Goal: Task Accomplishment & Management: Manage account settings

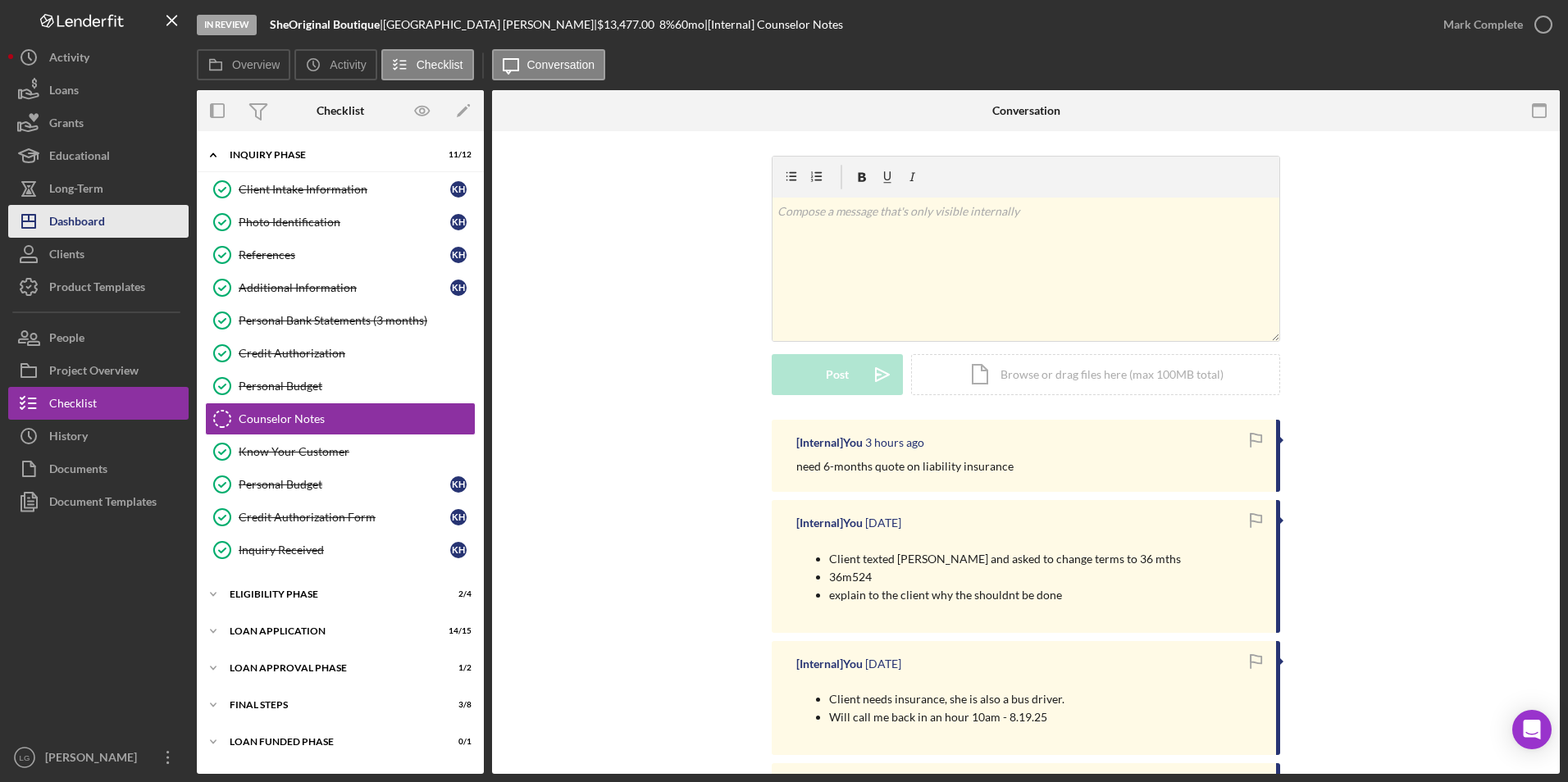
click at [95, 217] on div "Dashboard" at bounding box center [77, 223] width 56 height 37
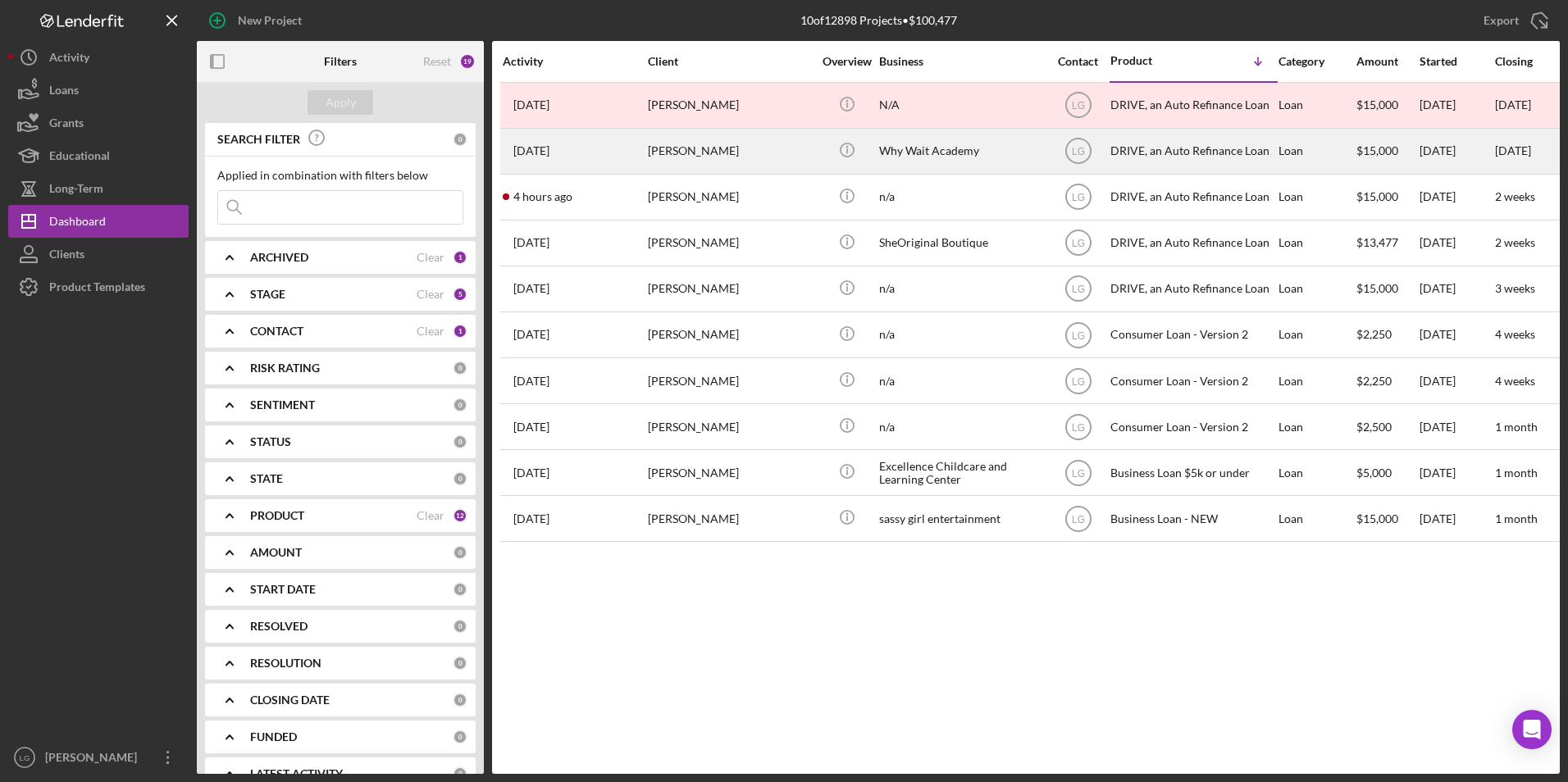
click at [721, 152] on div "[PERSON_NAME]" at bounding box center [730, 152] width 164 height 44
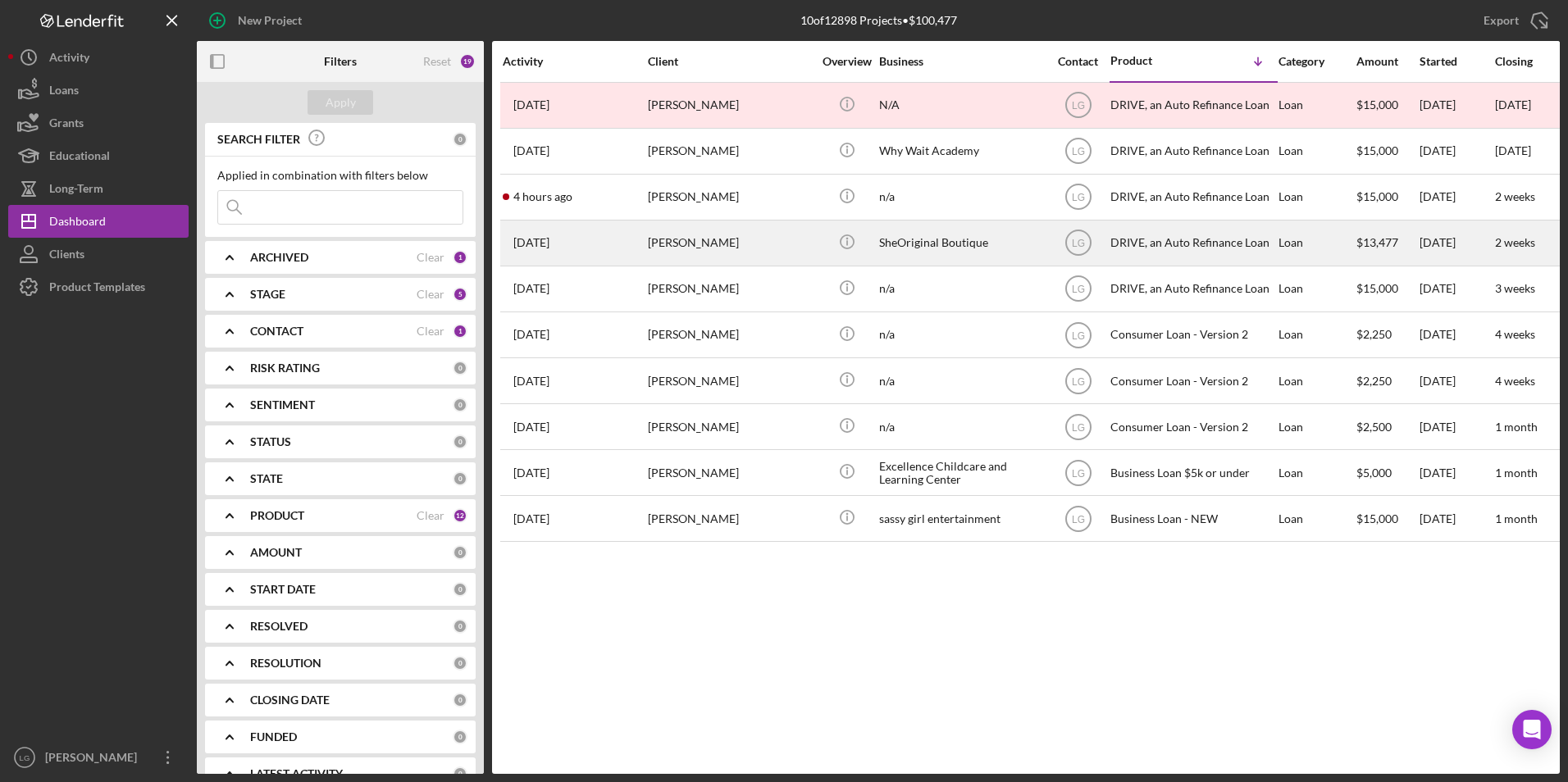
click at [777, 237] on div "[PERSON_NAME]" at bounding box center [730, 243] width 164 height 44
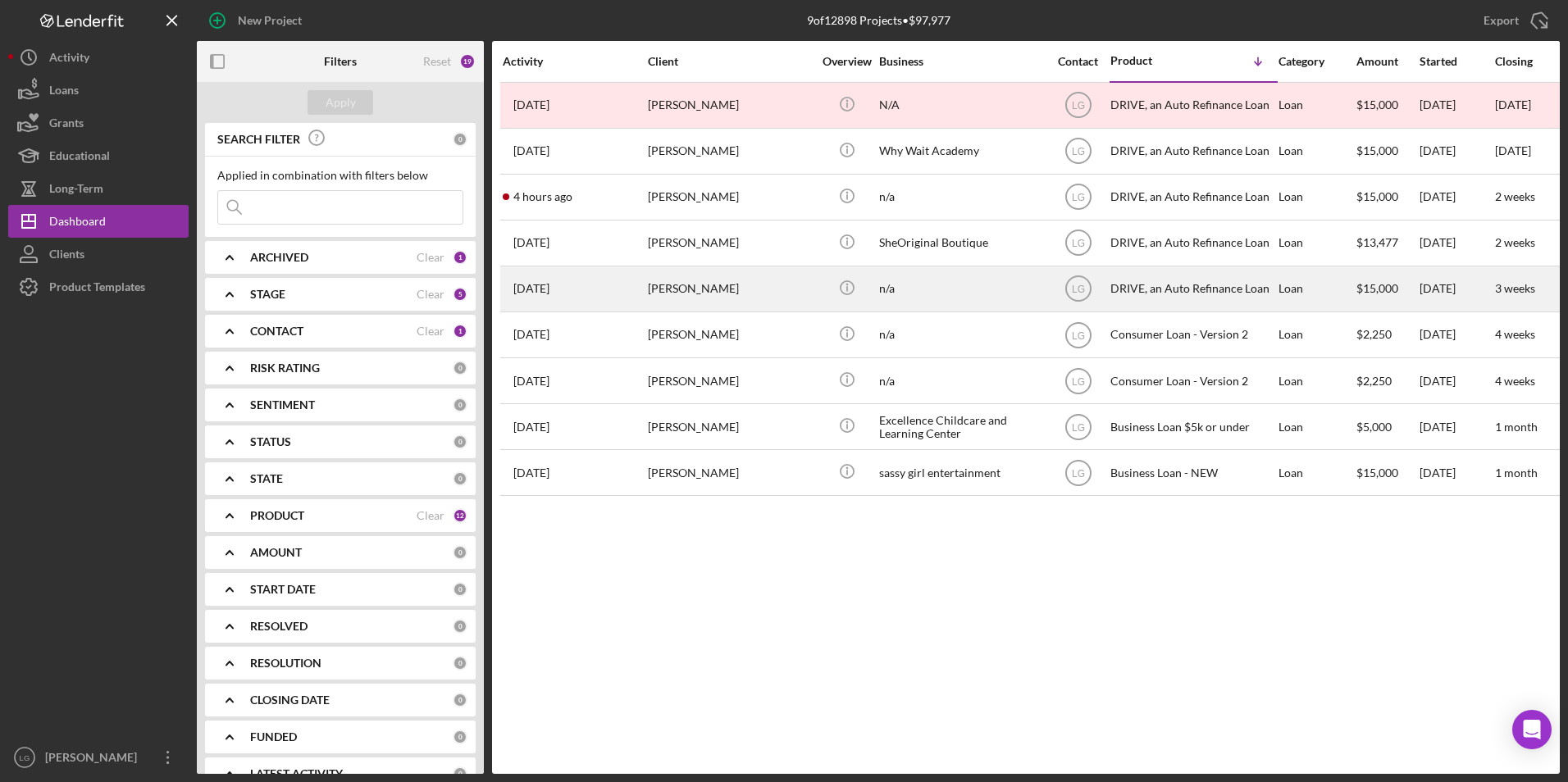
click at [717, 284] on div "[PERSON_NAME]" at bounding box center [730, 289] width 164 height 44
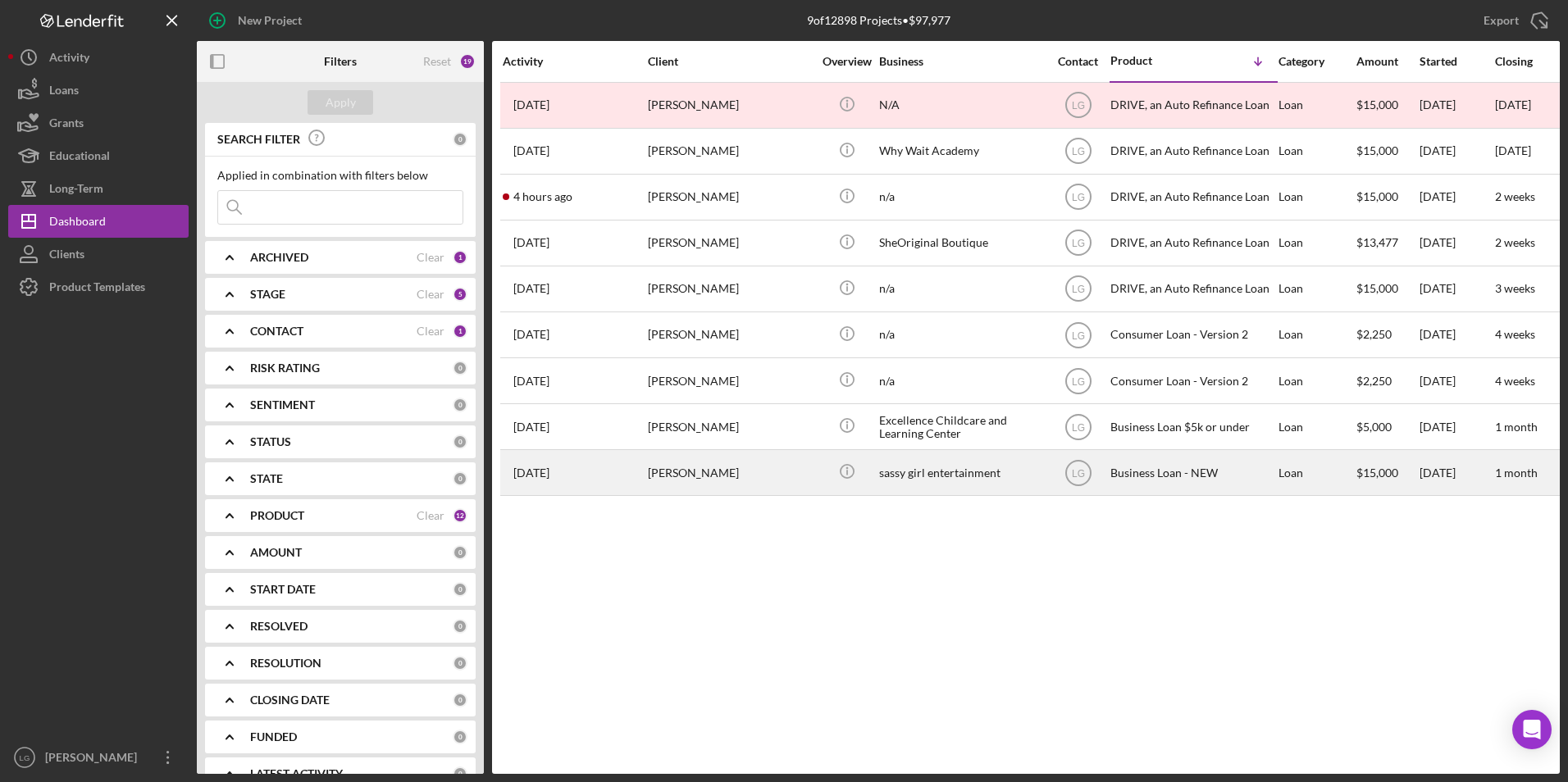
click at [634, 484] on div "[DATE] [PERSON_NAME]" at bounding box center [574, 473] width 144 height 44
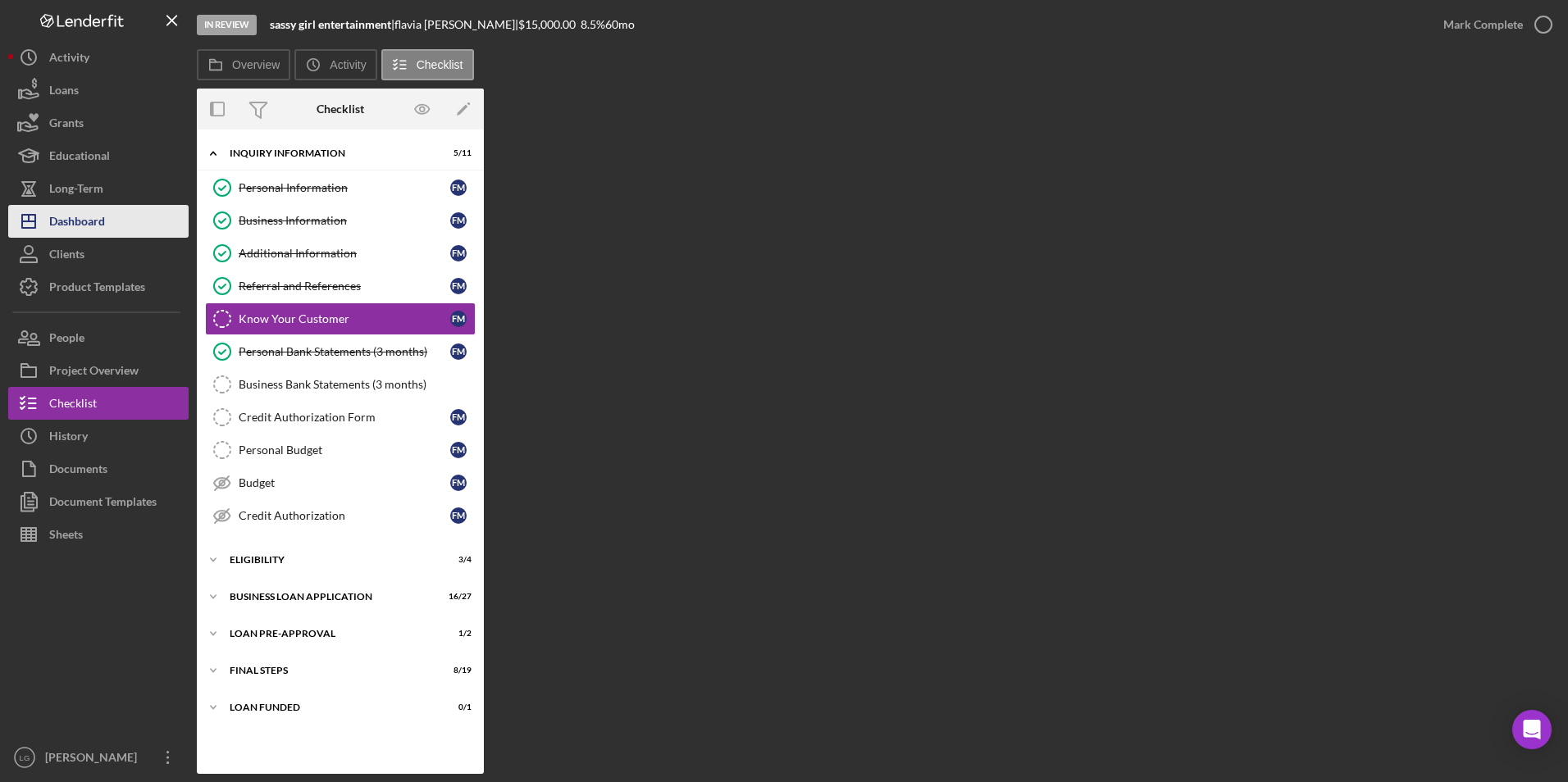
click at [84, 226] on div "Dashboard" at bounding box center [77, 223] width 56 height 37
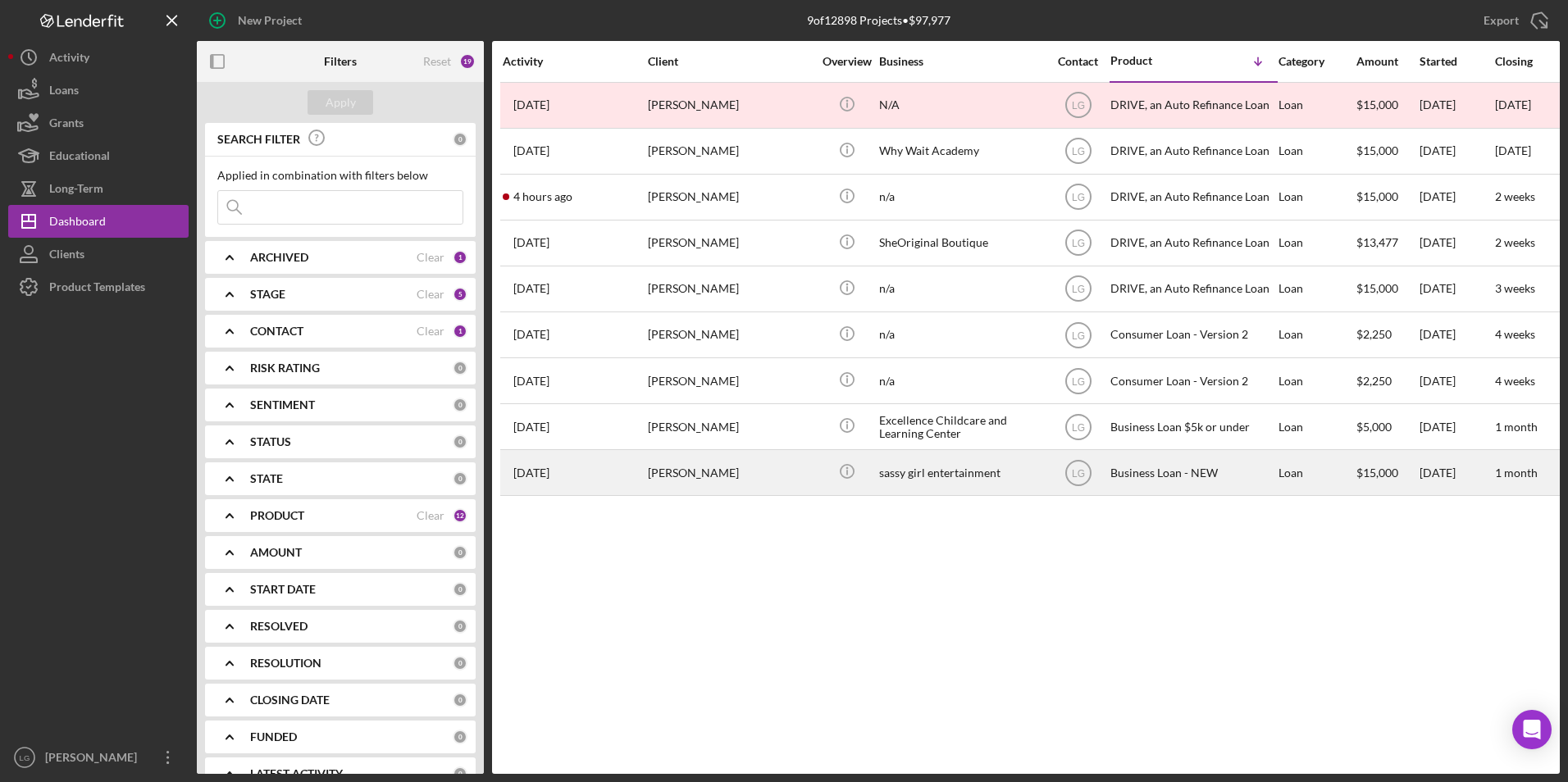
click at [653, 480] on div "[PERSON_NAME]" at bounding box center [730, 473] width 164 height 44
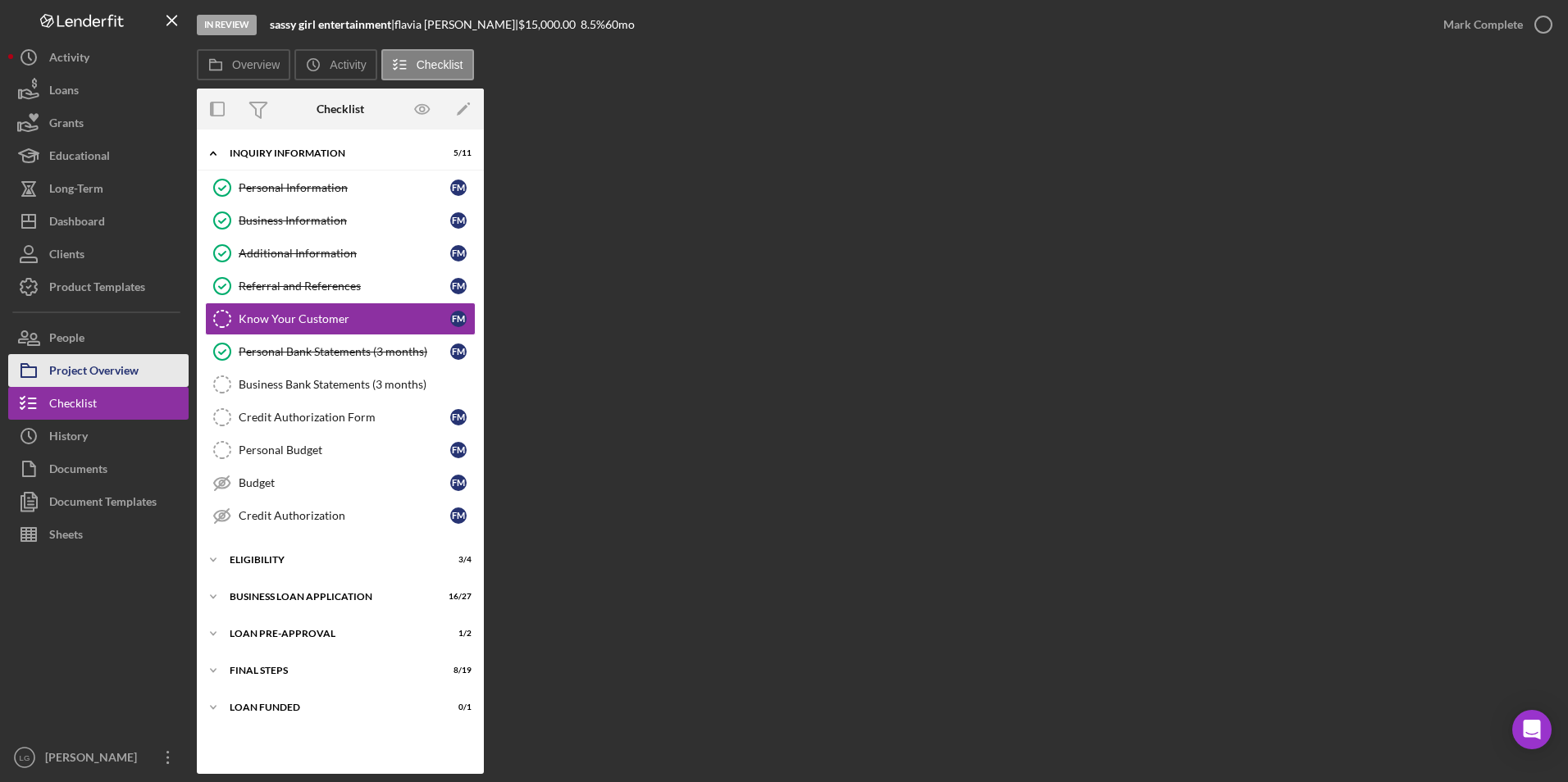
click at [118, 372] on div "Project Overview" at bounding box center [93, 373] width 90 height 37
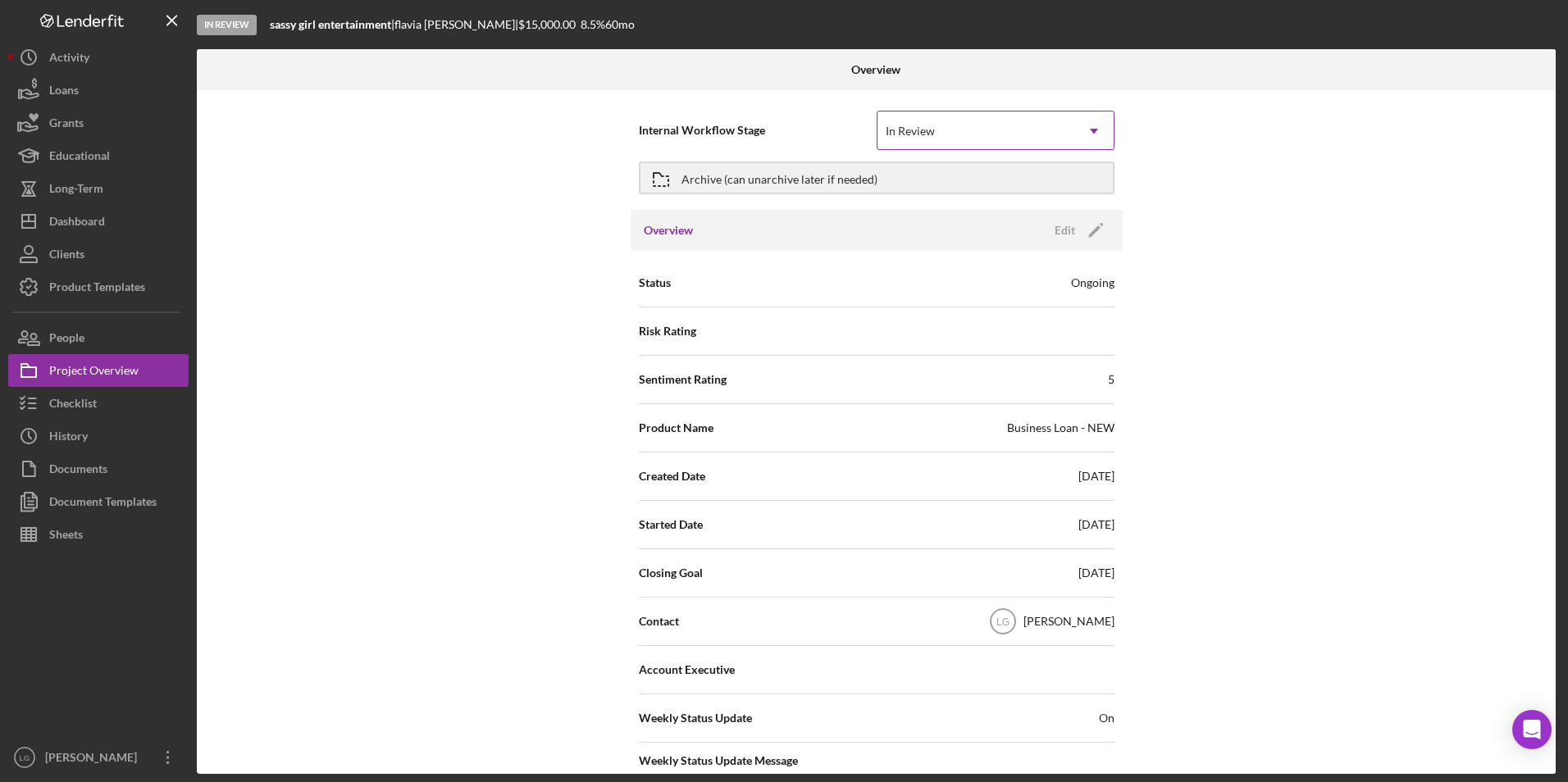
click at [925, 127] on div "In Review" at bounding box center [910, 131] width 49 height 13
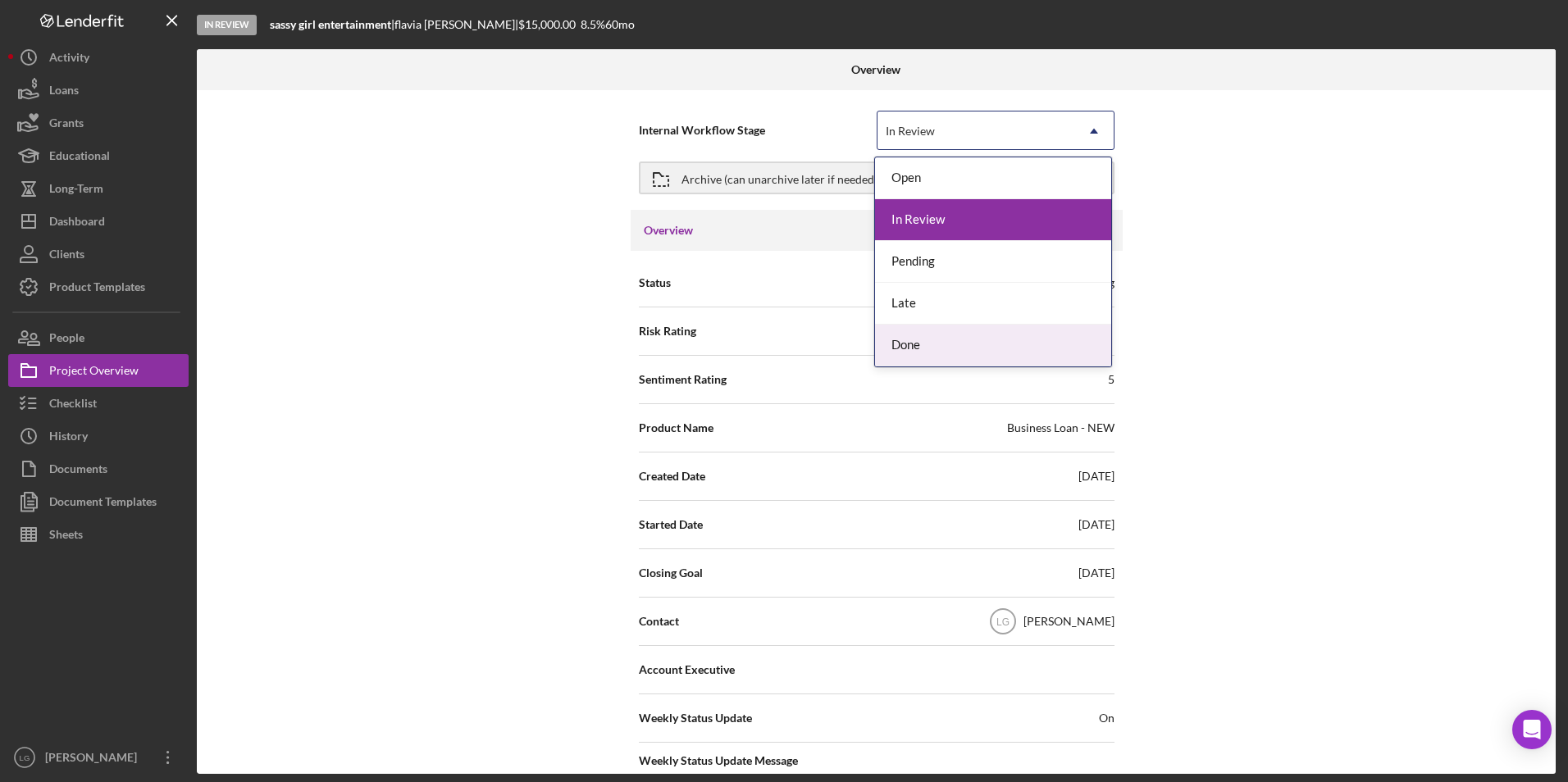
click at [915, 350] on div "Done" at bounding box center [992, 346] width 236 height 42
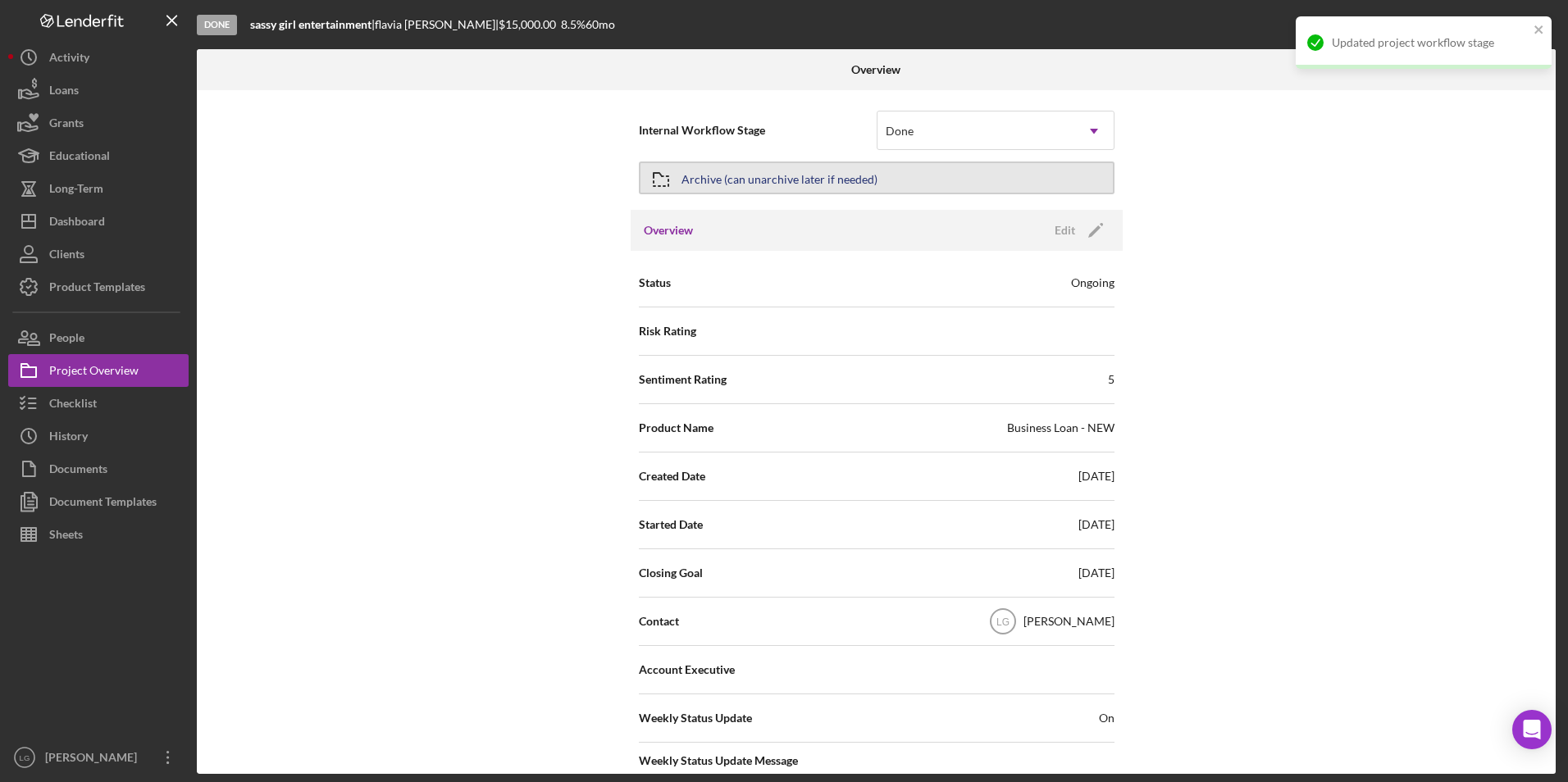
click at [774, 185] on div "Archive (can unarchive later if needed)" at bounding box center [779, 178] width 196 height 30
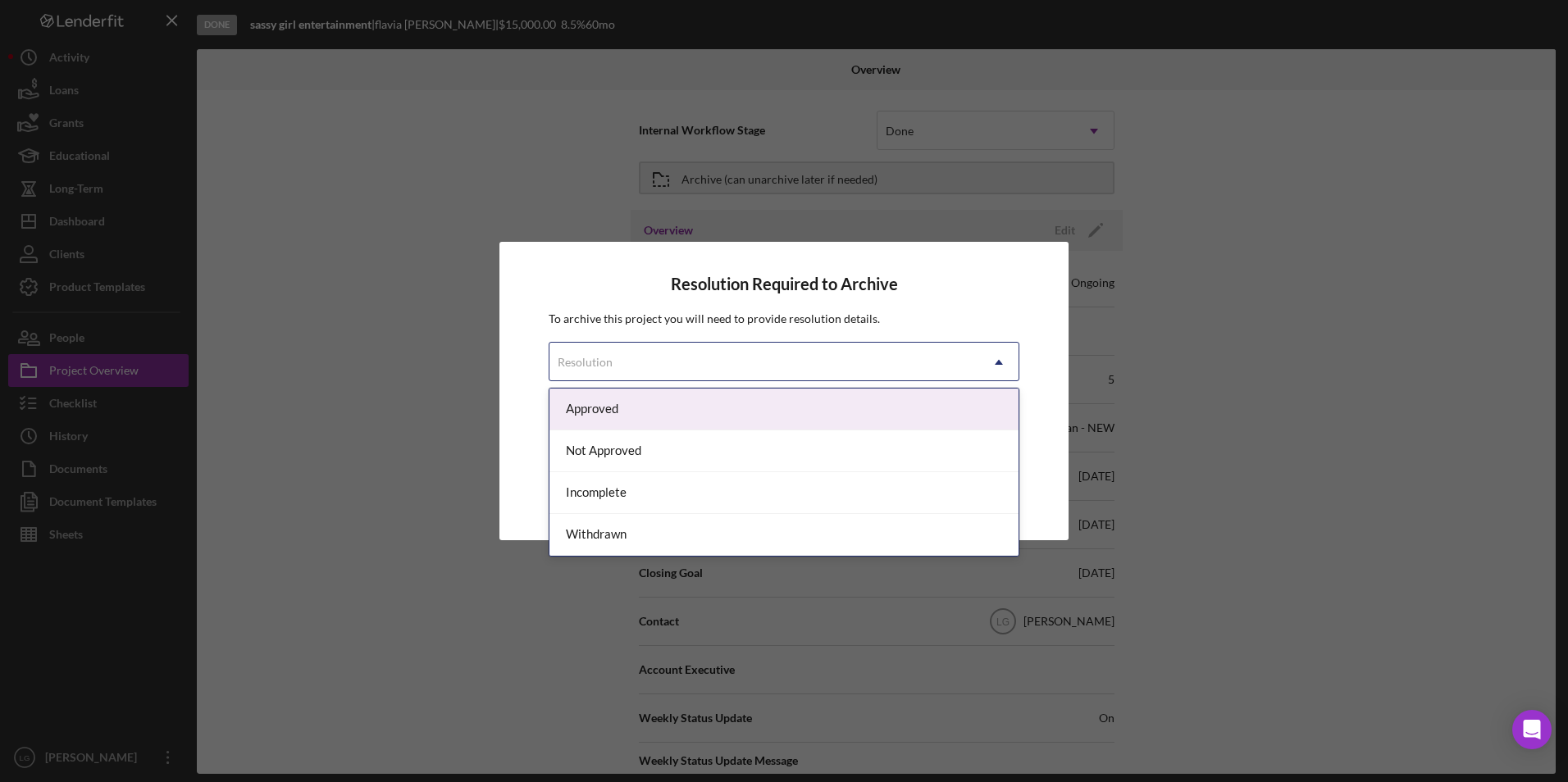
click at [680, 350] on div "Resolution" at bounding box center [764, 361] width 429 height 37
click at [653, 410] on div "Approved" at bounding box center [784, 409] width 469 height 42
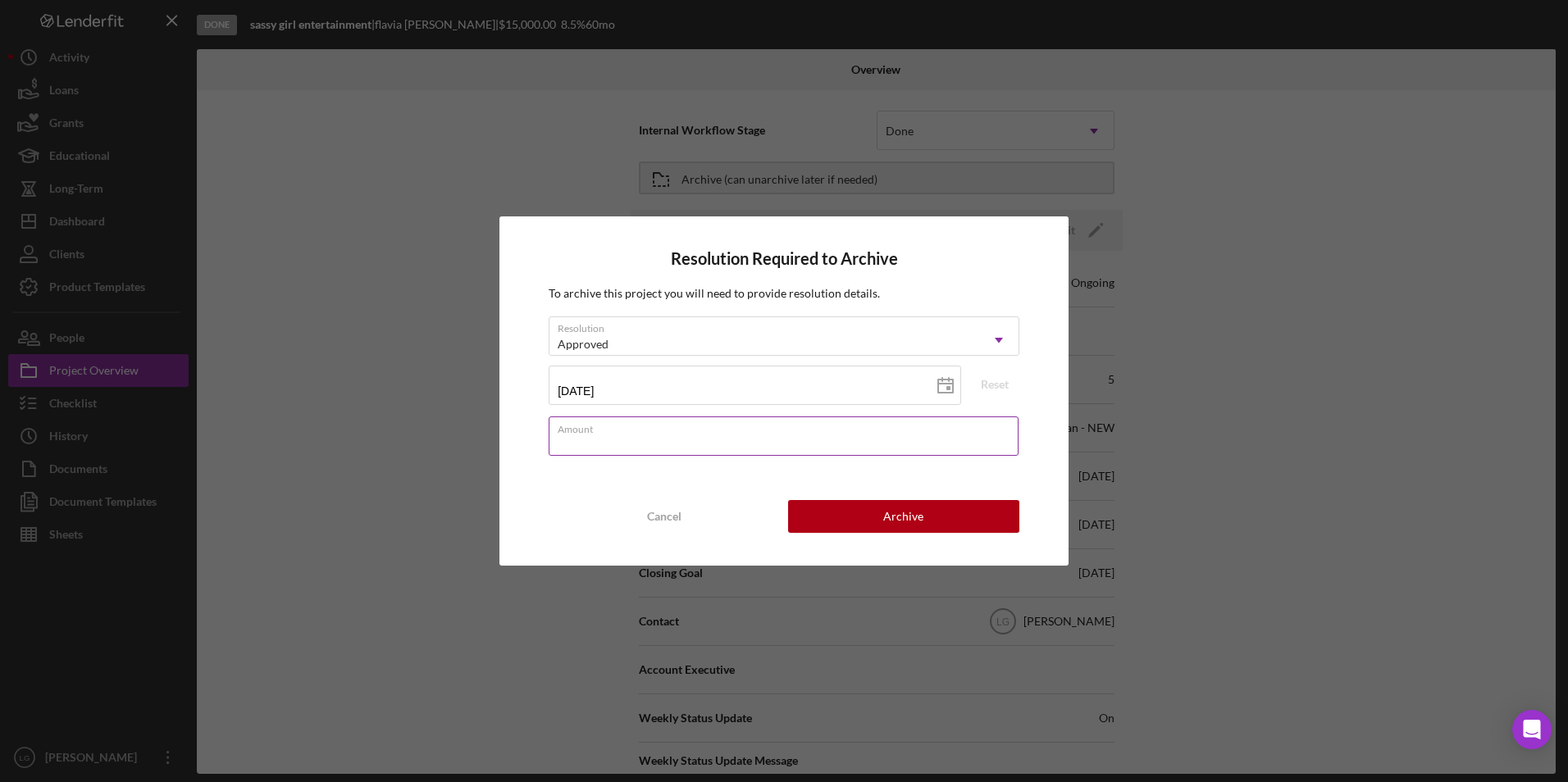
click at [644, 431] on div "Amount" at bounding box center [784, 436] width 470 height 41
type input "$9,999"
click at [671, 476] on div "Resolution Required to Archive To archive this project you will need to provide…" at bounding box center [783, 391] width 569 height 348
click at [854, 517] on button "Archive" at bounding box center [903, 516] width 231 height 33
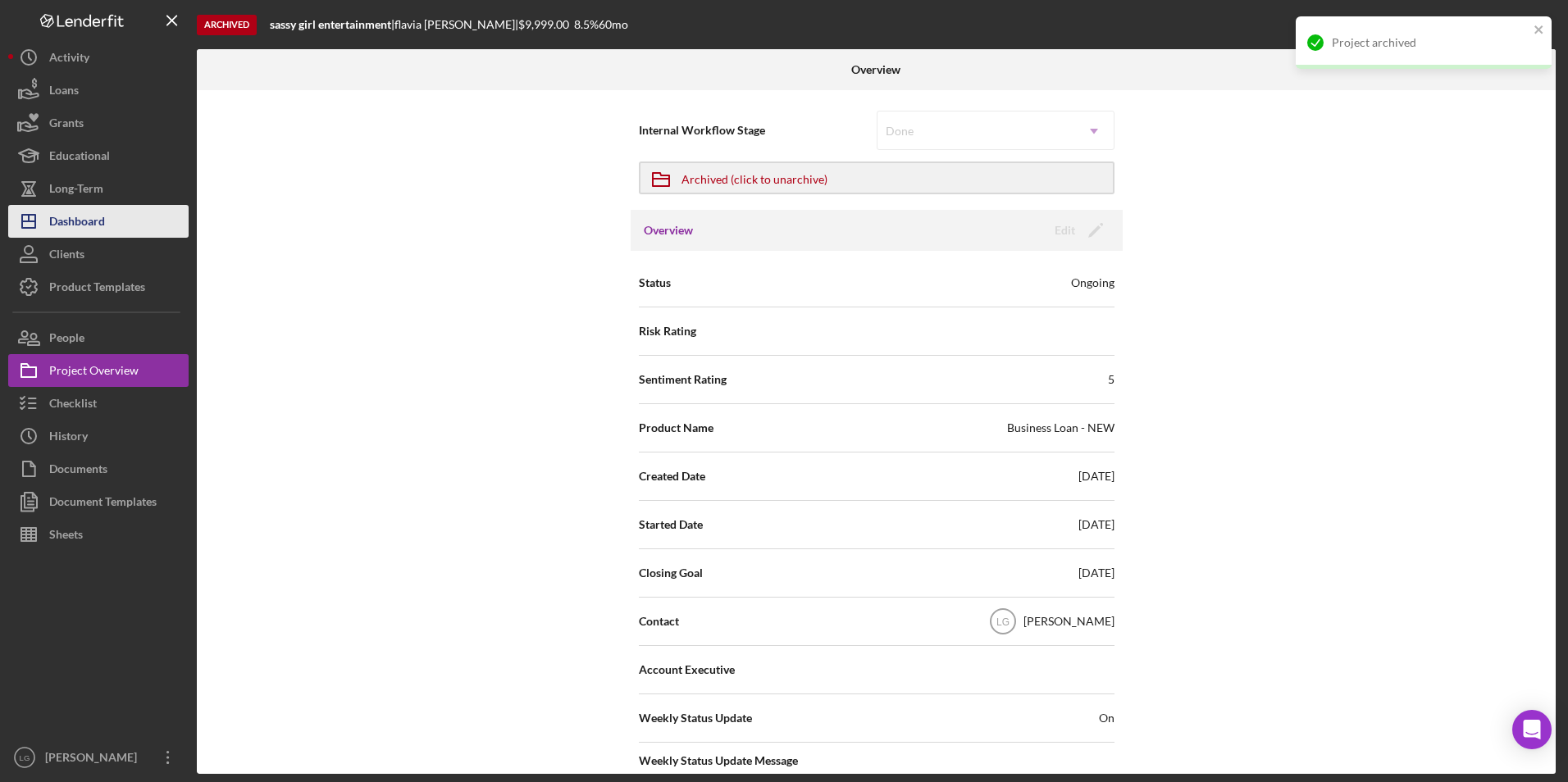
drag, startPoint x: 105, startPoint y: 229, endPoint x: 116, endPoint y: 229, distance: 11.0
click at [105, 229] on div "Dashboard" at bounding box center [77, 223] width 56 height 37
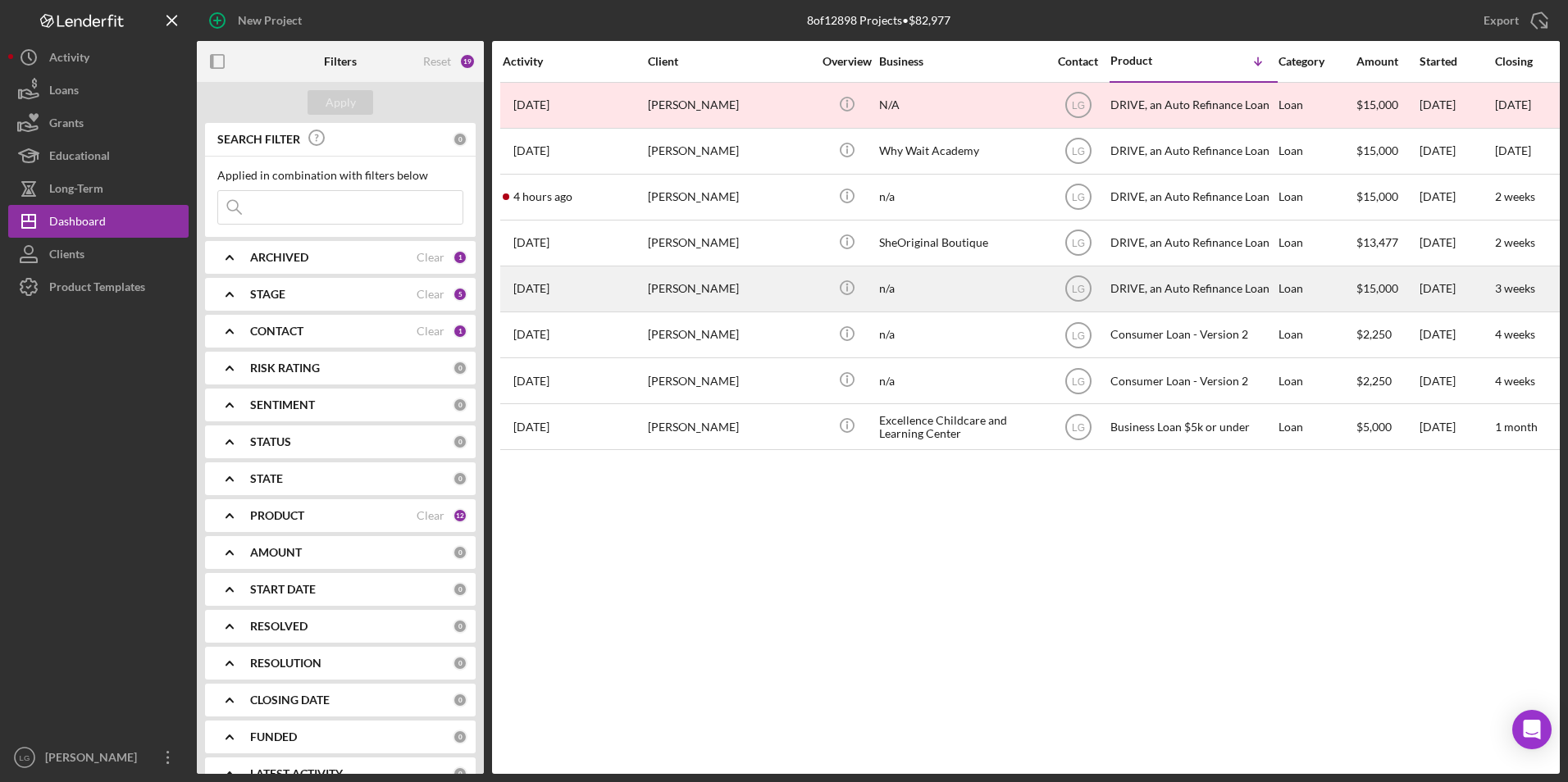
click at [697, 282] on div "[PERSON_NAME]" at bounding box center [730, 289] width 164 height 44
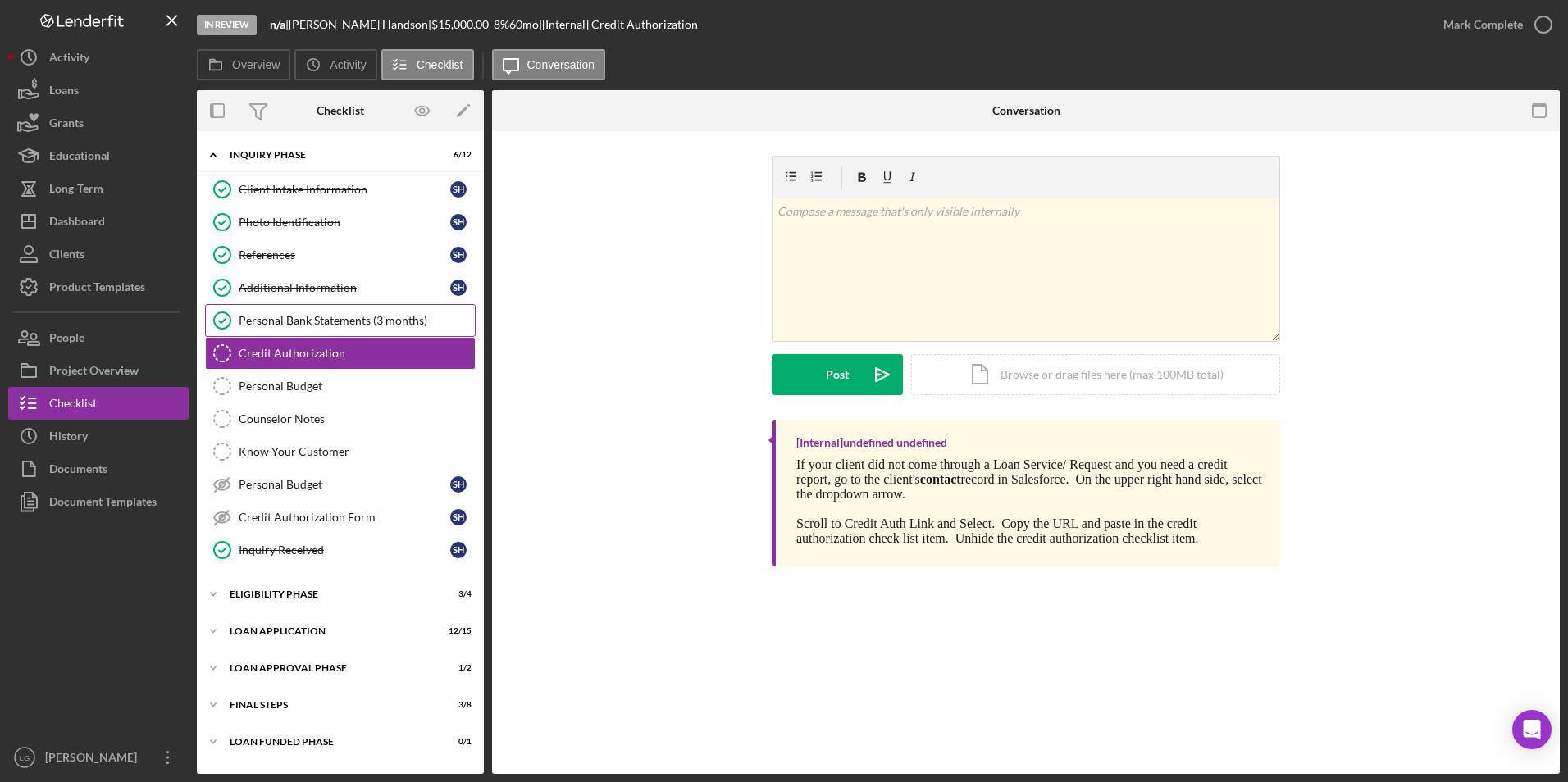
click at [274, 323] on div "Personal Bank Statements (3 months)" at bounding box center [356, 320] width 236 height 13
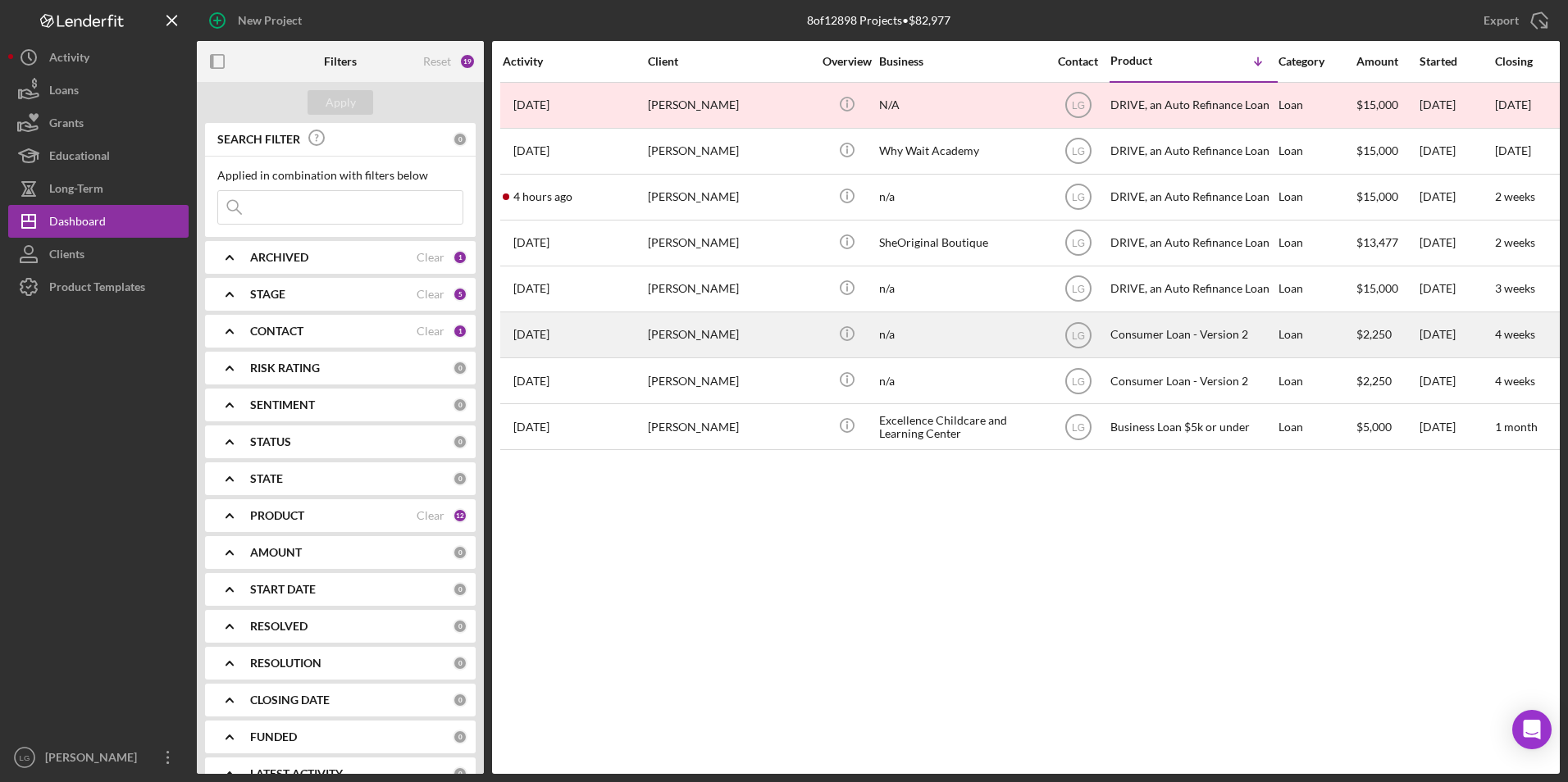
click at [808, 345] on div "[PERSON_NAME]" at bounding box center [730, 335] width 164 height 44
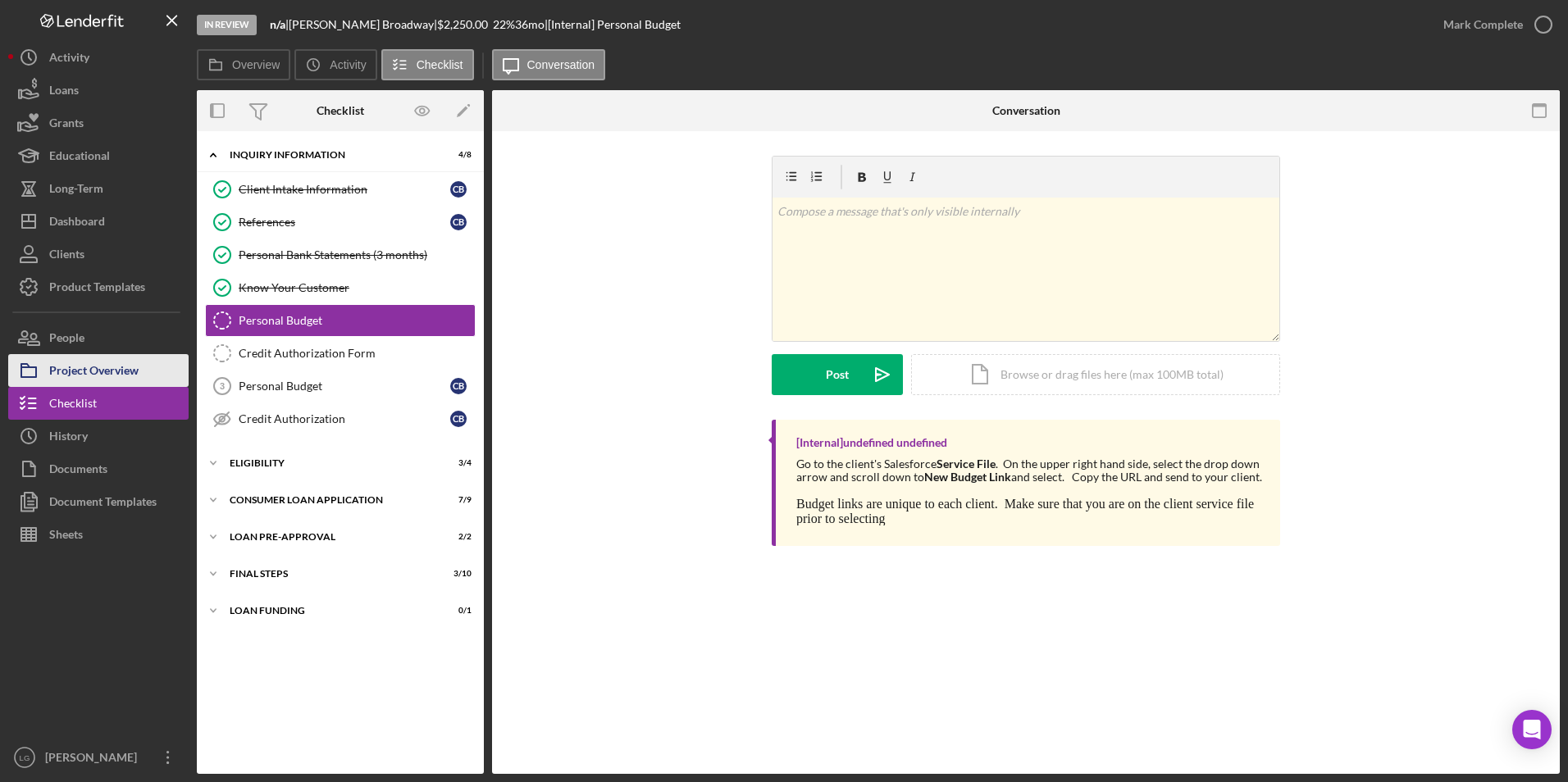
click at [118, 374] on div "Project Overview" at bounding box center [93, 373] width 90 height 37
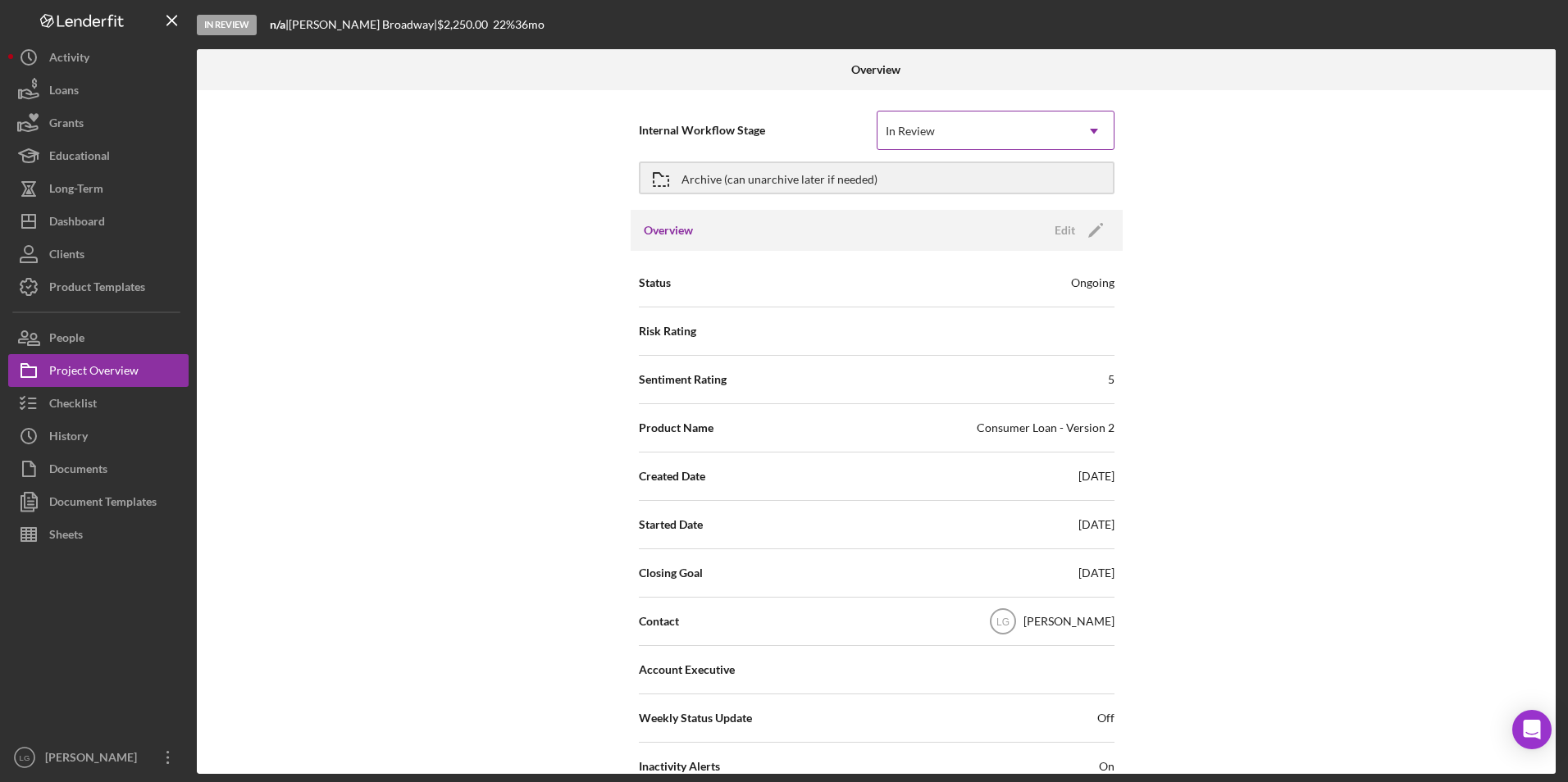
click at [932, 129] on div "In Review" at bounding box center [910, 131] width 53 height 13
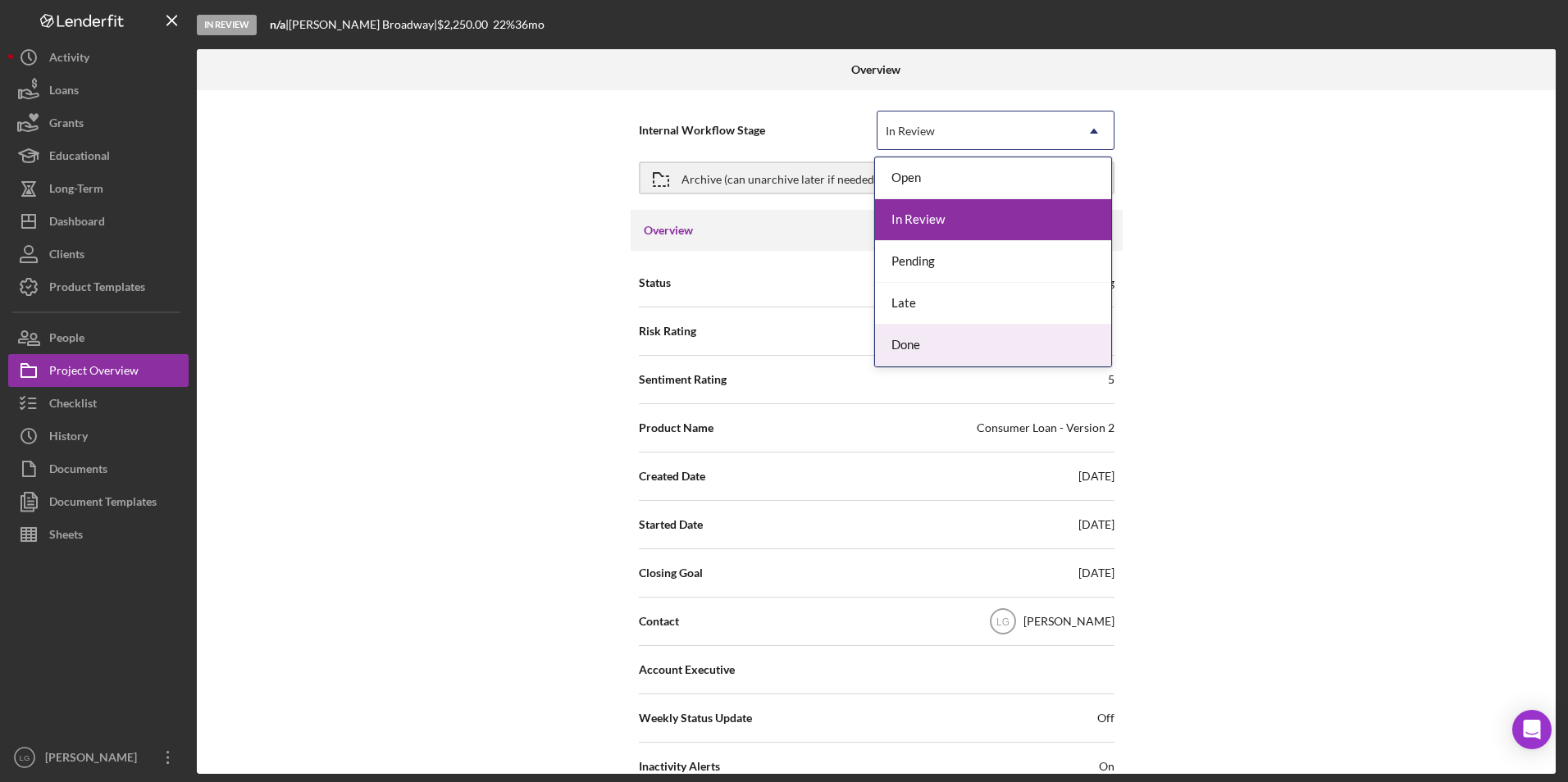
click at [918, 350] on div "Done" at bounding box center [992, 346] width 236 height 42
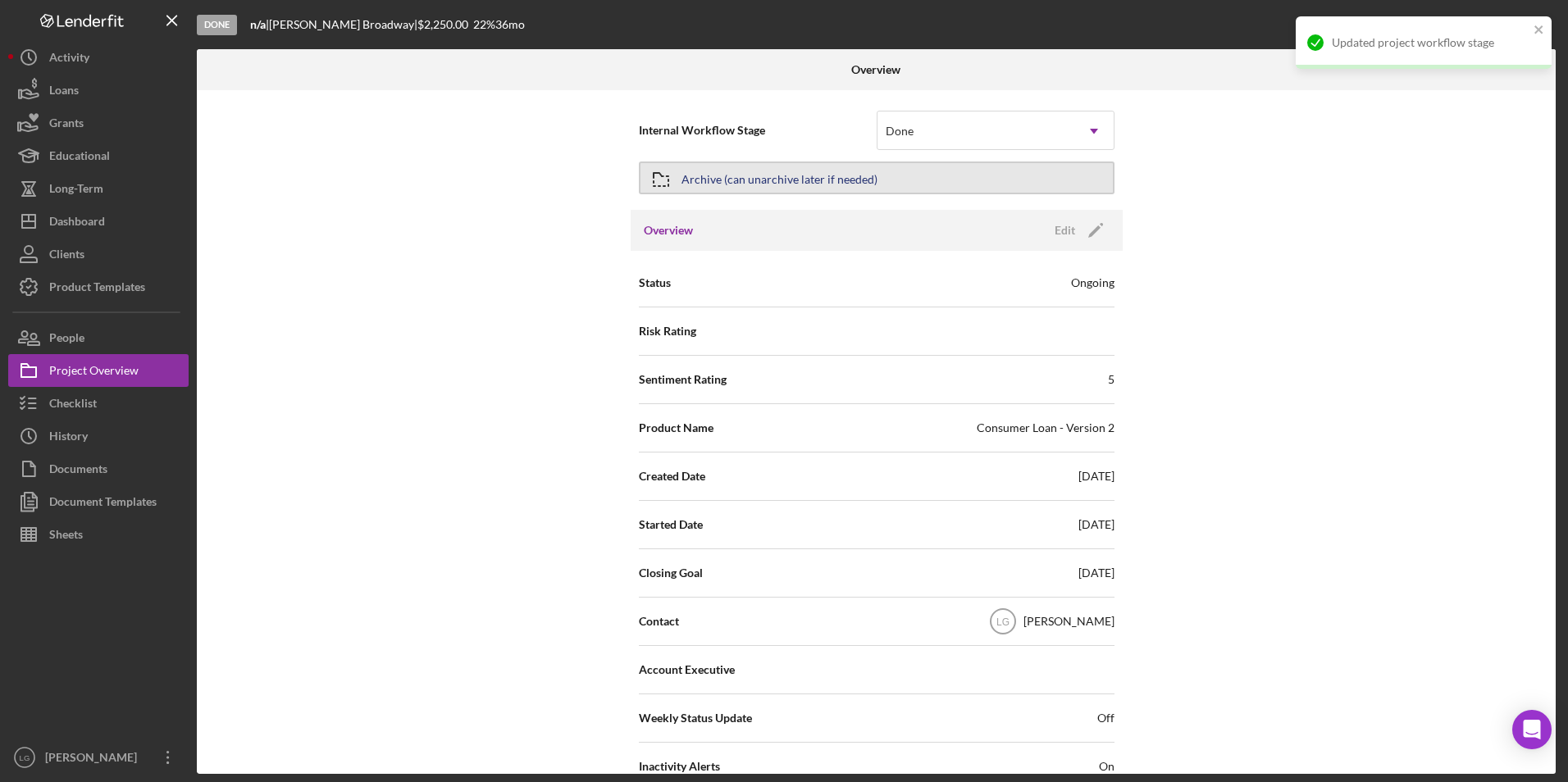
click at [925, 175] on button "Archive (can unarchive later if needed)" at bounding box center [876, 178] width 476 height 33
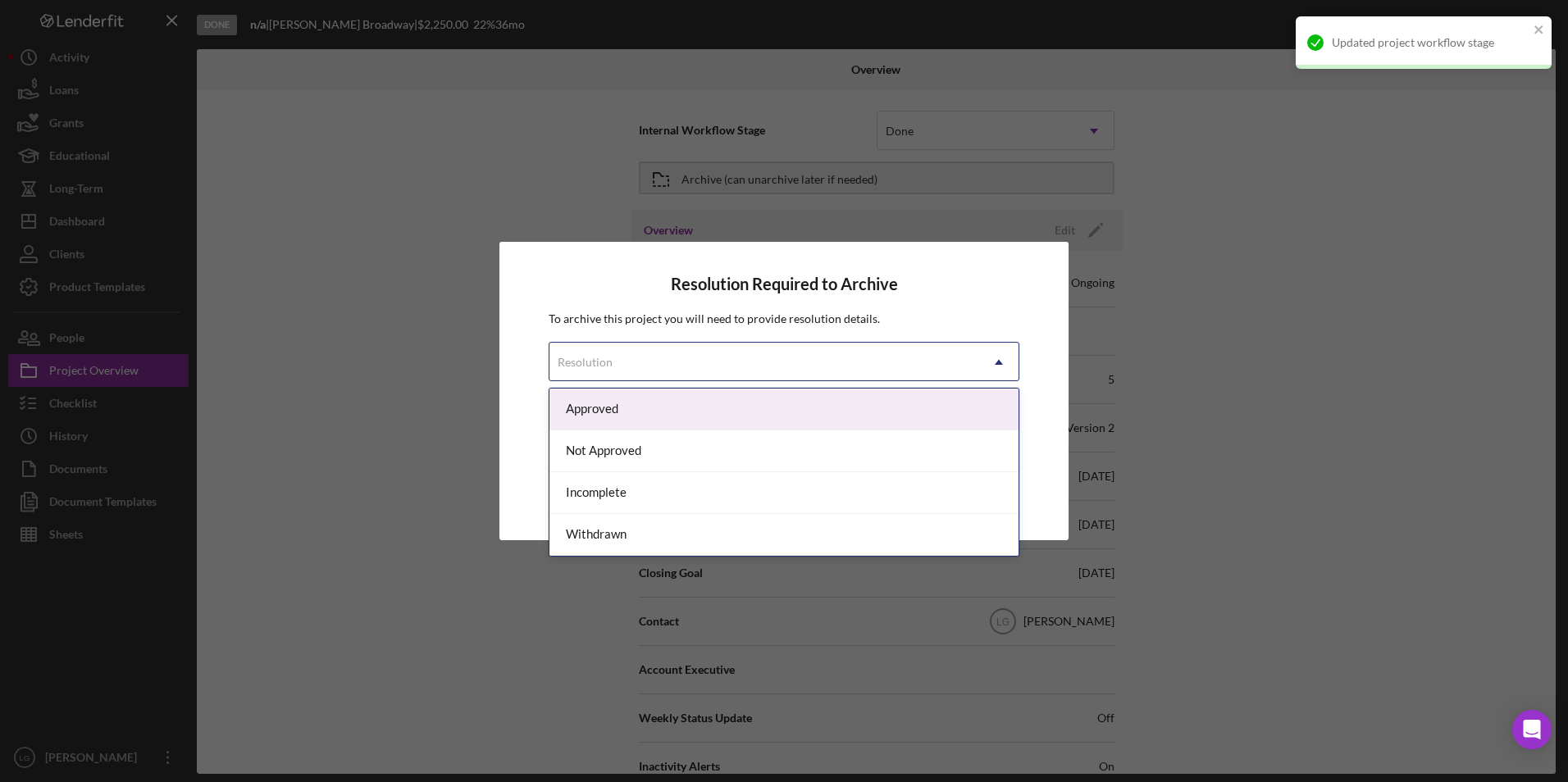
click at [689, 360] on div "Resolution" at bounding box center [764, 361] width 429 height 37
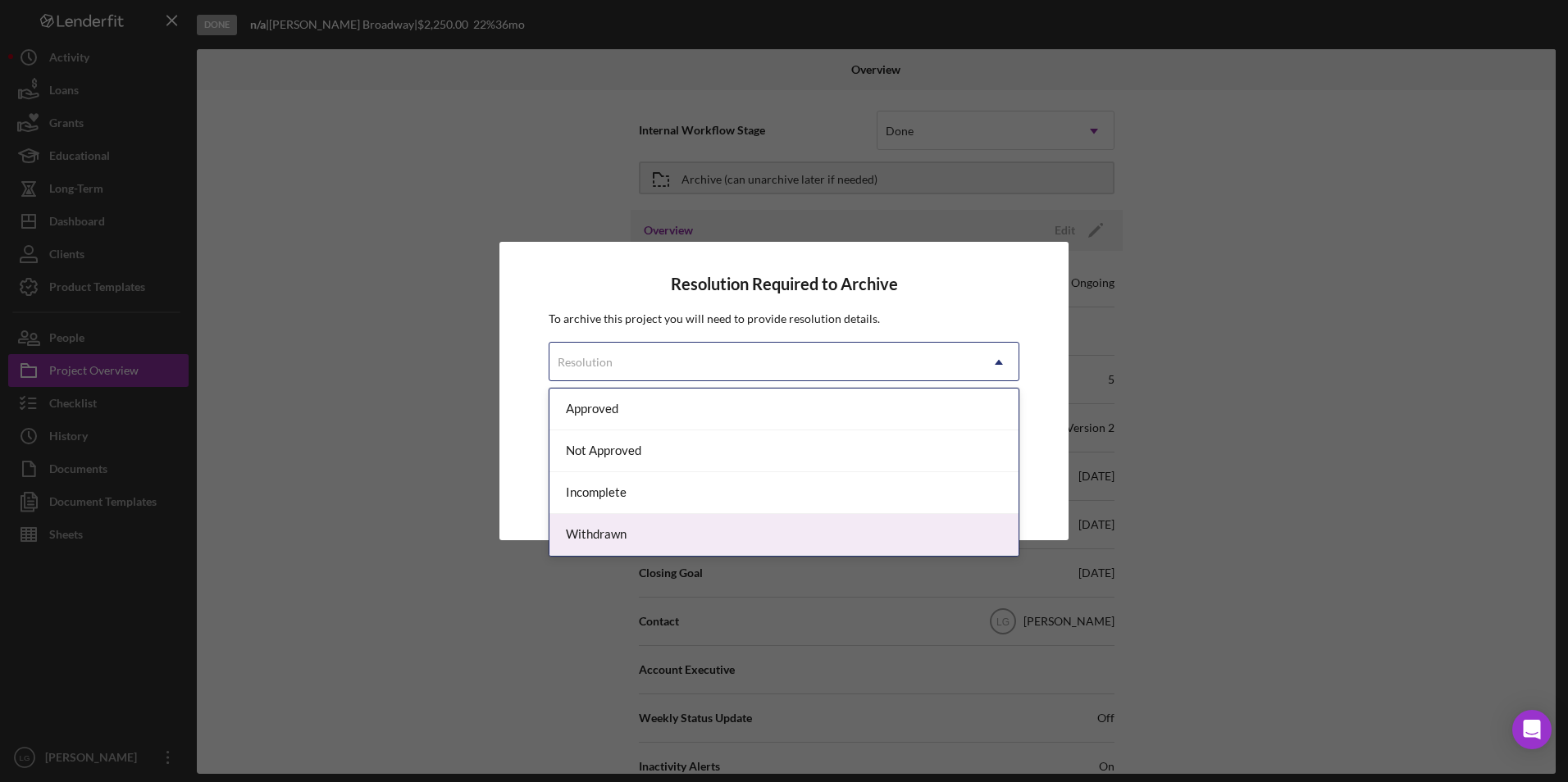
click at [612, 537] on div "Withdrawn" at bounding box center [784, 535] width 469 height 42
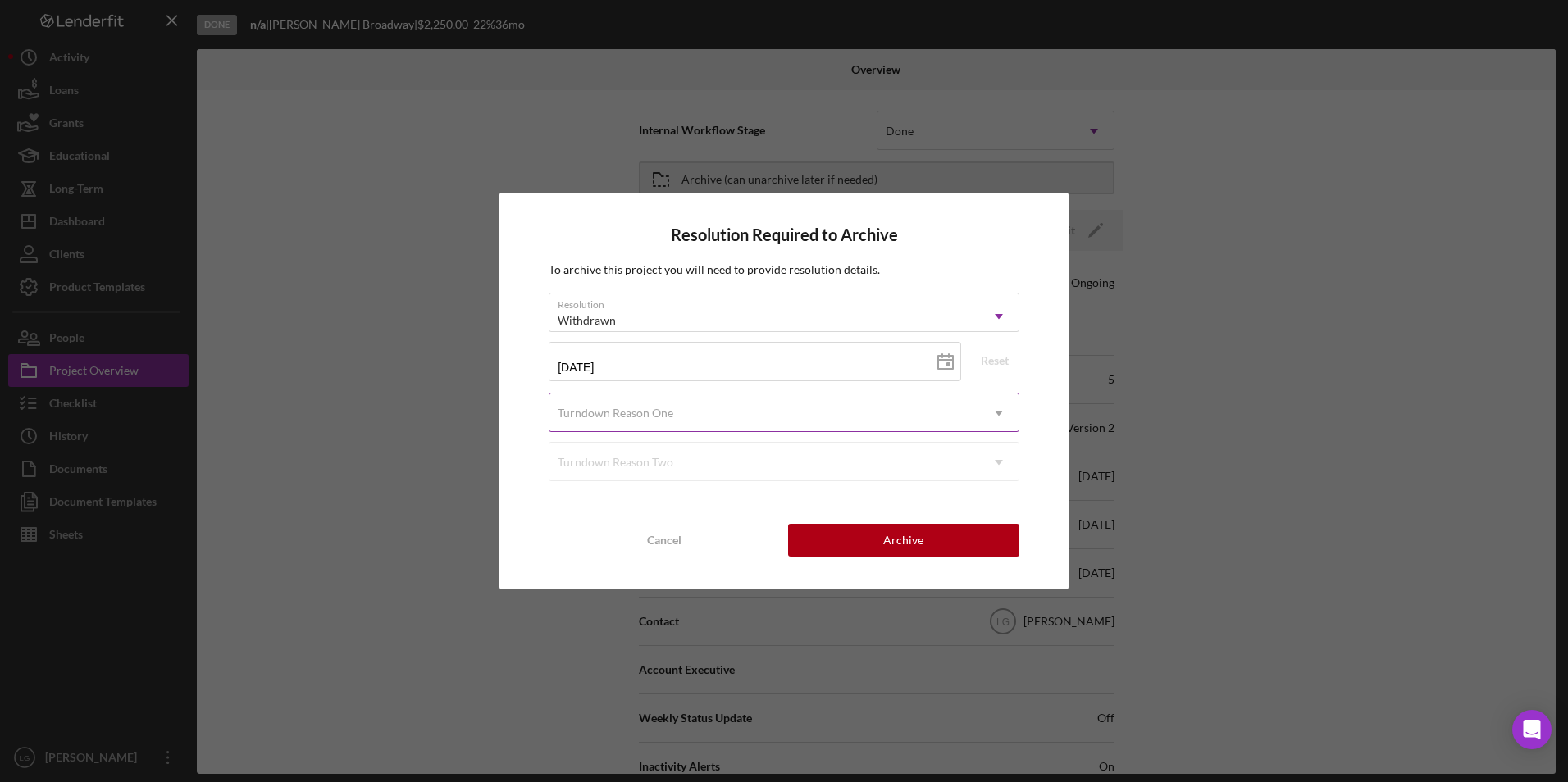
click at [652, 420] on div "Turndown Reason One" at bounding box center [764, 413] width 429 height 37
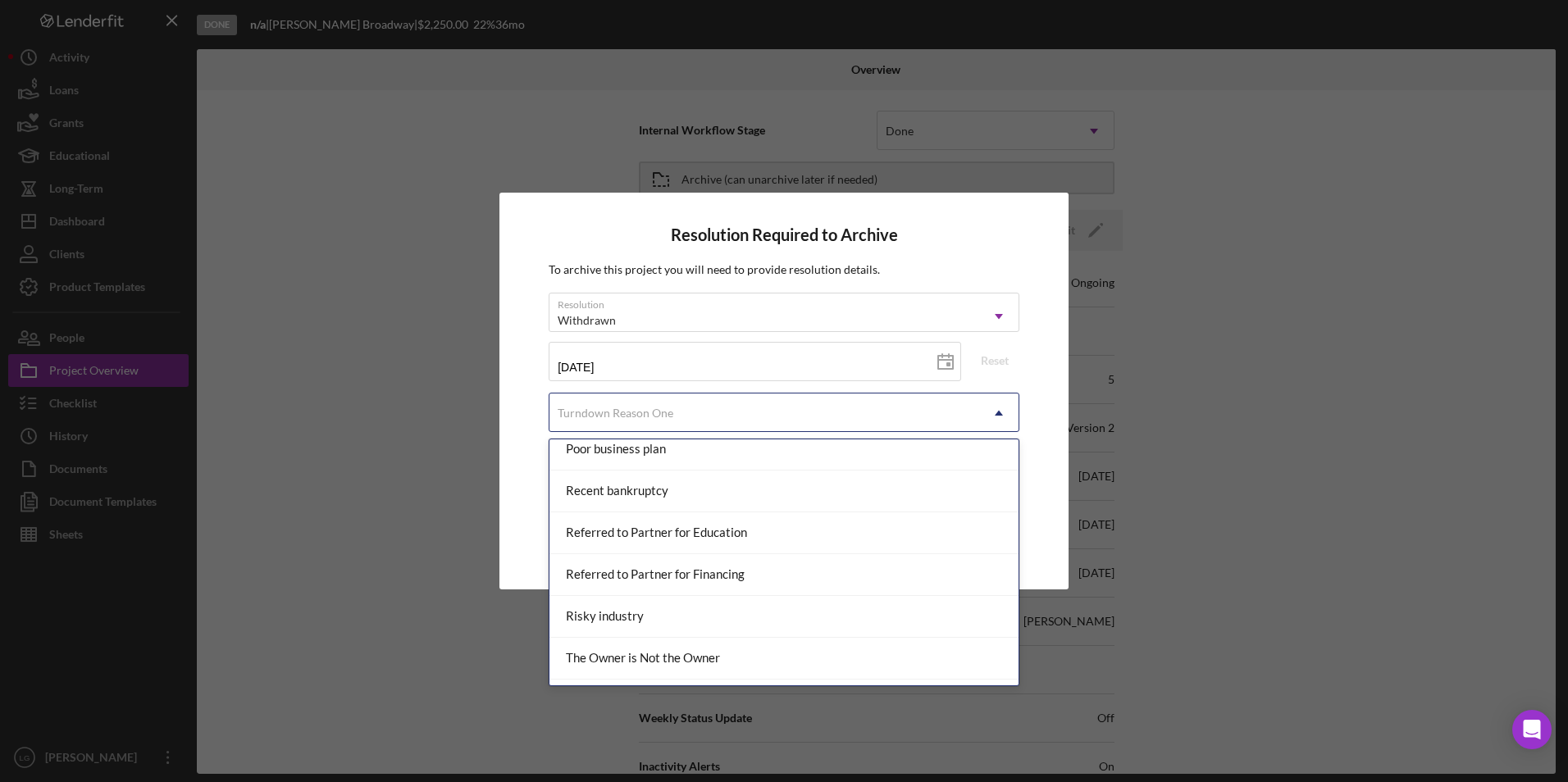
scroll to position [1886, 0]
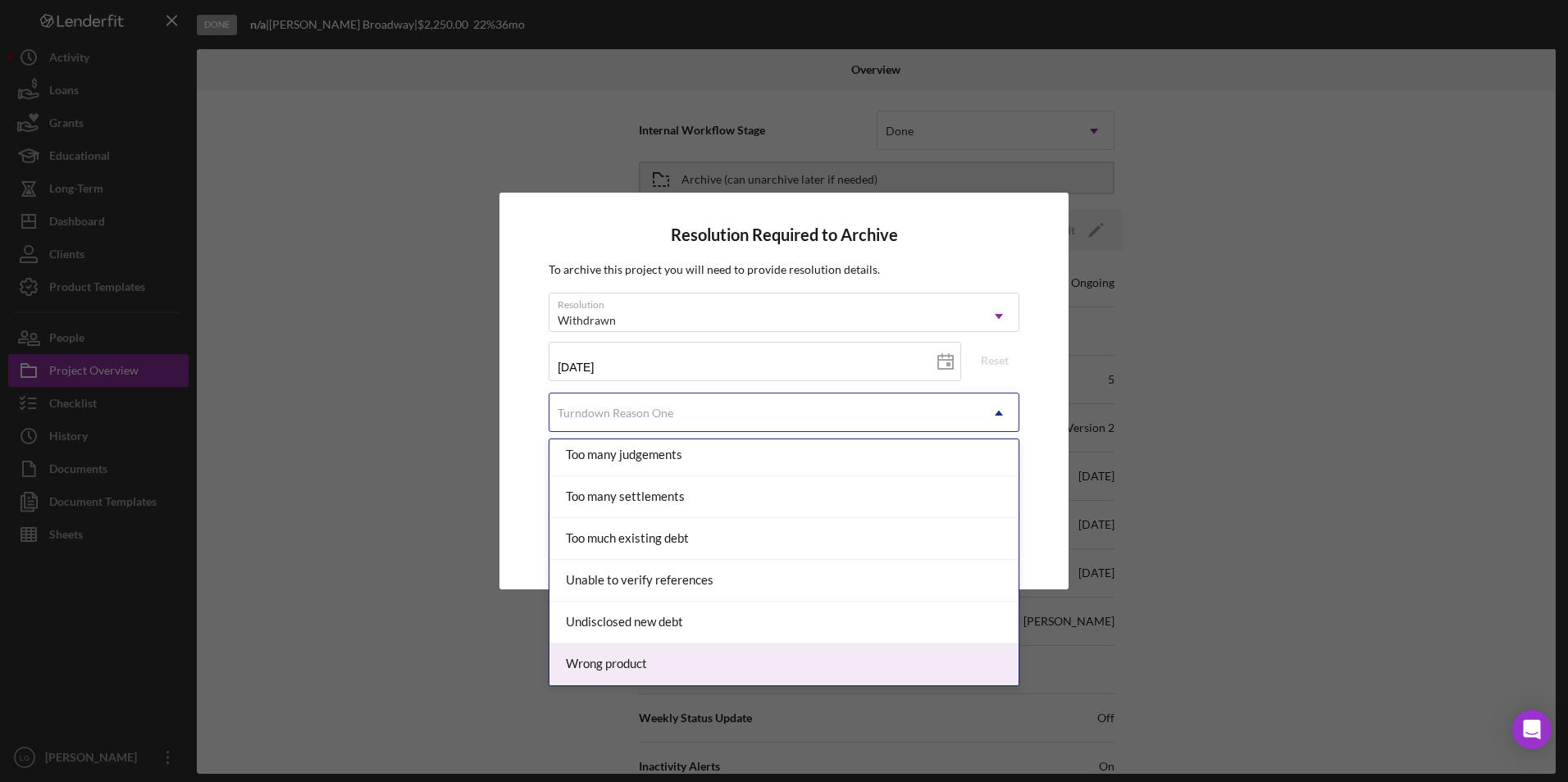
click at [641, 664] on div "Wrong product" at bounding box center [784, 664] width 469 height 42
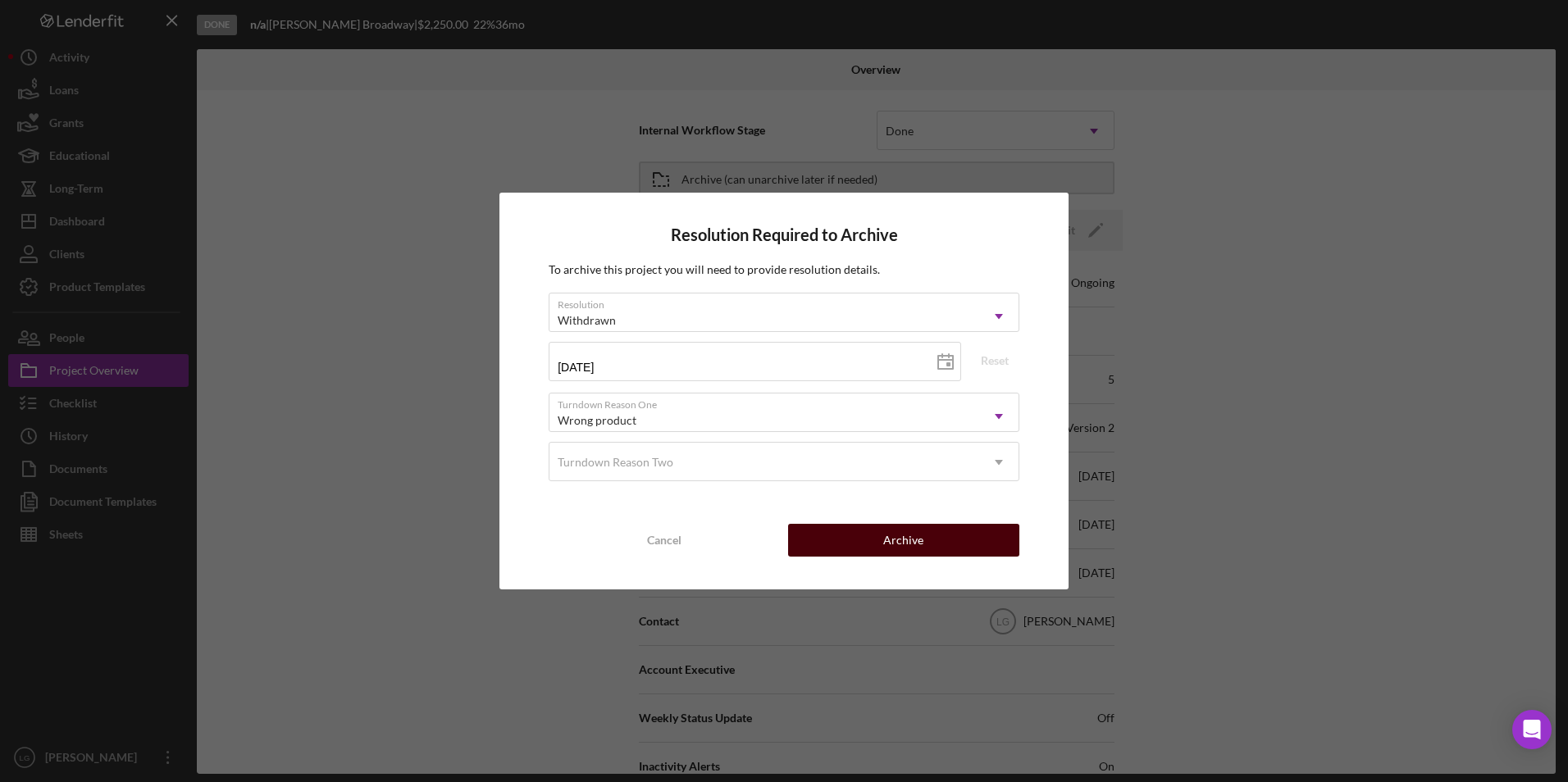
click at [865, 534] on button "Archive" at bounding box center [903, 540] width 231 height 33
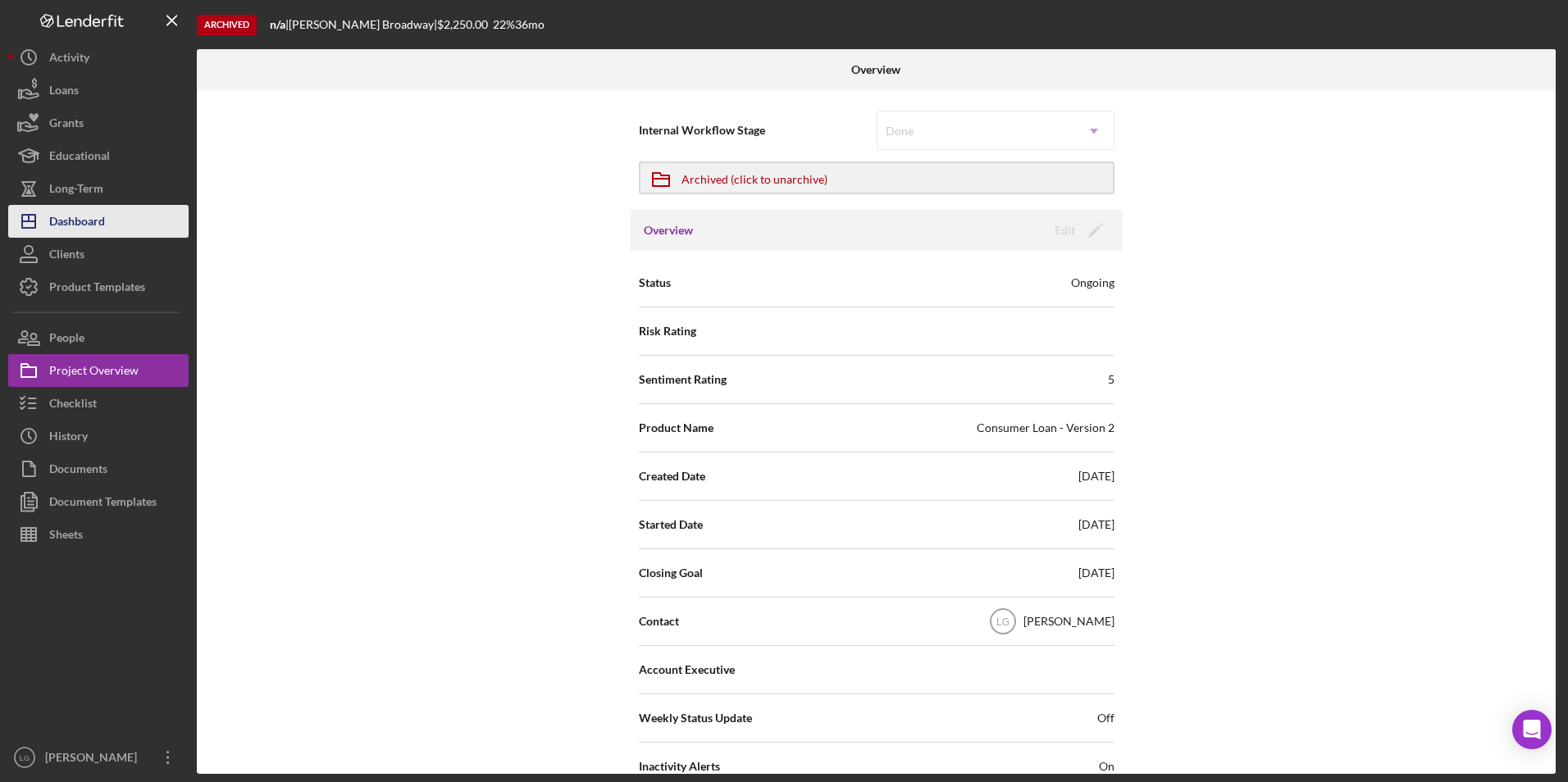
click at [145, 225] on button "Icon/Dashboard Dashboard" at bounding box center [98, 221] width 180 height 33
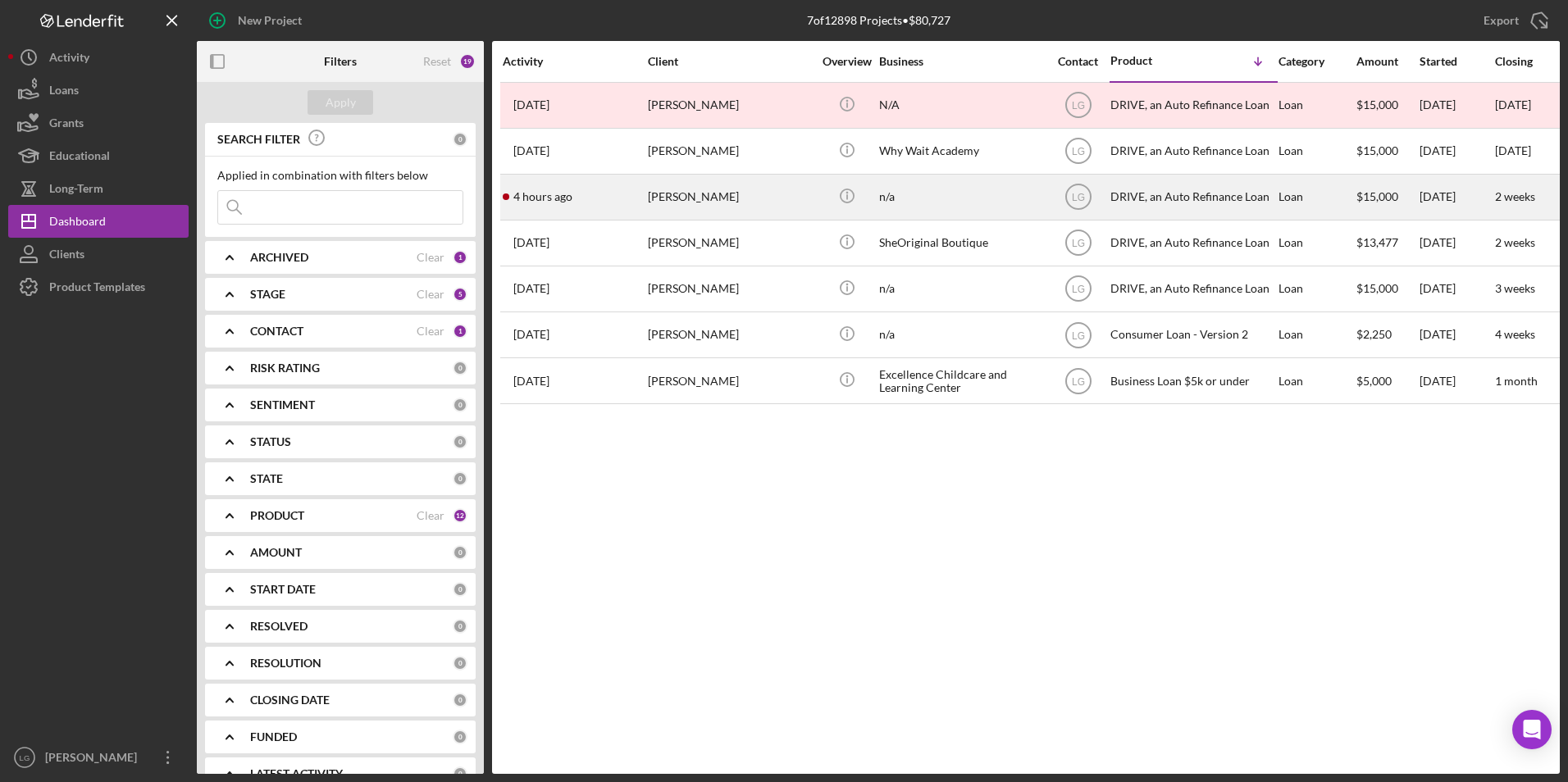
click at [703, 188] on div "[PERSON_NAME]" at bounding box center [730, 197] width 164 height 44
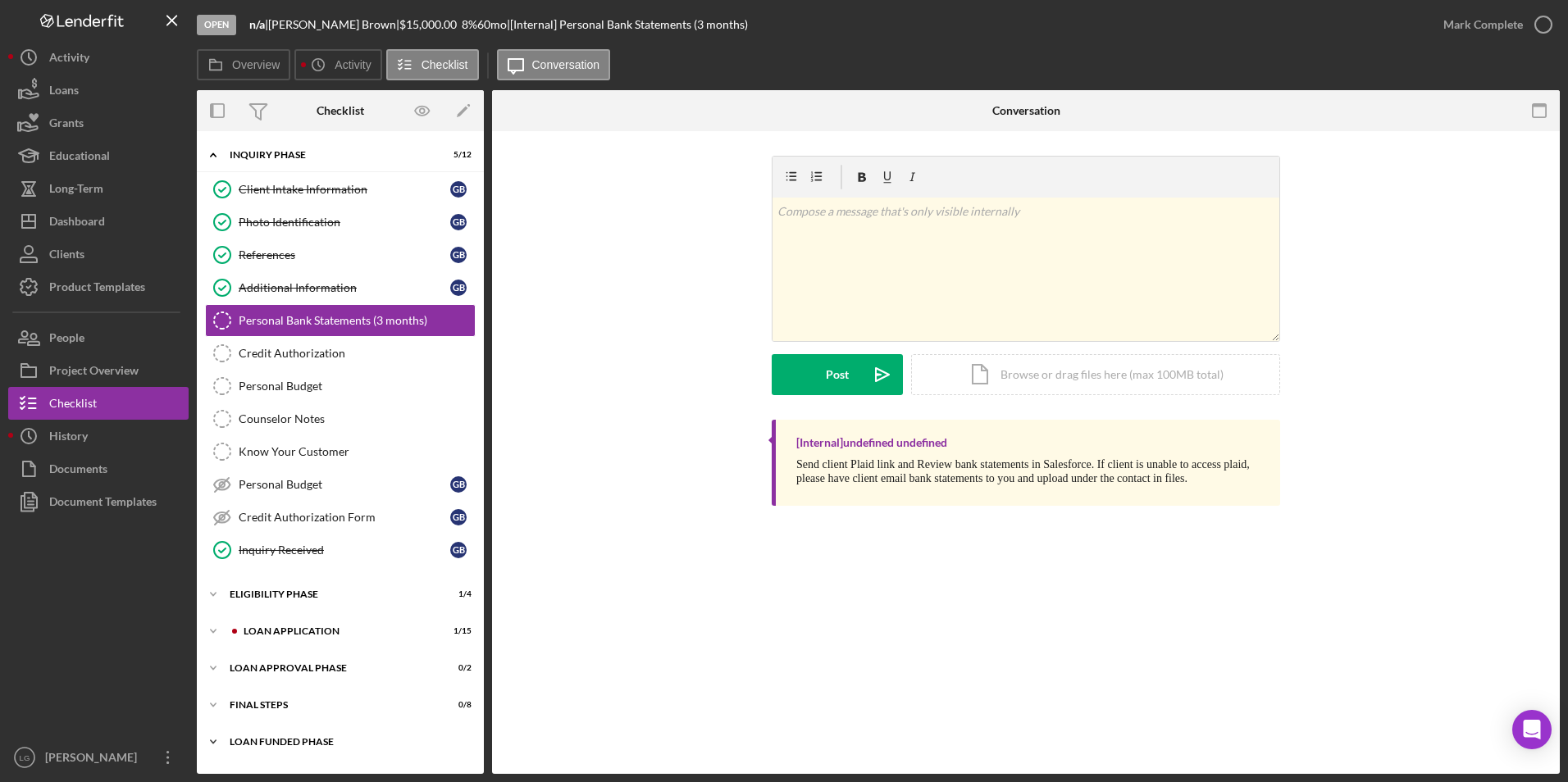
click at [241, 744] on div "Loan Funded Phase" at bounding box center [347, 741] width 233 height 10
click at [245, 715] on div "Icon/Expander FINAL STEPS 0 / 8" at bounding box center [340, 705] width 287 height 33
click at [259, 671] on div "Loan Approval Phase" at bounding box center [347, 668] width 233 height 10
drag, startPoint x: 255, startPoint y: 638, endPoint x: 271, endPoint y: 598, distance: 43.1
click at [256, 636] on div "Icon/Expander Loan Application 1 / 15" at bounding box center [340, 631] width 287 height 33
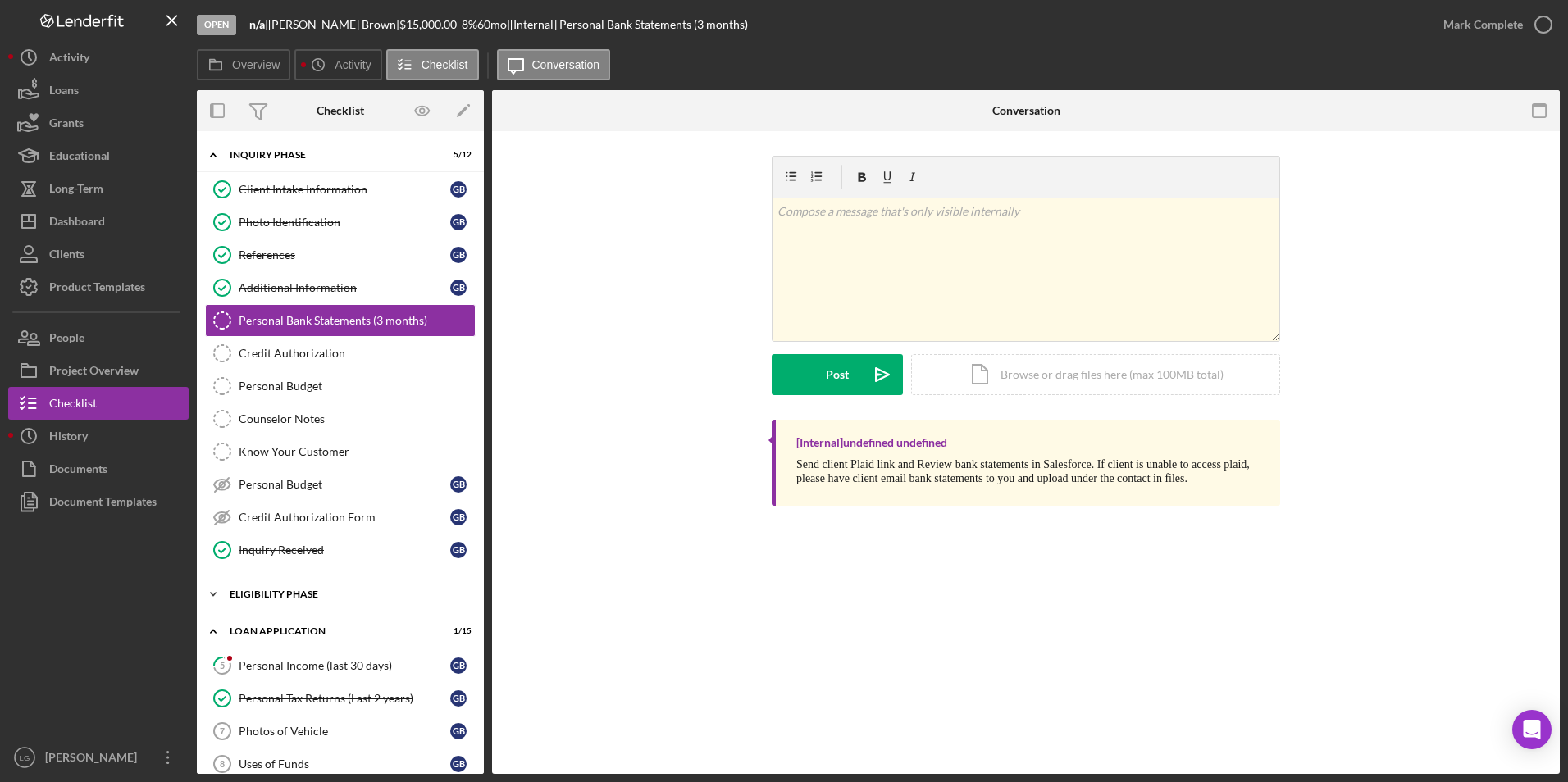
click at [277, 584] on div "Icon/Expander Eligibility Phase 1 / 4" at bounding box center [340, 595] width 287 height 33
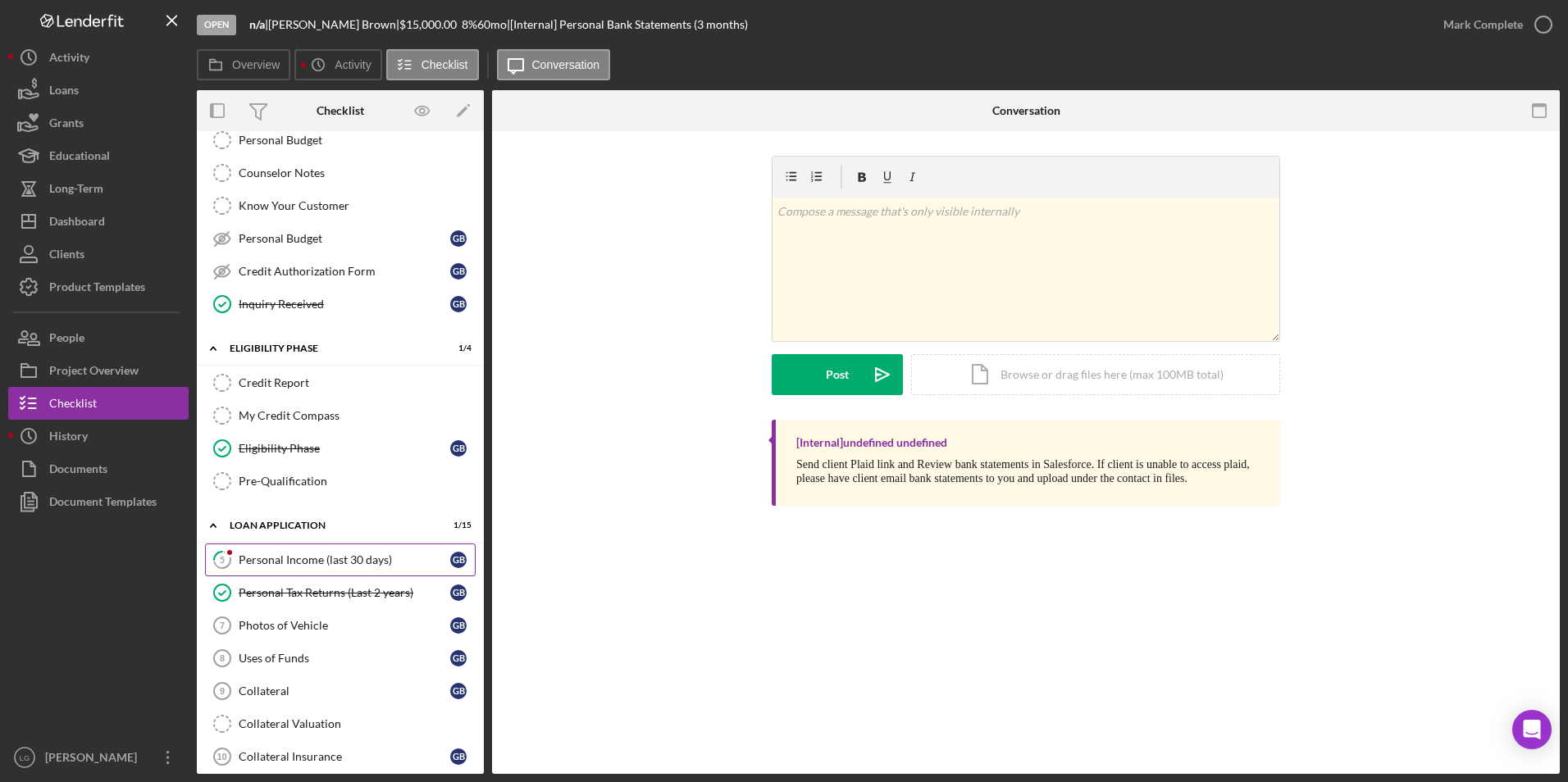
click at [282, 562] on div "Personal Income (last 30 days)" at bounding box center [344, 559] width 212 height 13
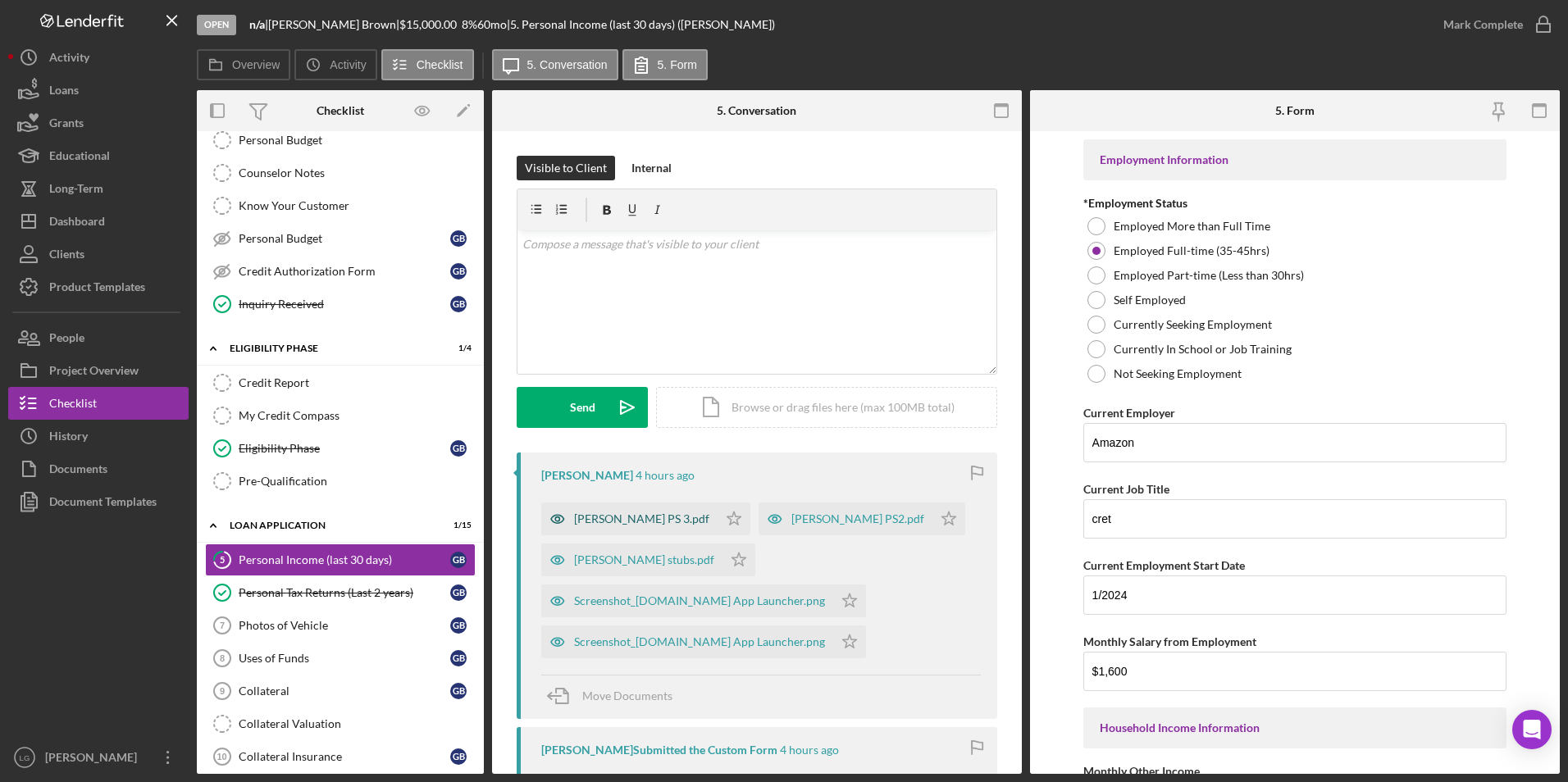
click at [602, 512] on div "[PERSON_NAME] PS 3.pdf" at bounding box center [641, 518] width 135 height 13
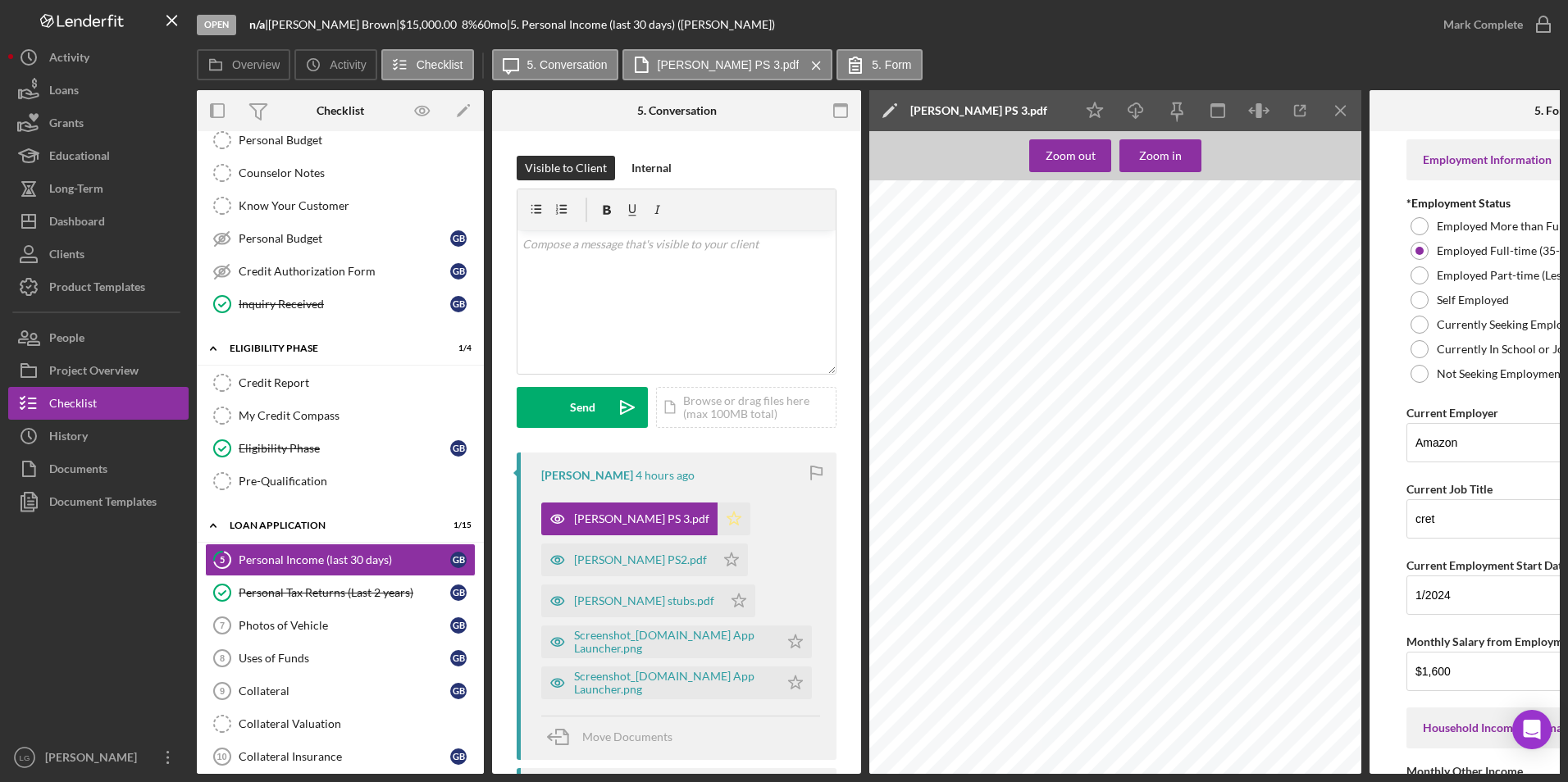
click at [718, 521] on icon "Icon/Star" at bounding box center [734, 519] width 33 height 33
click at [635, 563] on div "[PERSON_NAME] PS2.pdf" at bounding box center [640, 559] width 132 height 13
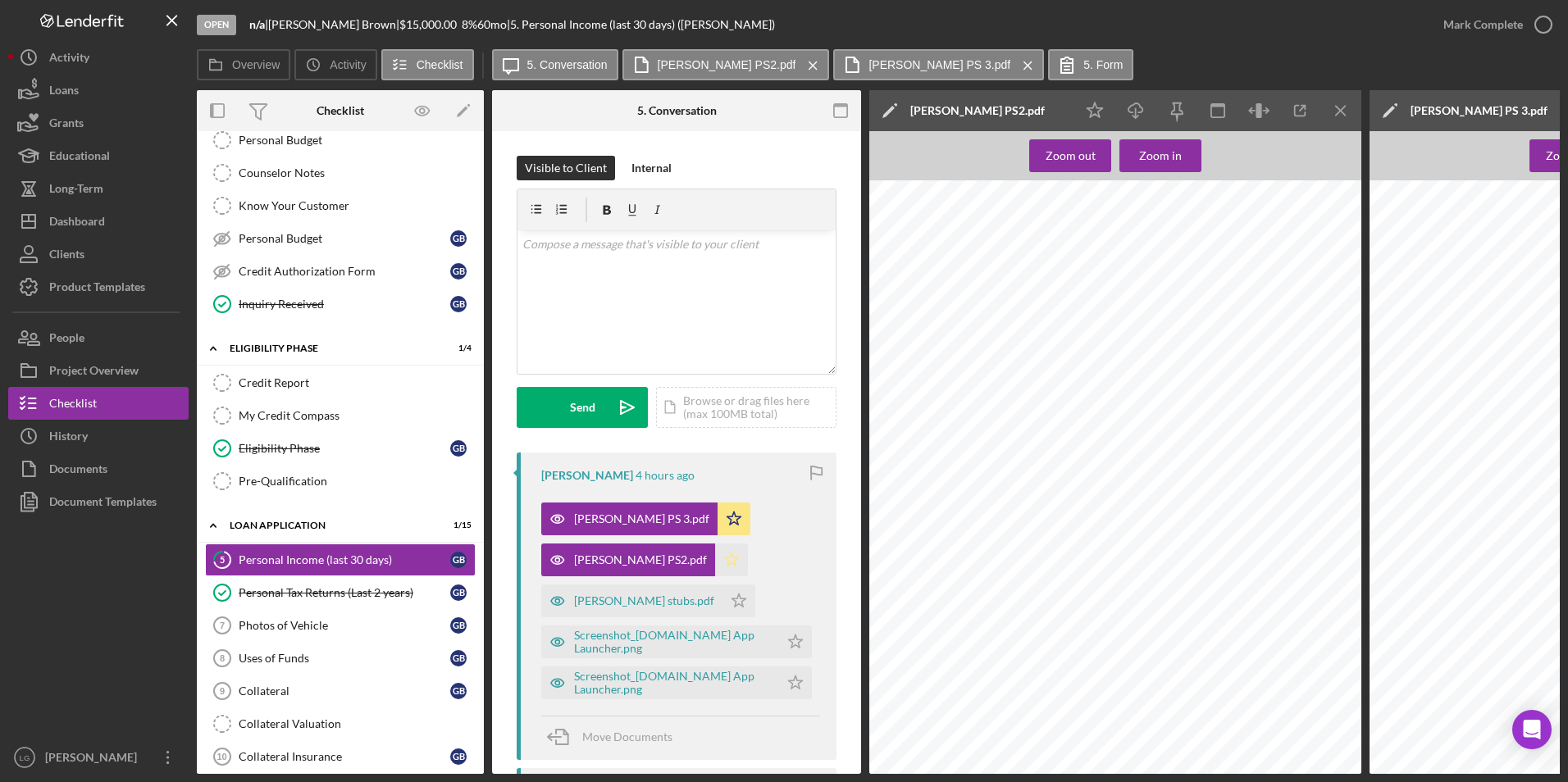
click at [725, 561] on polygon "button" at bounding box center [732, 558] width 14 height 13
click at [631, 600] on div "[PERSON_NAME] stubs.pdf" at bounding box center [644, 600] width 140 height 13
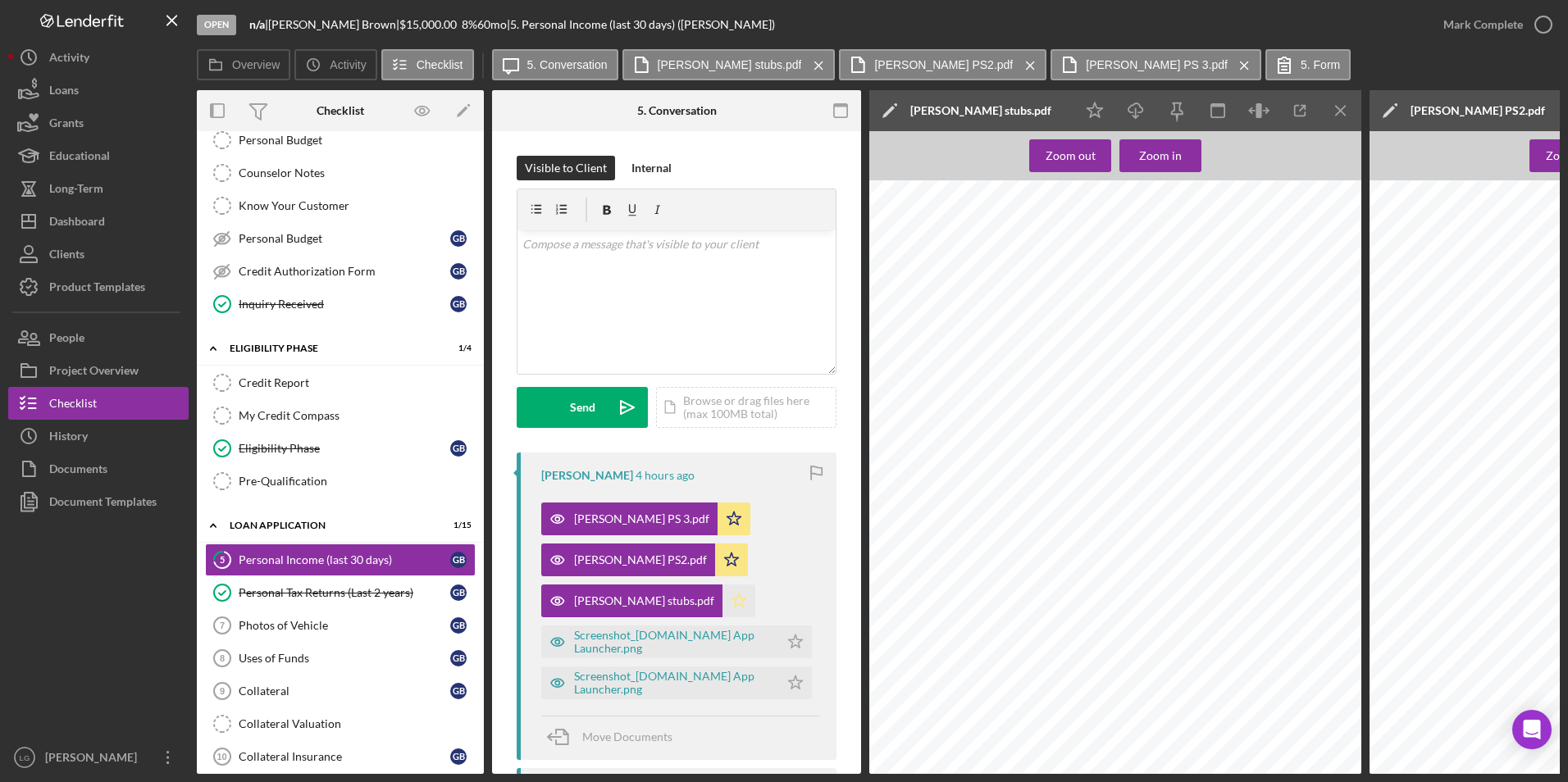
click at [722, 601] on icon "Icon/Star" at bounding box center [739, 601] width 33 height 33
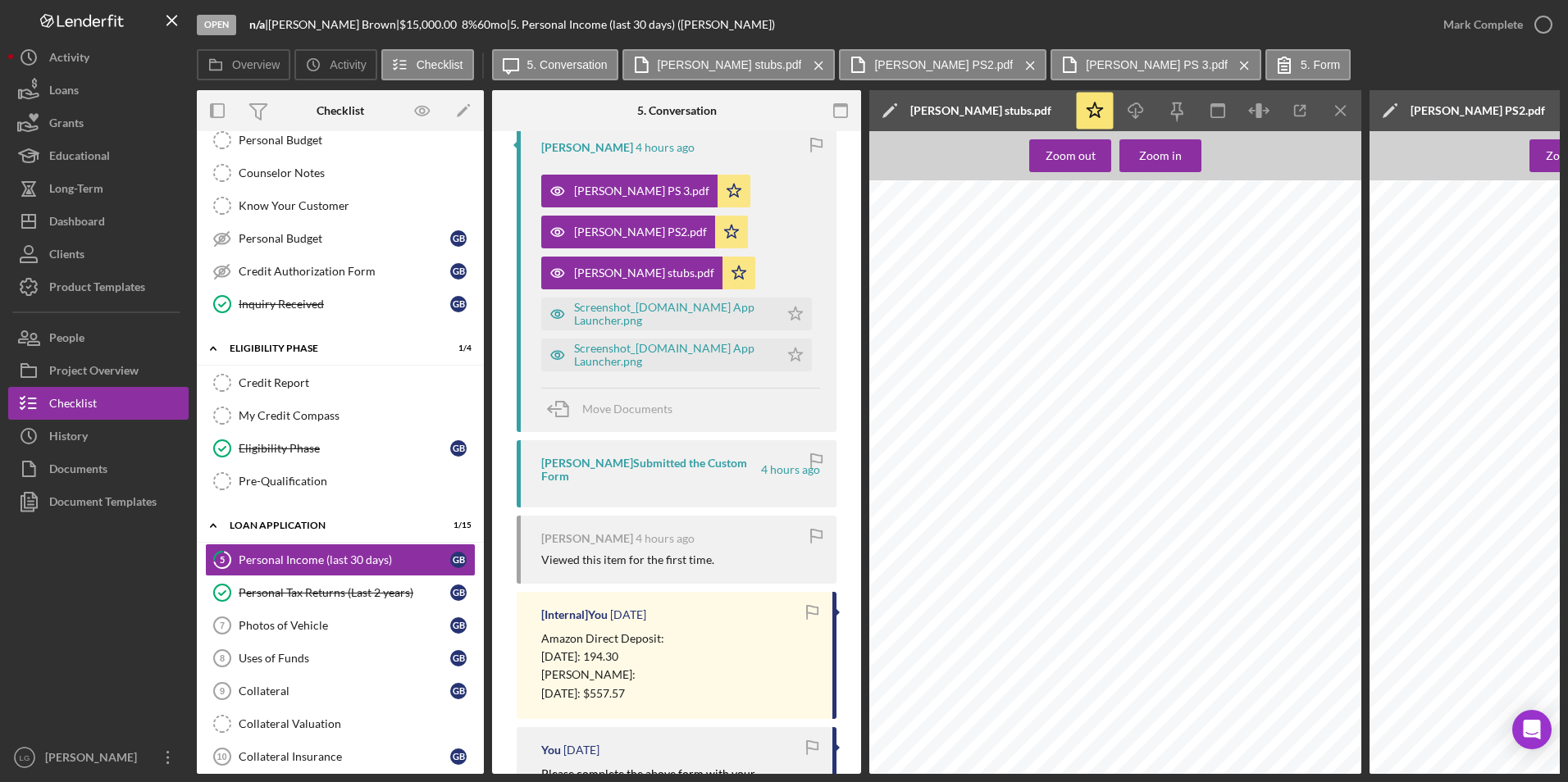
click at [632, 297] on div "Screenshot_[DOMAIN_NAME] App Launcher.png Icon/Star" at bounding box center [680, 309] width 279 height 41
click at [631, 320] on div "Screenshot_[DOMAIN_NAME] App Launcher.png" at bounding box center [672, 313] width 197 height 26
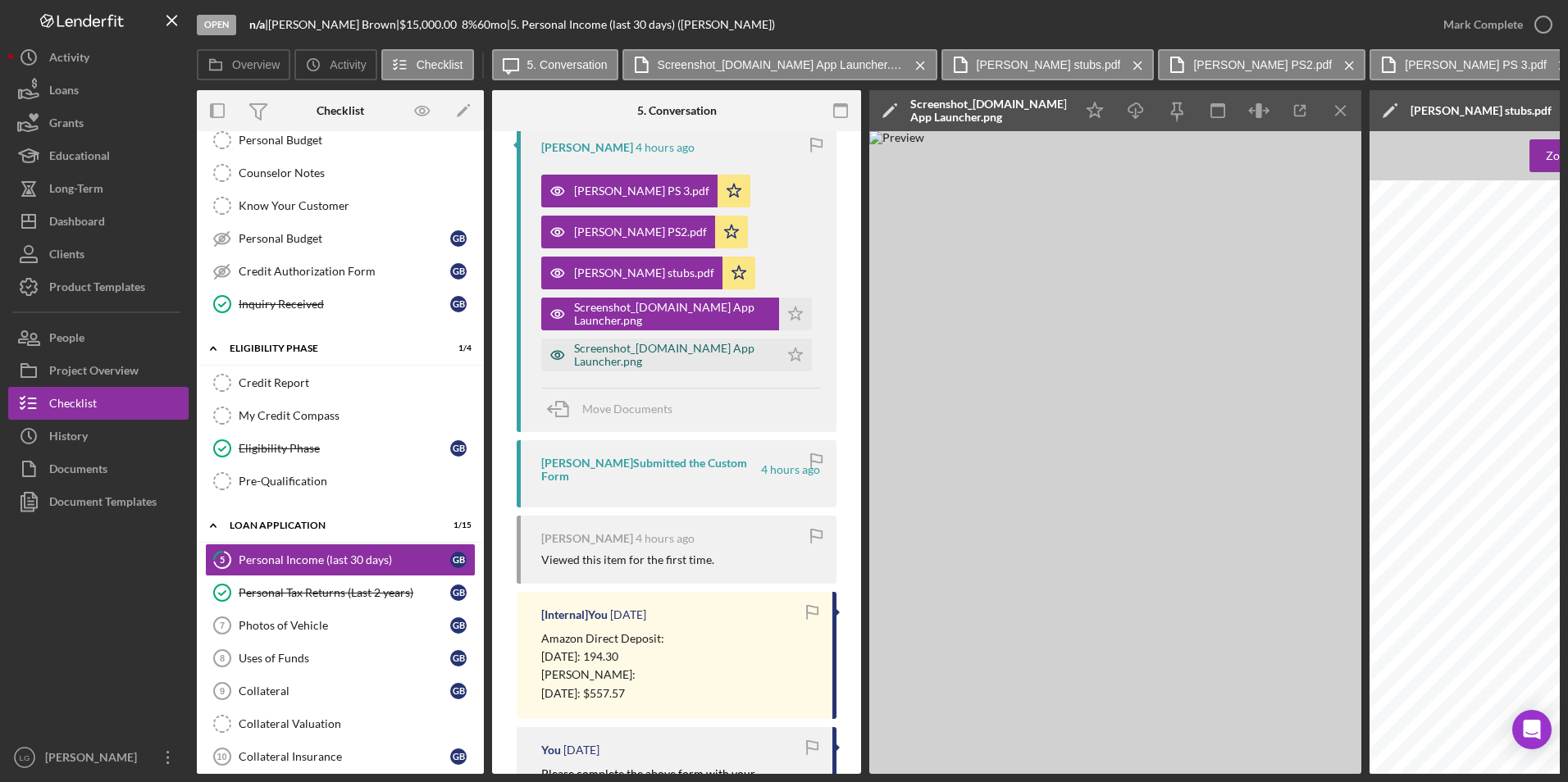
drag, startPoint x: 636, startPoint y: 354, endPoint x: 640, endPoint y: 370, distance: 16.5
click at [637, 354] on div "Screenshot_[DOMAIN_NAME] App Launcher.png" at bounding box center [672, 355] width 197 height 26
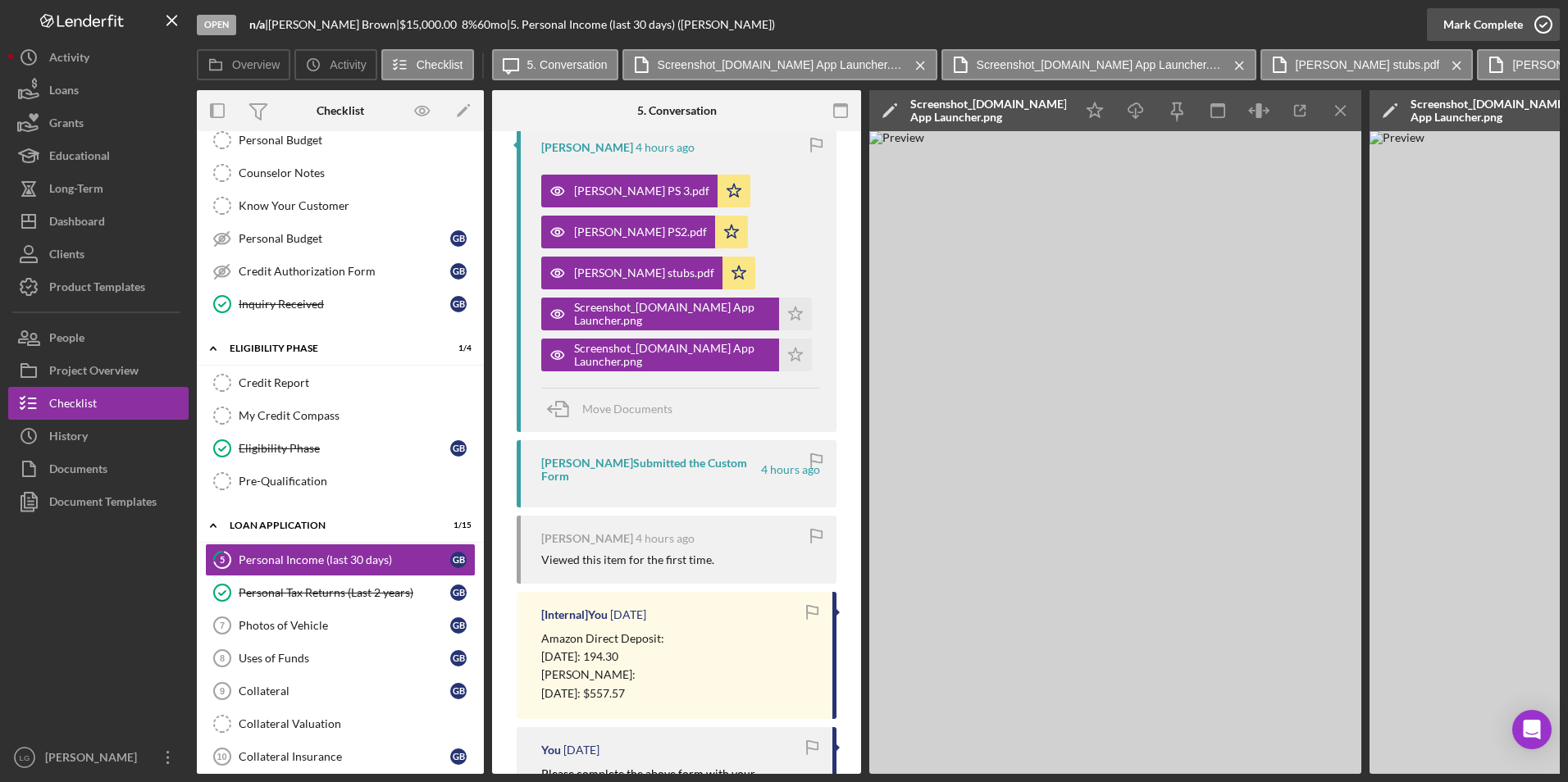
click at [1474, 30] on div "Mark Complete" at bounding box center [1483, 24] width 79 height 33
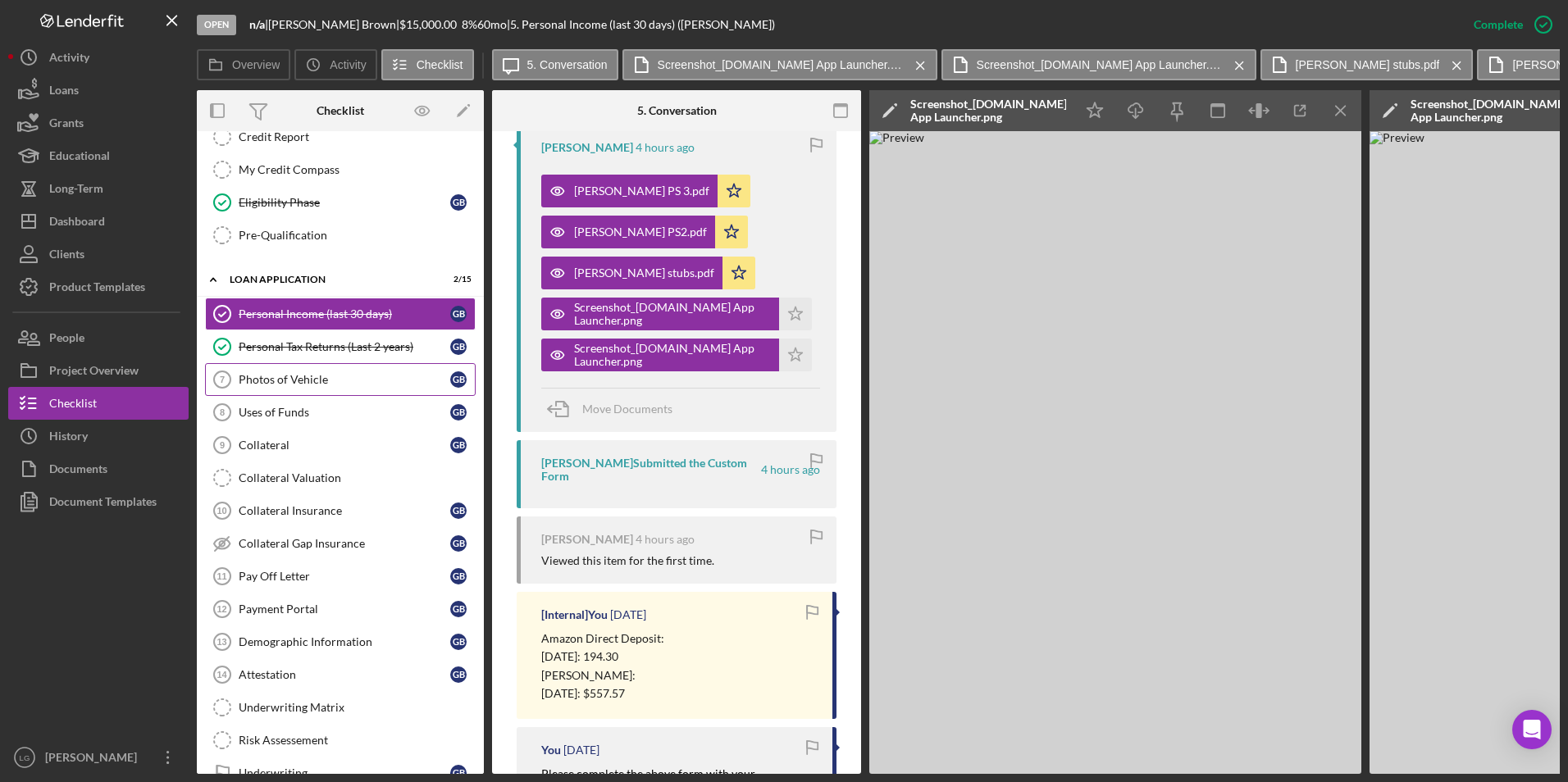
click at [267, 375] on div "Photos of Vehicle" at bounding box center [344, 379] width 212 height 13
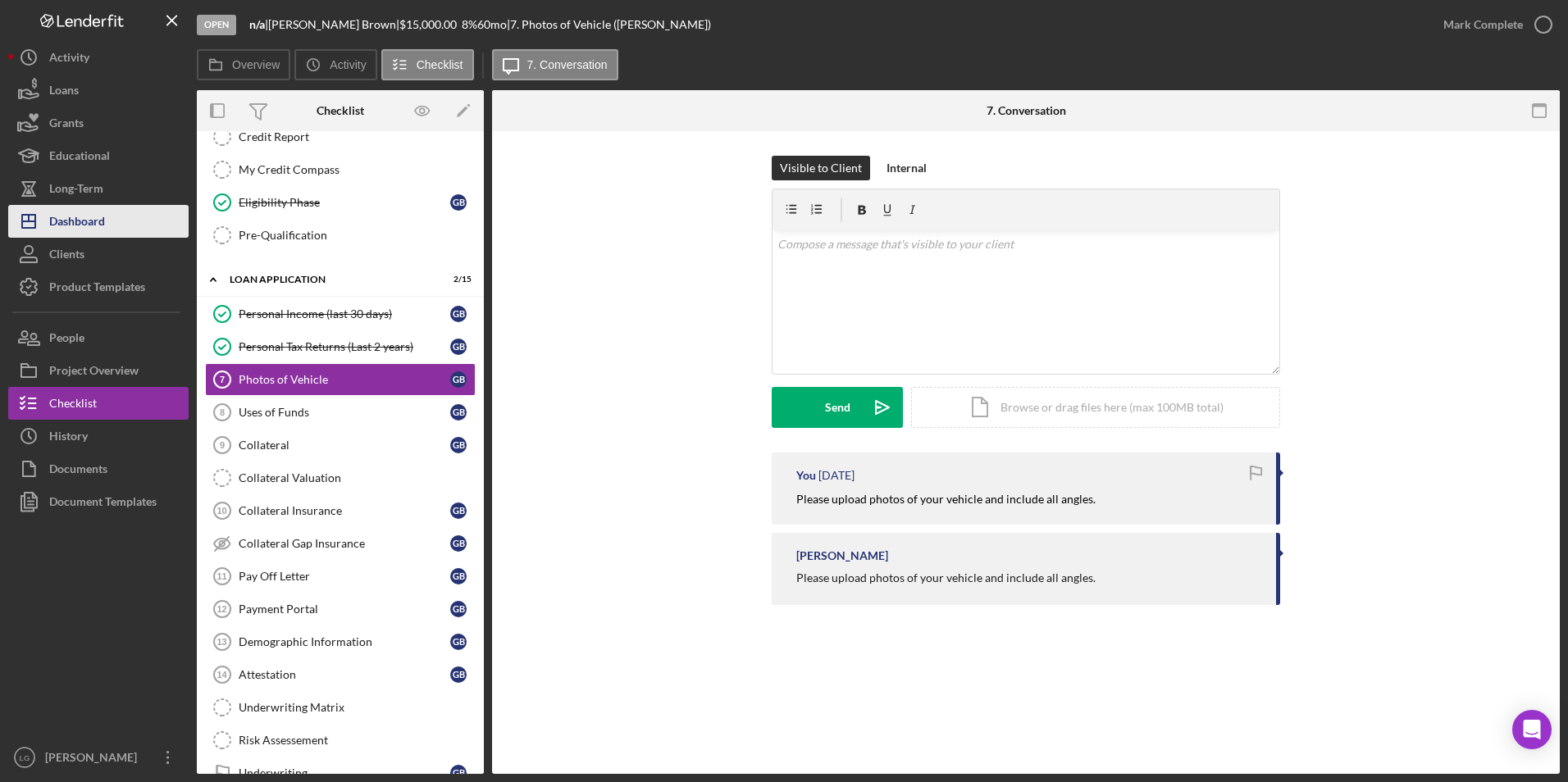
click at [103, 218] on div "Dashboard" at bounding box center [77, 223] width 56 height 37
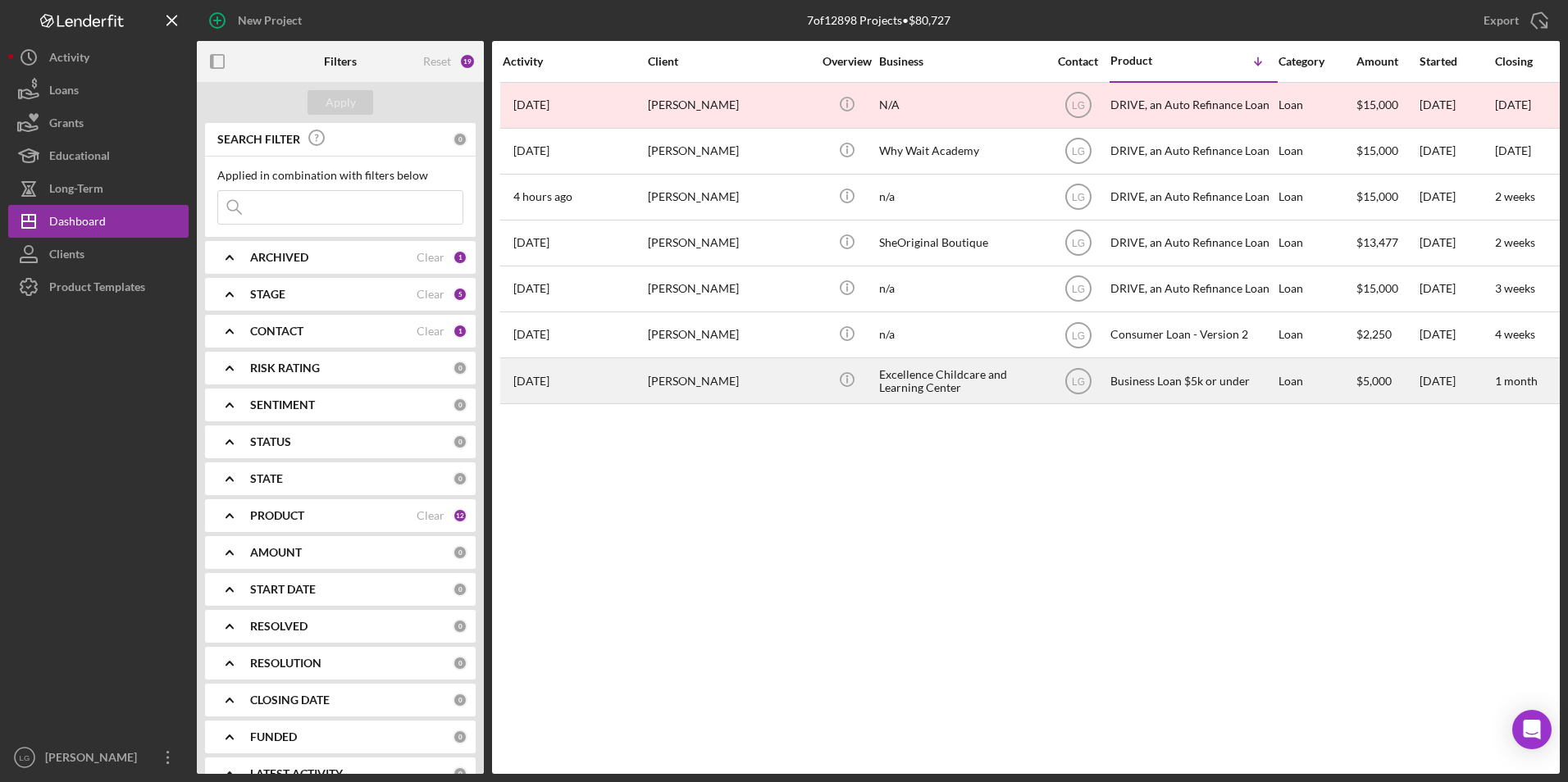
click at [697, 384] on div "[PERSON_NAME]" at bounding box center [730, 381] width 164 height 44
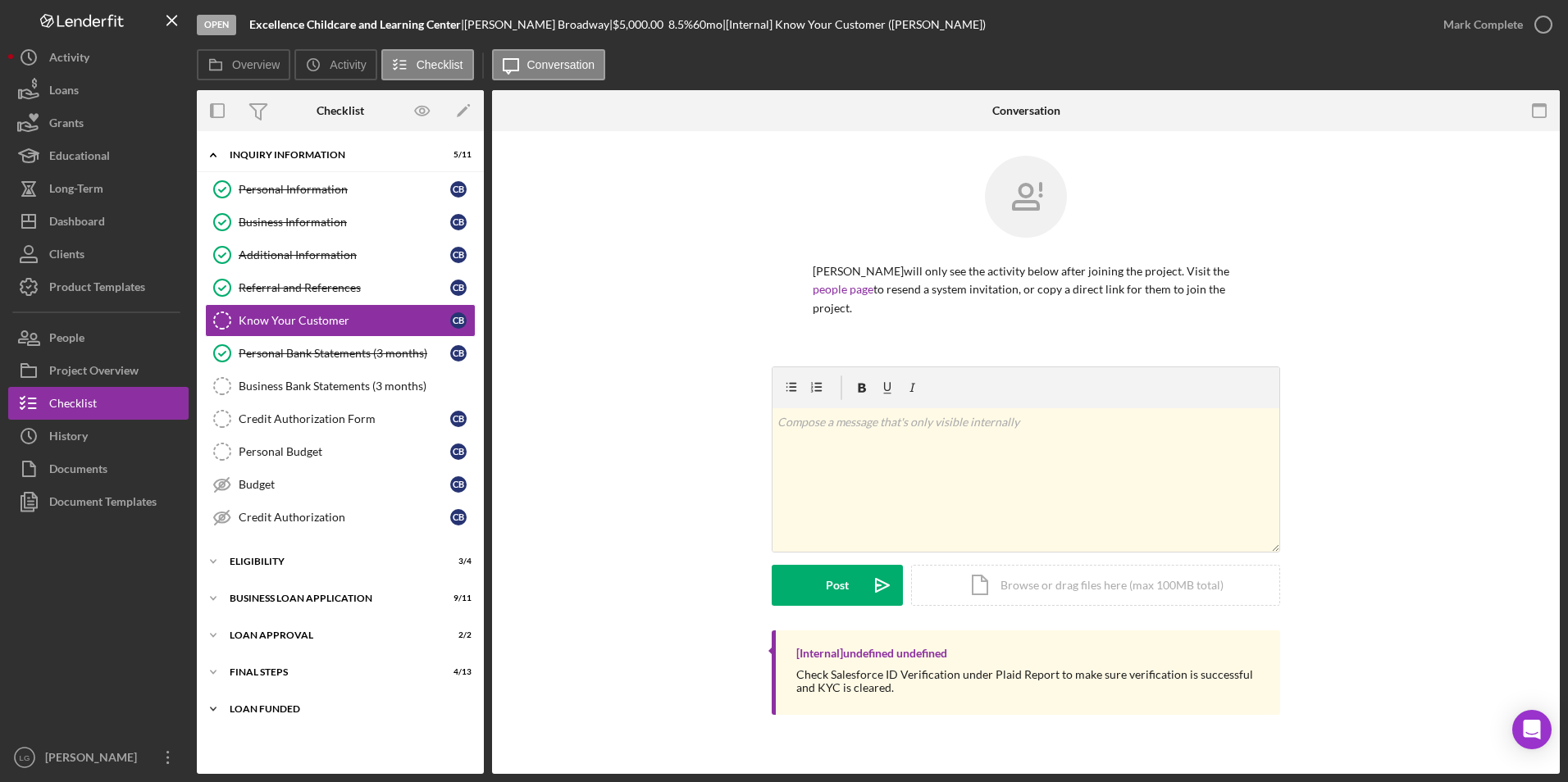
drag, startPoint x: 260, startPoint y: 714, endPoint x: 264, endPoint y: 670, distance: 44.2
click at [260, 708] on div "Icon/Expander LOAN FUNDED 0 / 1" at bounding box center [340, 709] width 287 height 33
click at [264, 669] on div "Final Steps" at bounding box center [347, 671] width 233 height 10
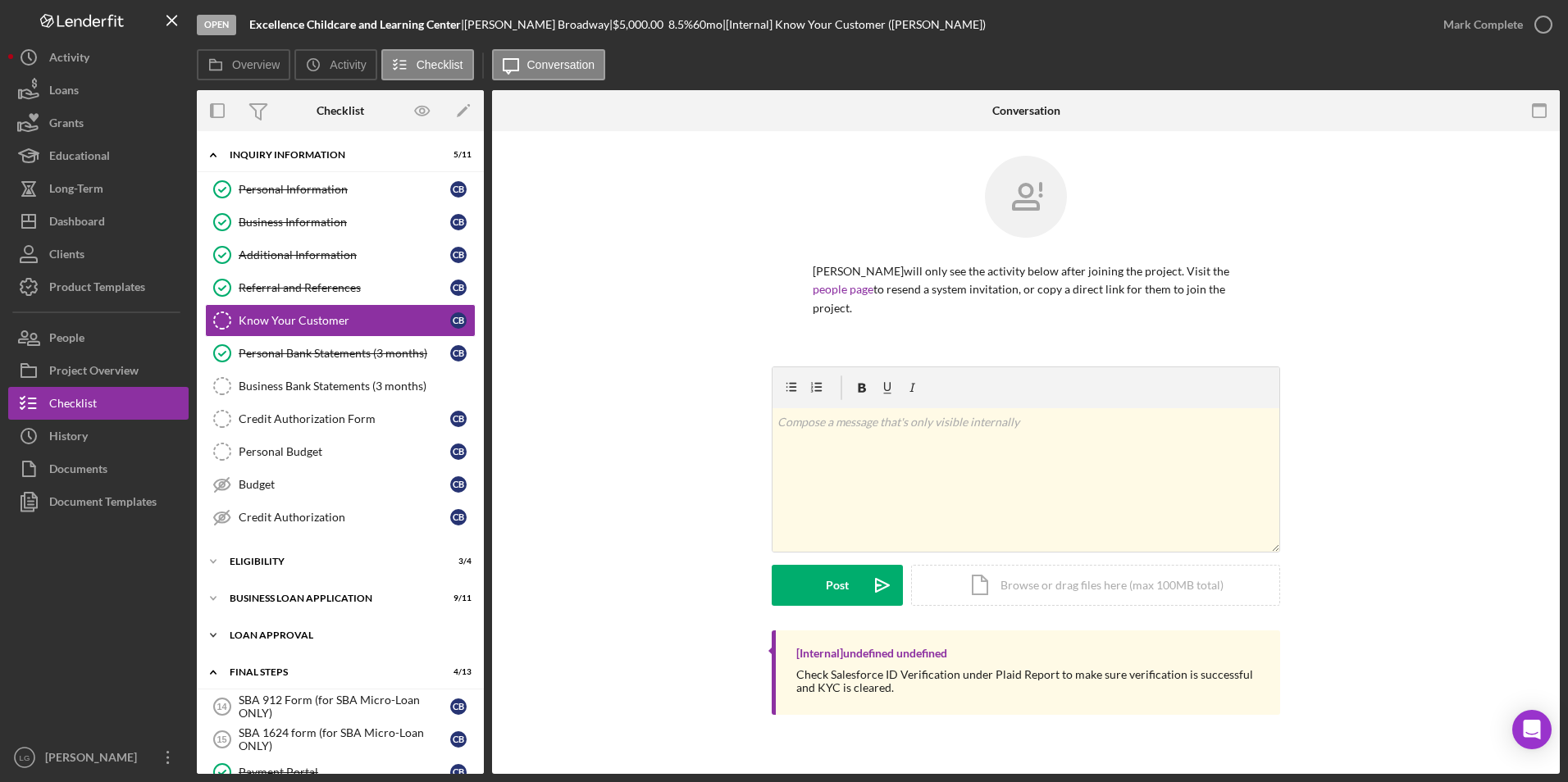
click at [263, 636] on div "Loan Approval" at bounding box center [347, 635] width 233 height 10
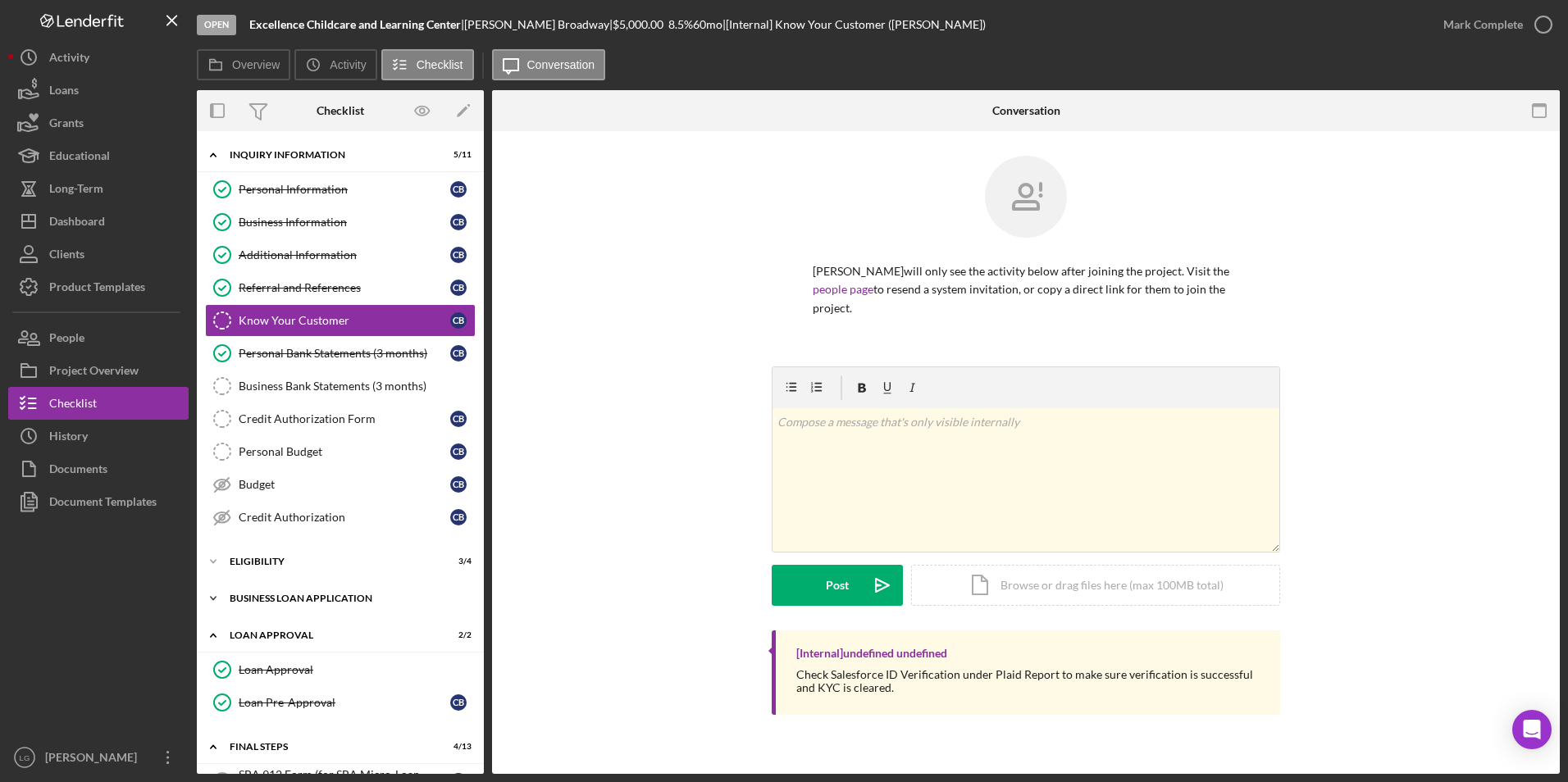
click at [262, 597] on div "BUSINESS LOAN APPLICATION" at bounding box center [347, 598] width 233 height 10
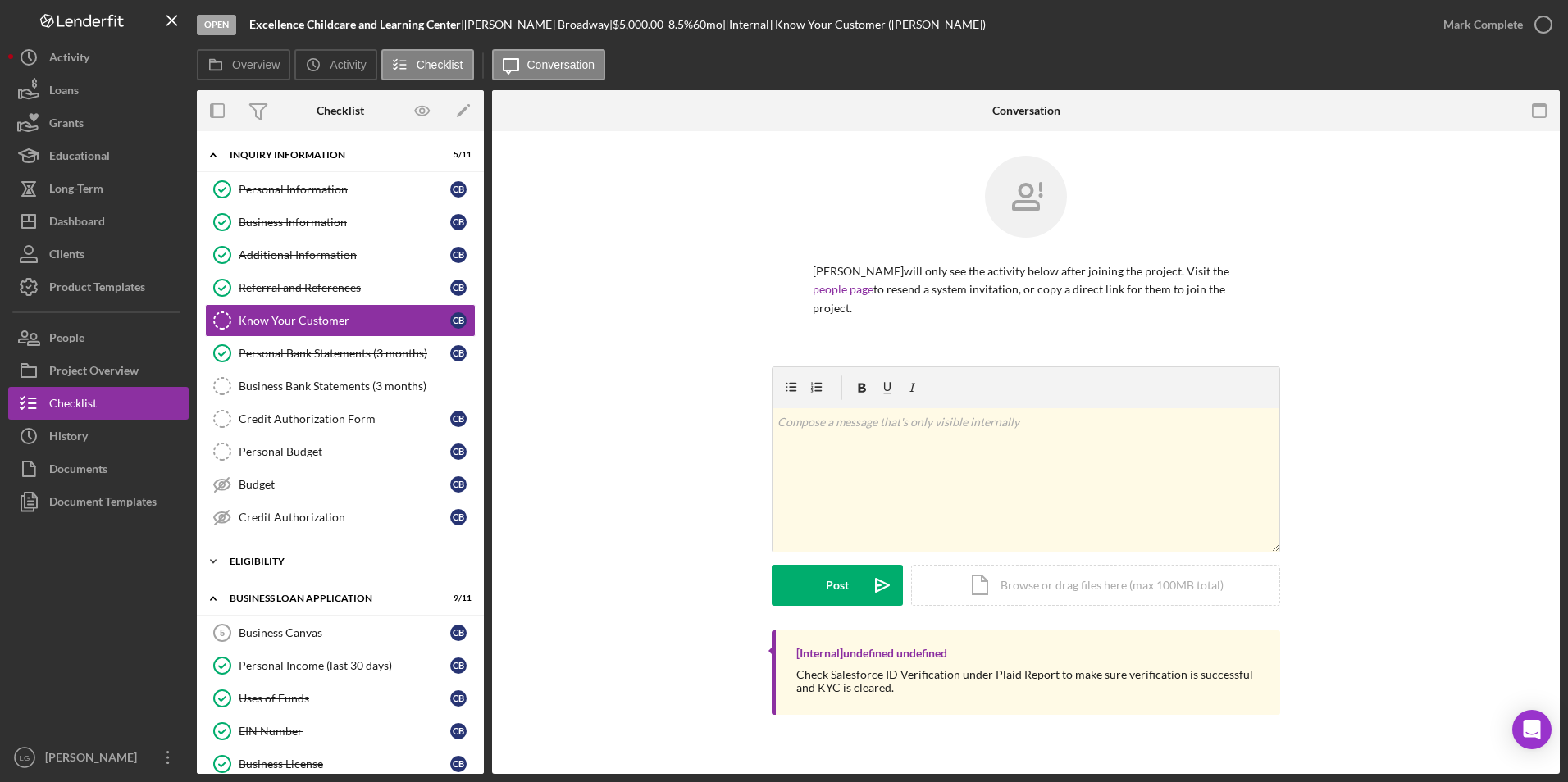
click at [258, 567] on div "Icon/Expander Eligibility 3 / 4" at bounding box center [340, 562] width 287 height 33
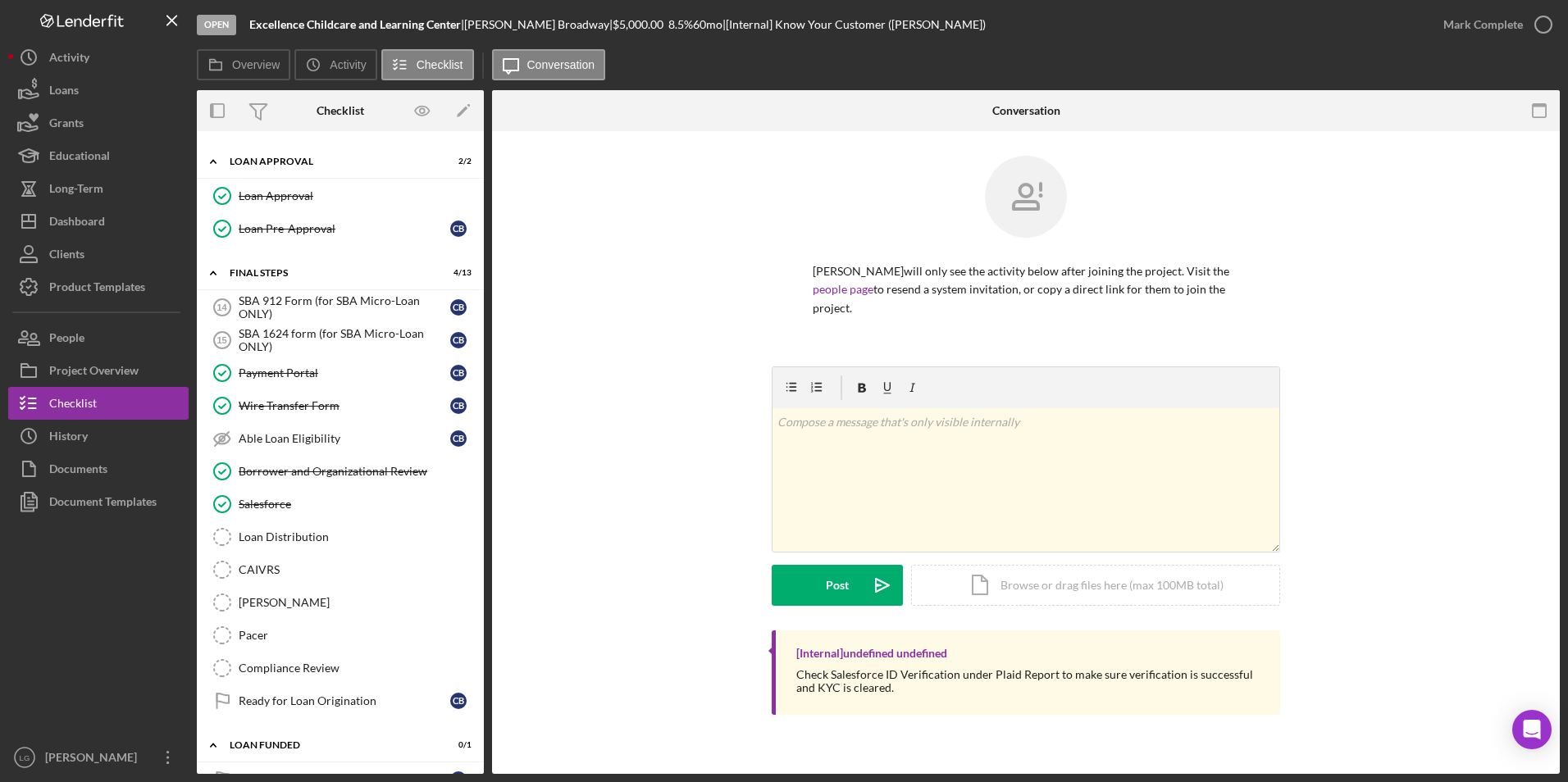
scroll to position [1022, 0]
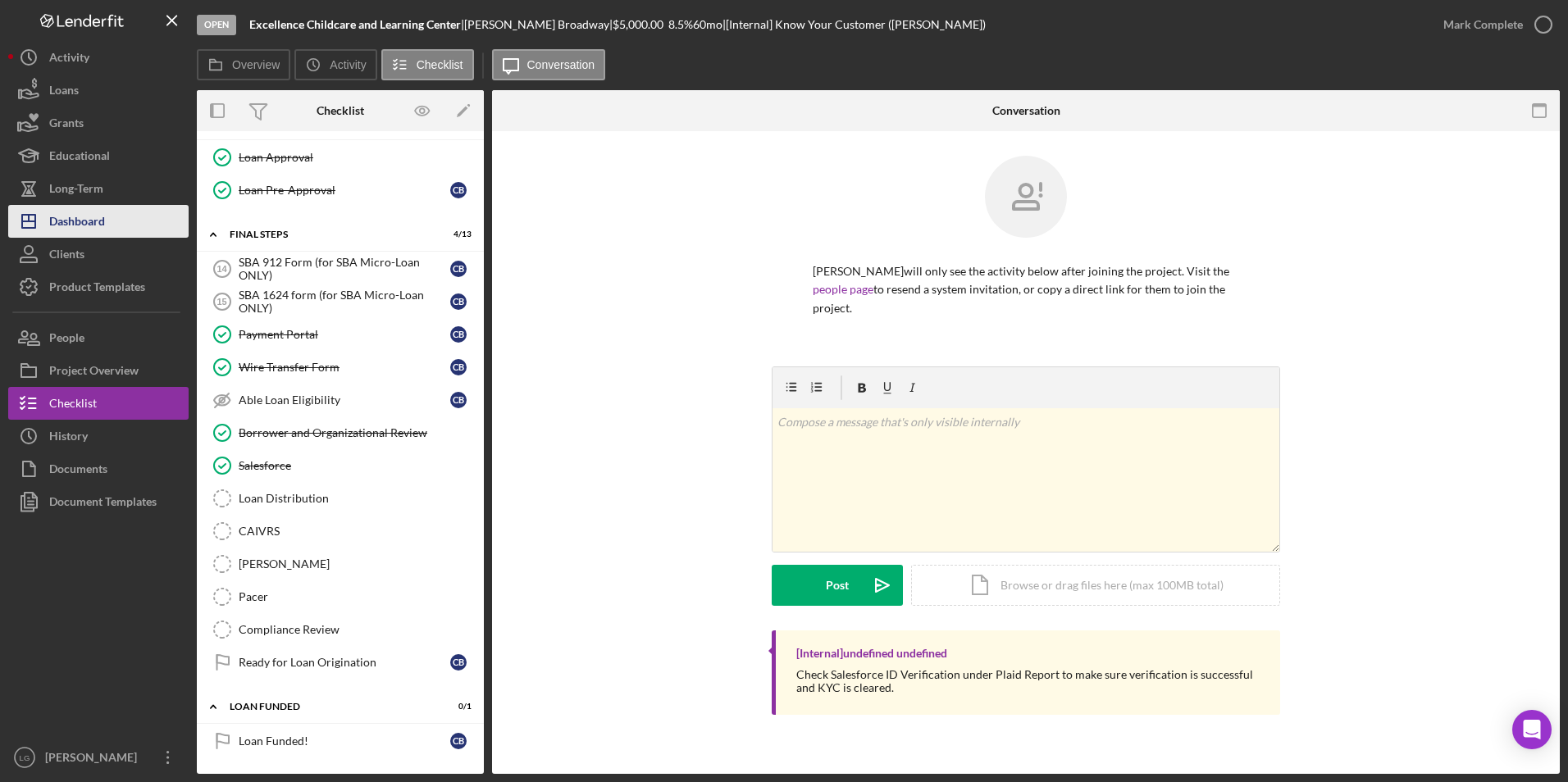
click at [112, 217] on button "Icon/Dashboard Dashboard" at bounding box center [98, 221] width 180 height 33
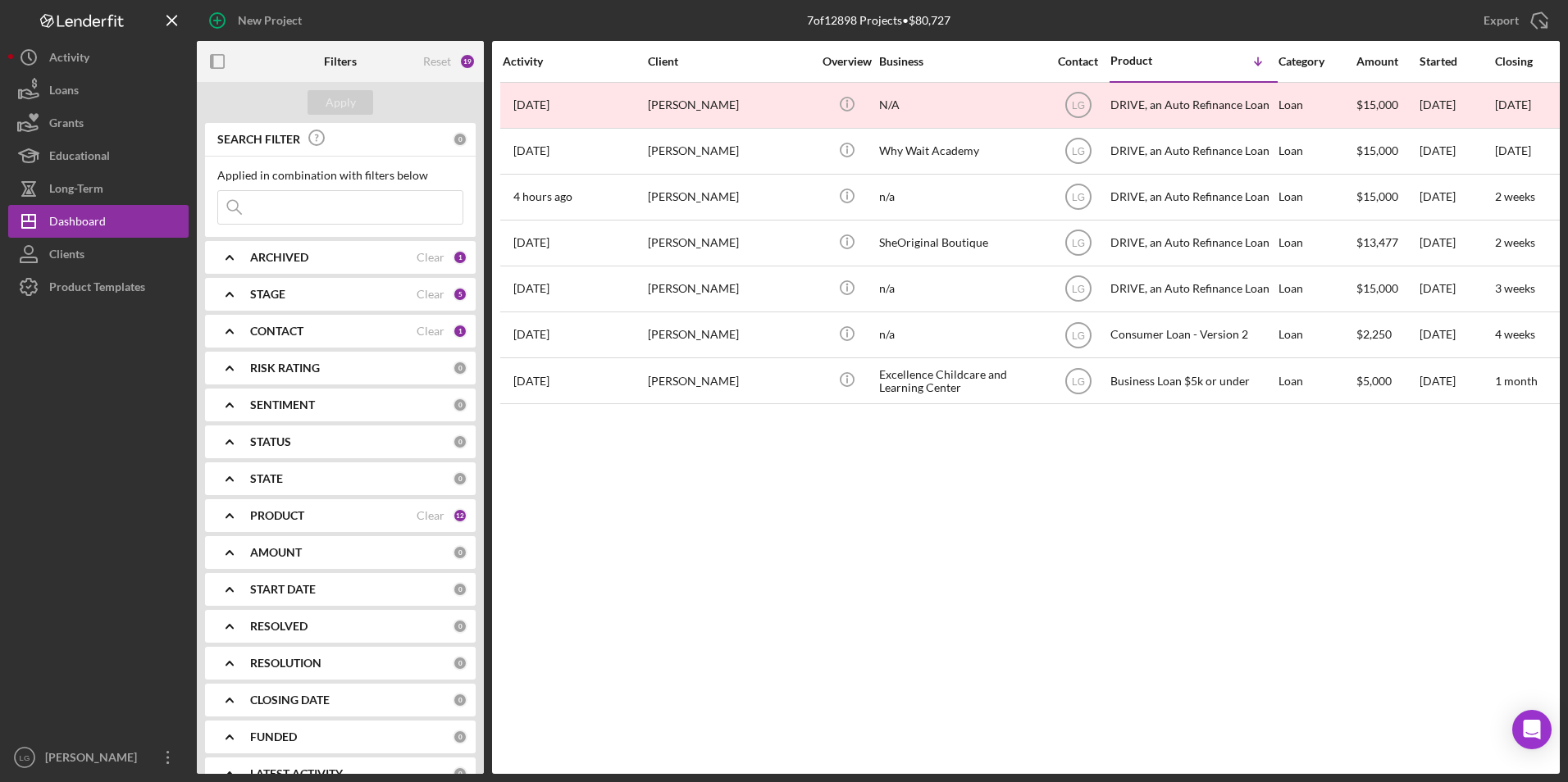
click at [314, 329] on div "CONTACT" at bounding box center [333, 331] width 166 height 13
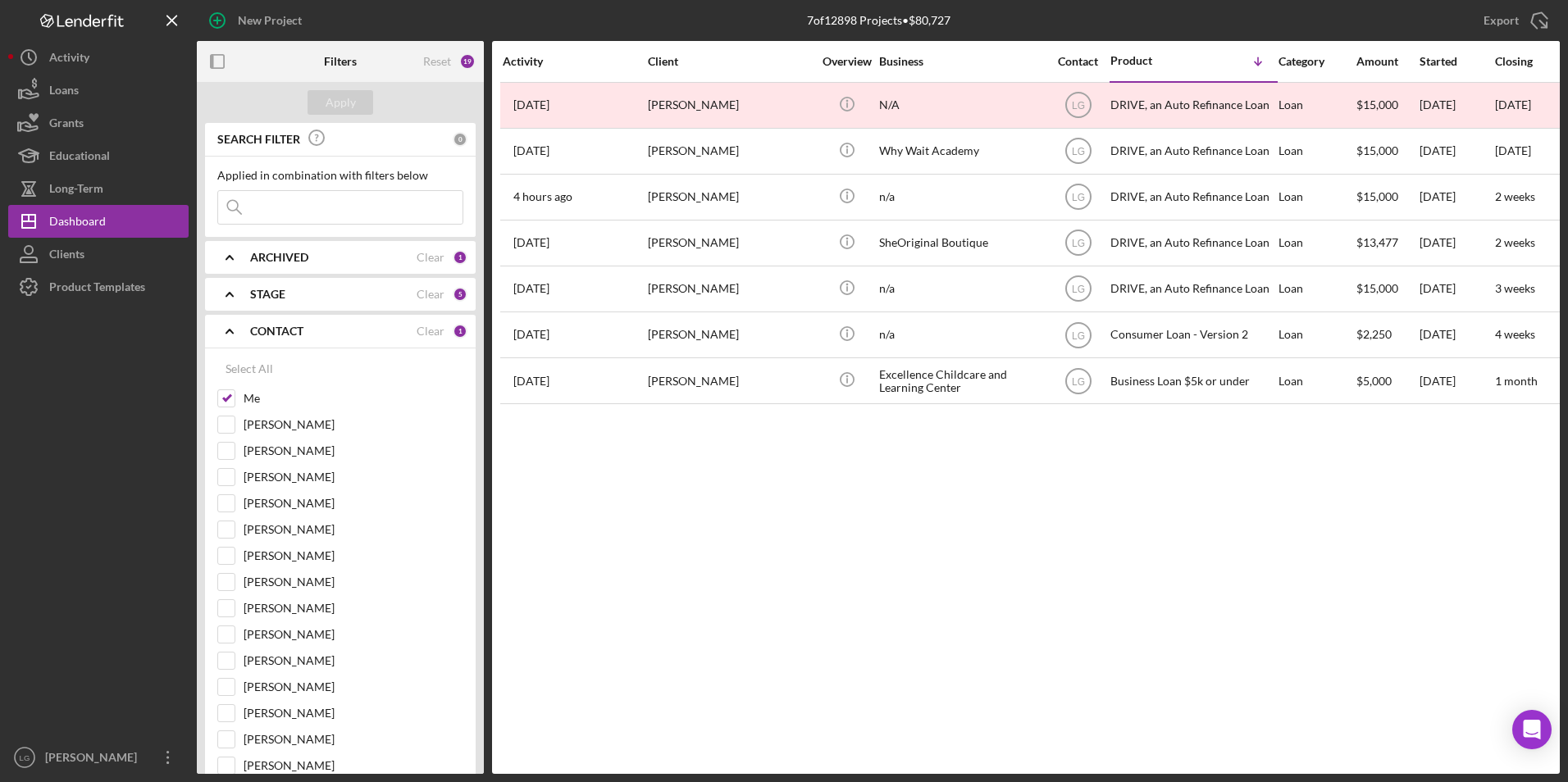
scroll to position [246, 0]
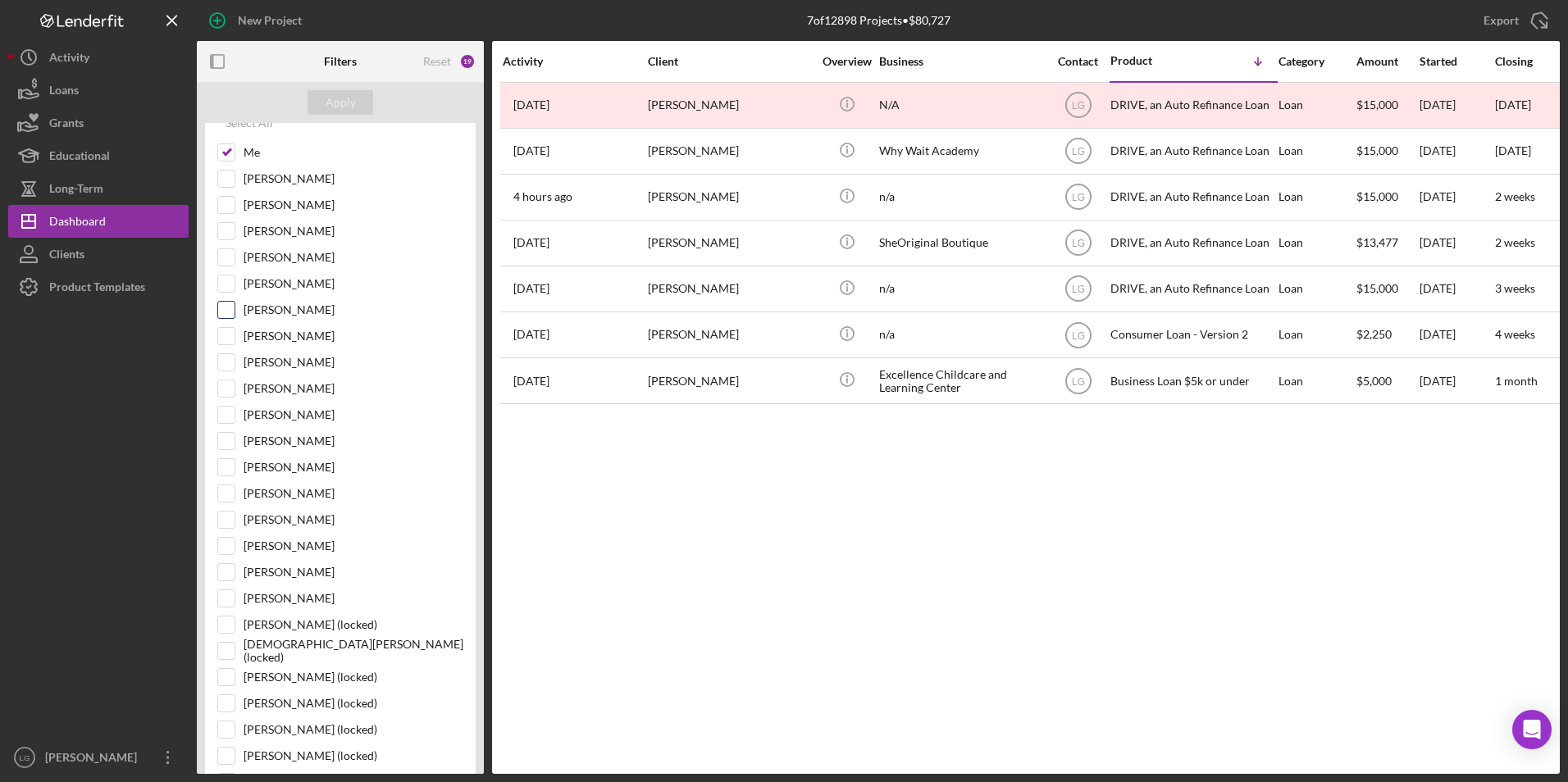
click at [230, 310] on input "[PERSON_NAME]" at bounding box center [226, 309] width 17 height 17
checkbox input "true"
click at [340, 98] on div "Apply" at bounding box center [341, 103] width 30 height 24
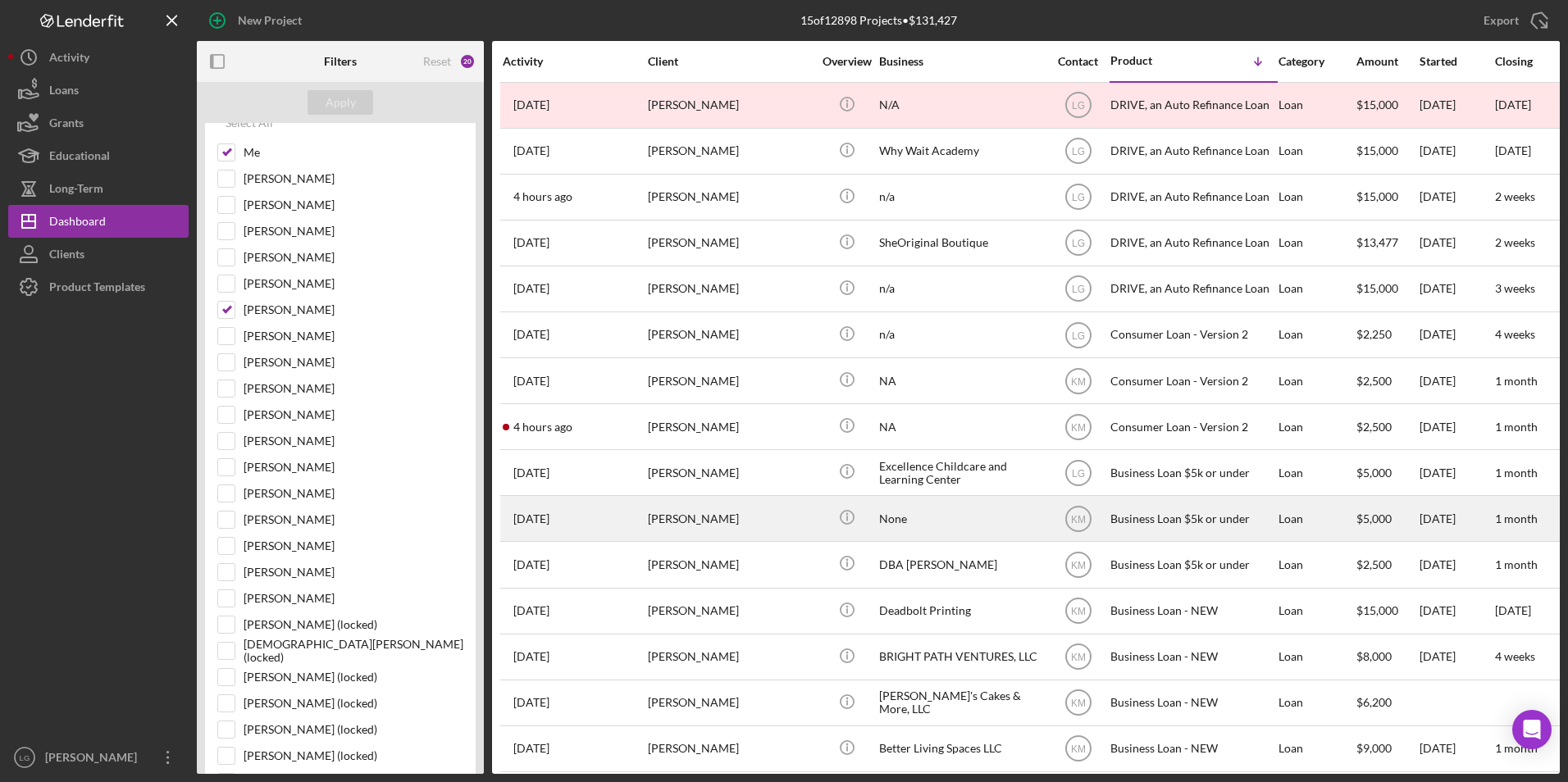
click at [706, 517] on div "[PERSON_NAME]" at bounding box center [730, 518] width 164 height 44
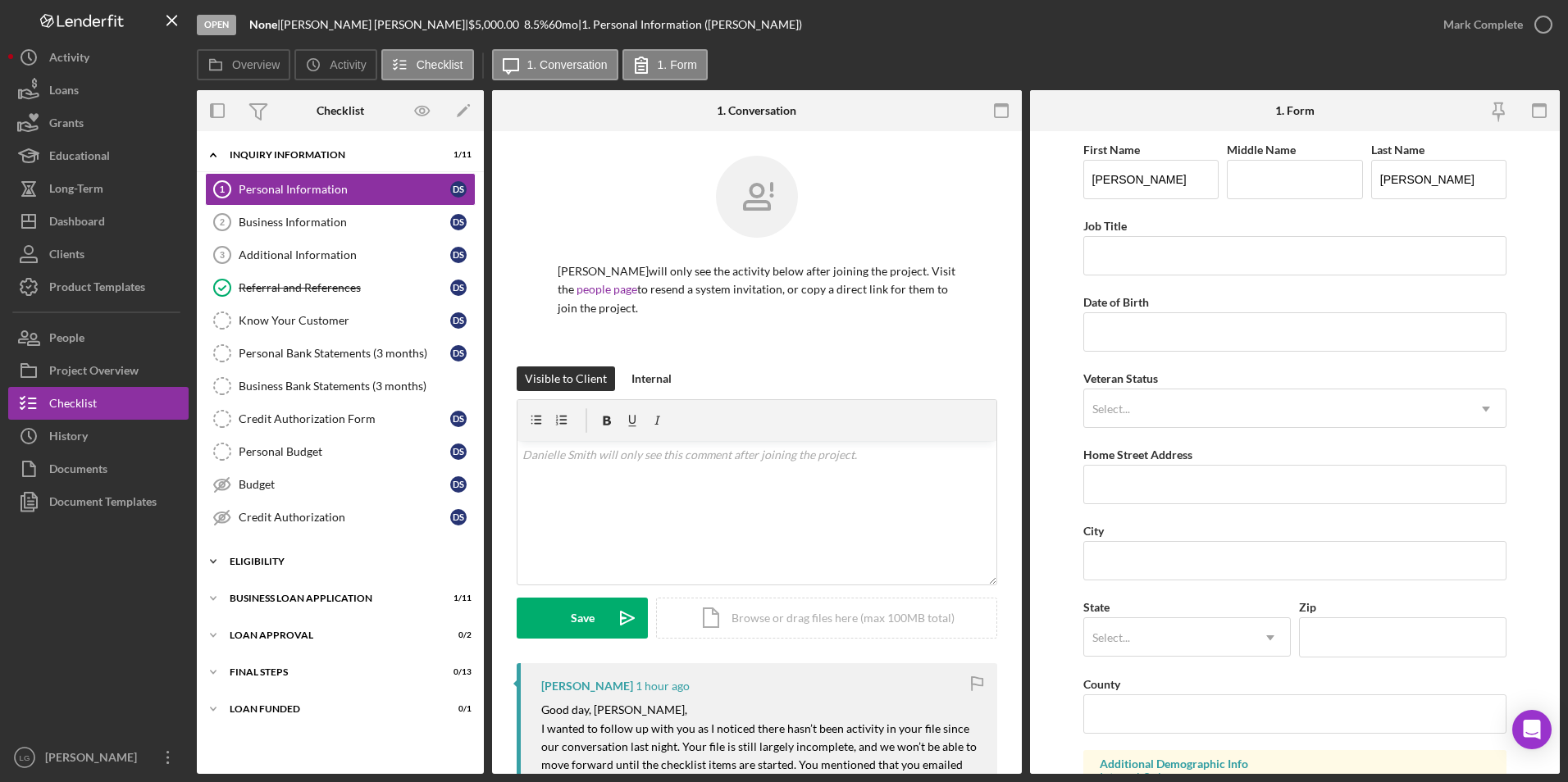
click at [251, 563] on div "Eligibility" at bounding box center [347, 561] width 233 height 10
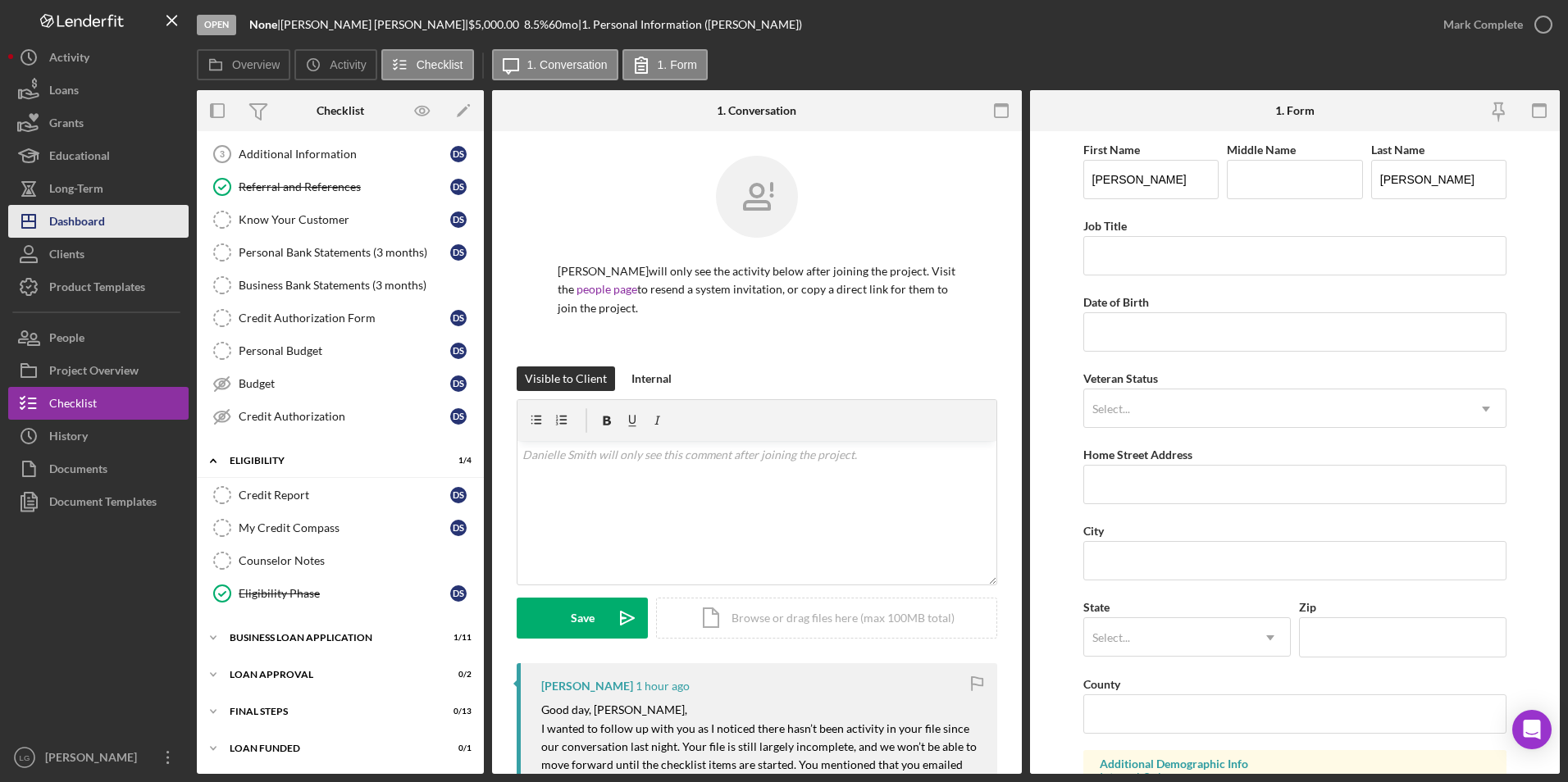
click at [124, 214] on button "Icon/Dashboard Dashboard" at bounding box center [98, 221] width 180 height 33
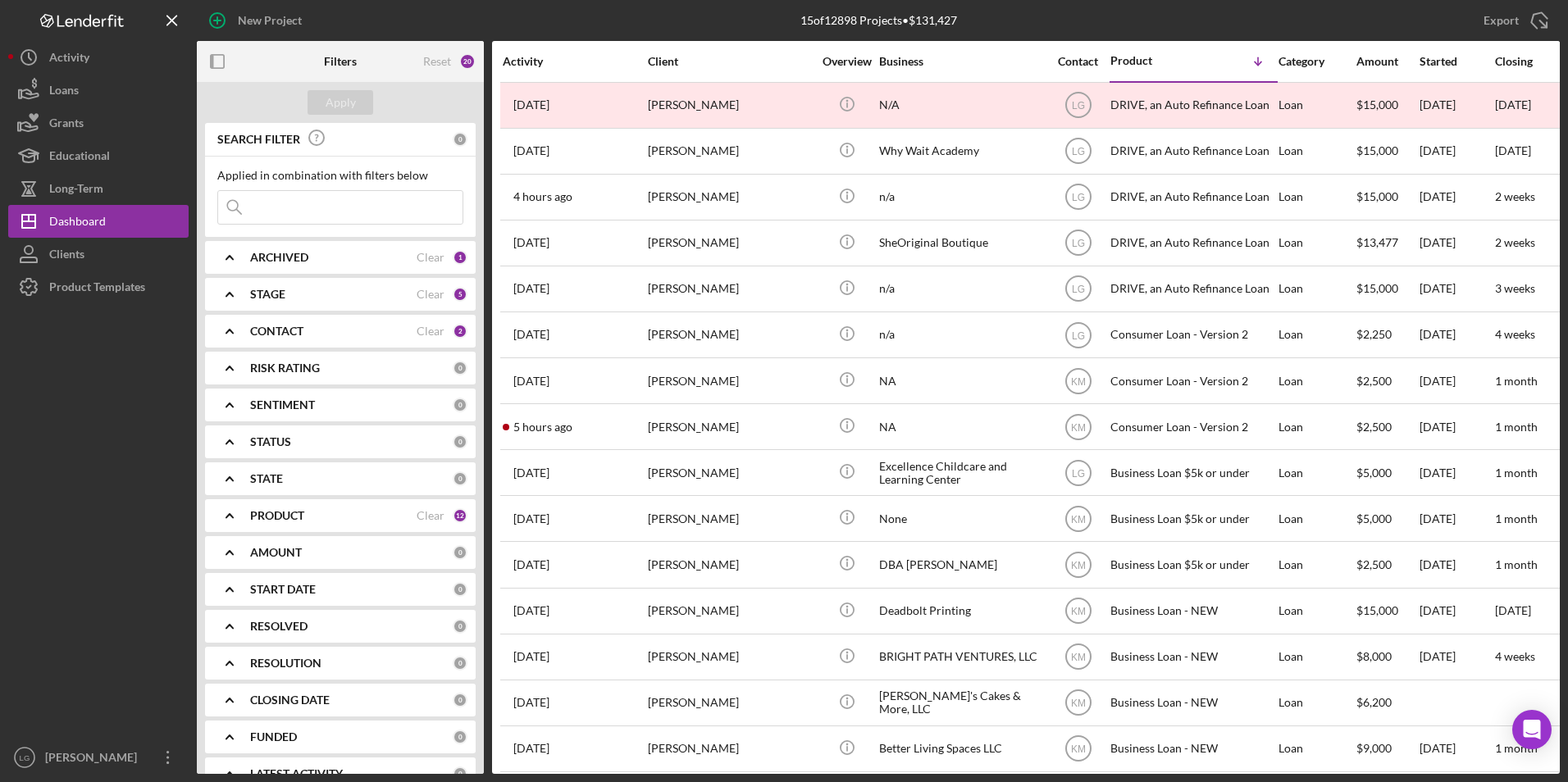
click at [371, 331] on div "CONTACT" at bounding box center [333, 331] width 166 height 13
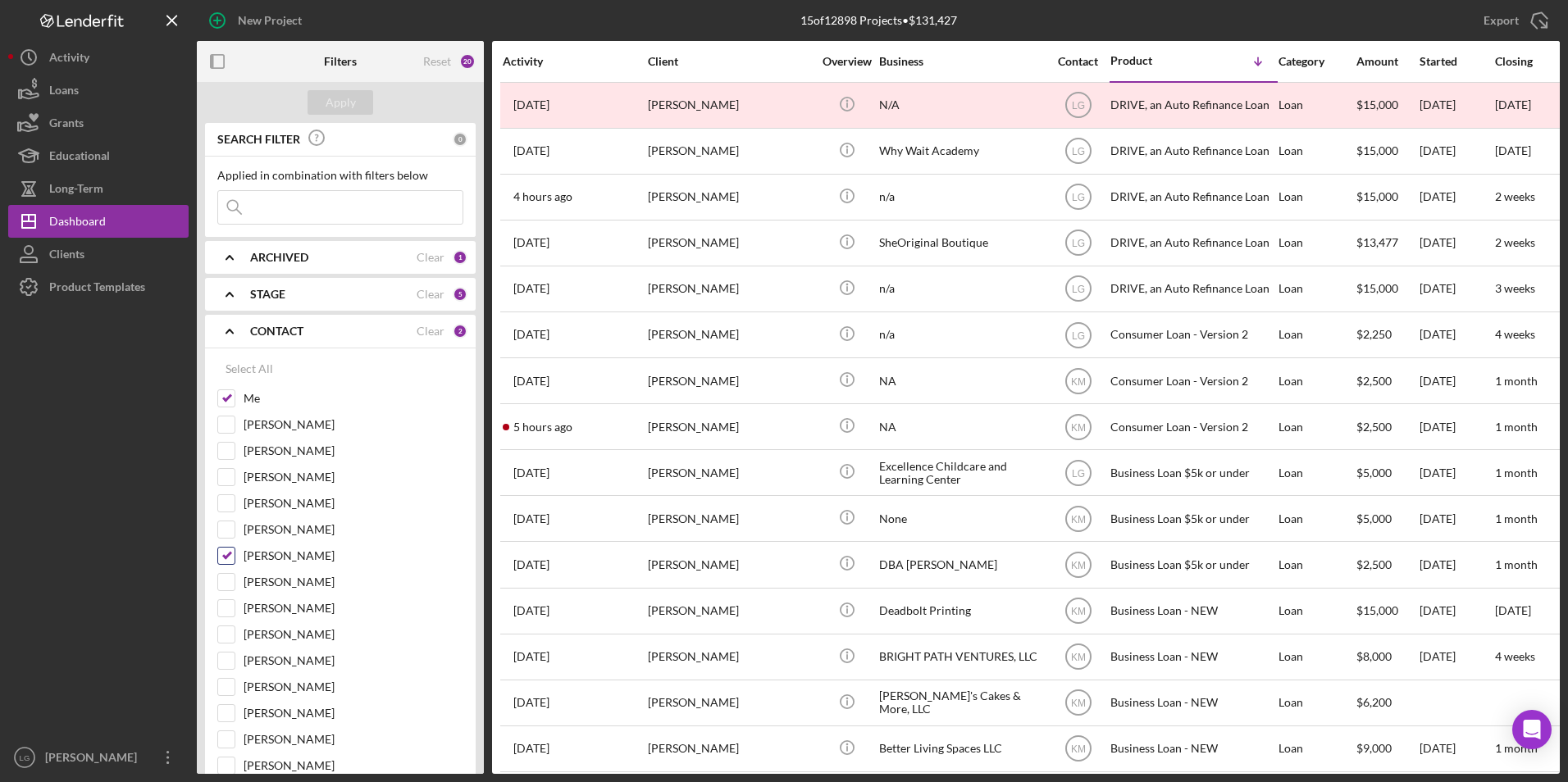
click at [226, 556] on input "[PERSON_NAME]" at bounding box center [226, 556] width 17 height 17
checkbox input "false"
click at [337, 111] on div "Apply" at bounding box center [341, 103] width 30 height 24
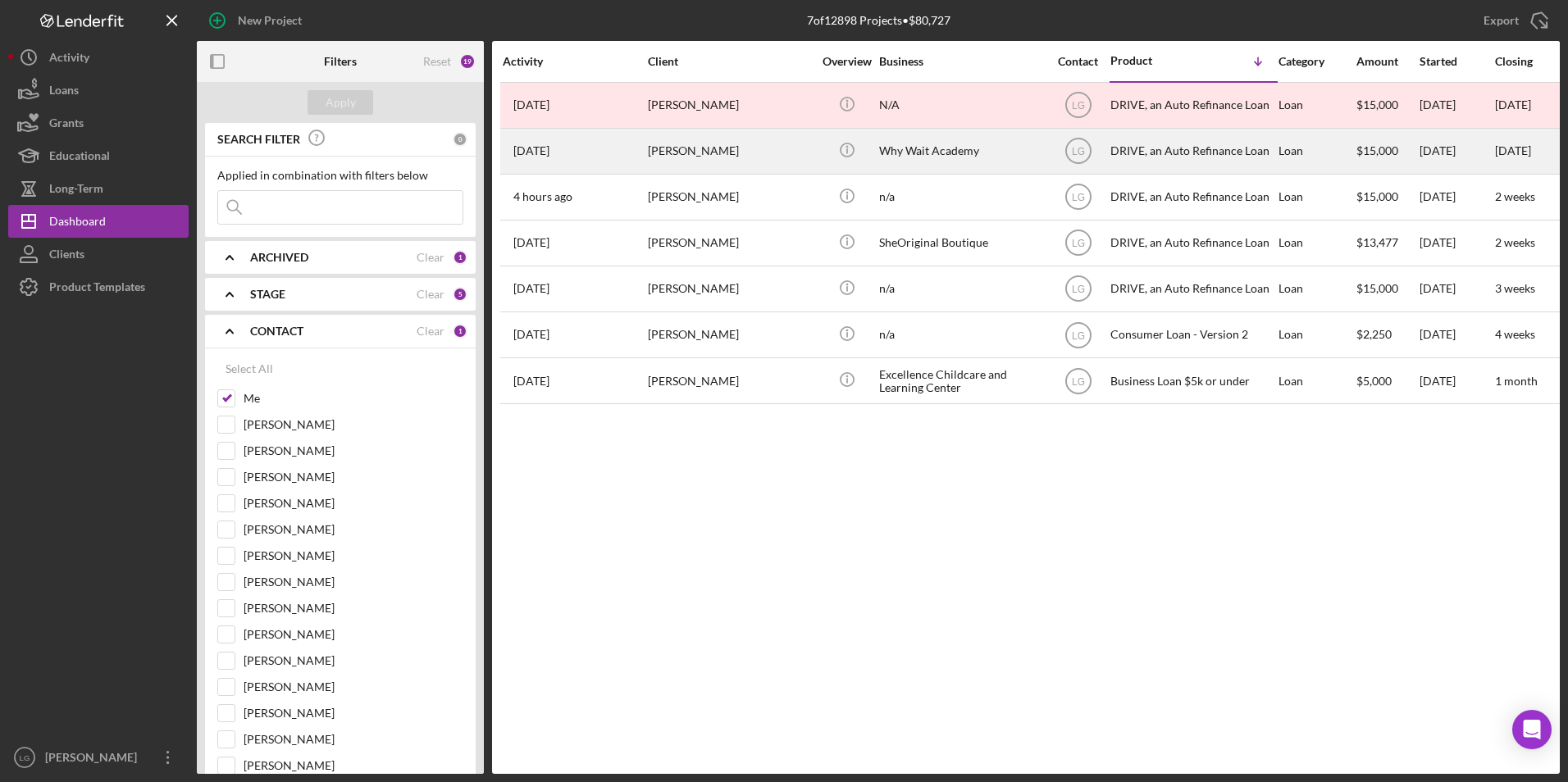
click at [720, 155] on div "[PERSON_NAME]" at bounding box center [730, 152] width 164 height 44
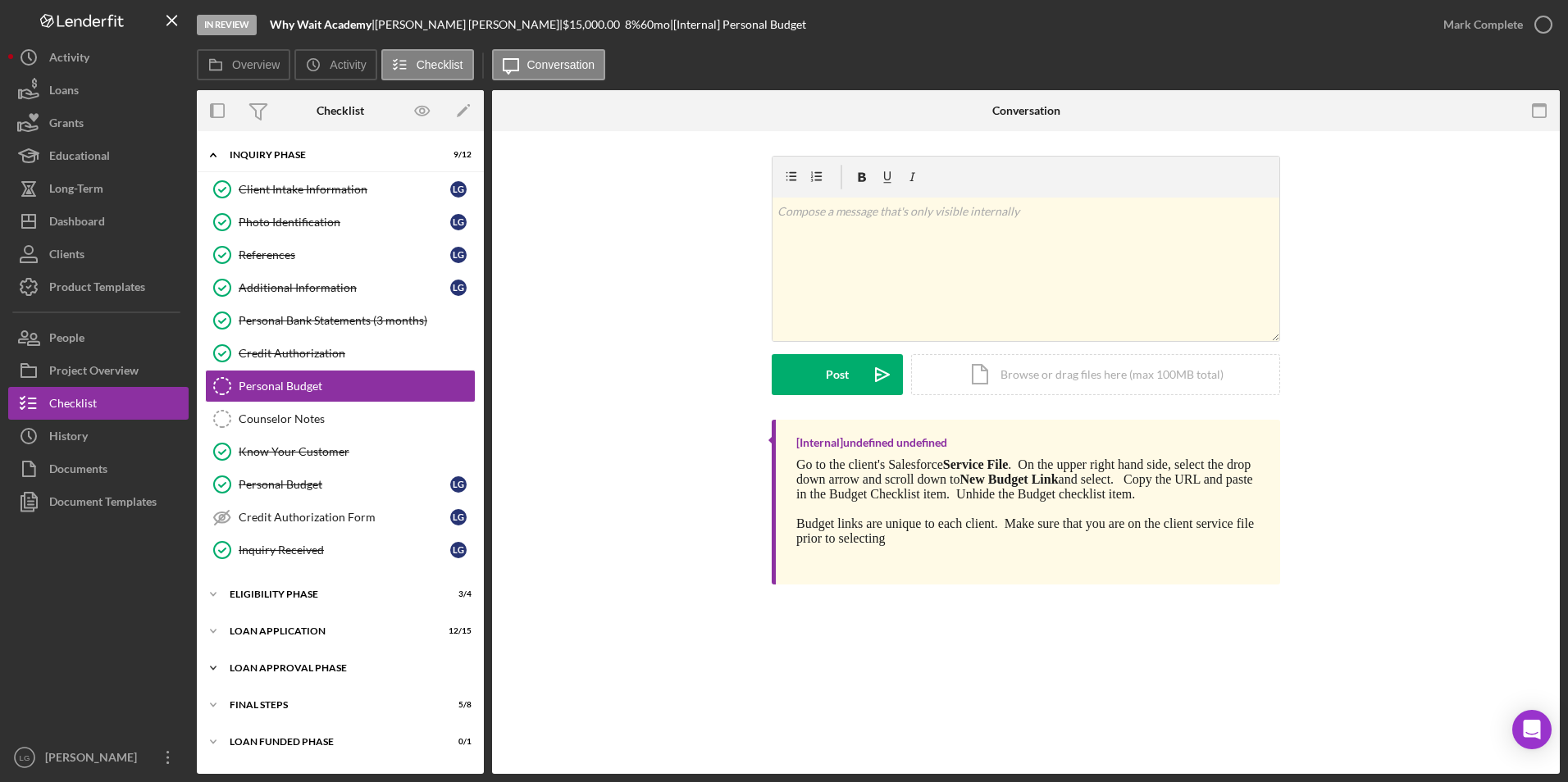
click at [287, 660] on div "Icon/Expander Loan Approval Phase 2 / 2" at bounding box center [340, 668] width 287 height 33
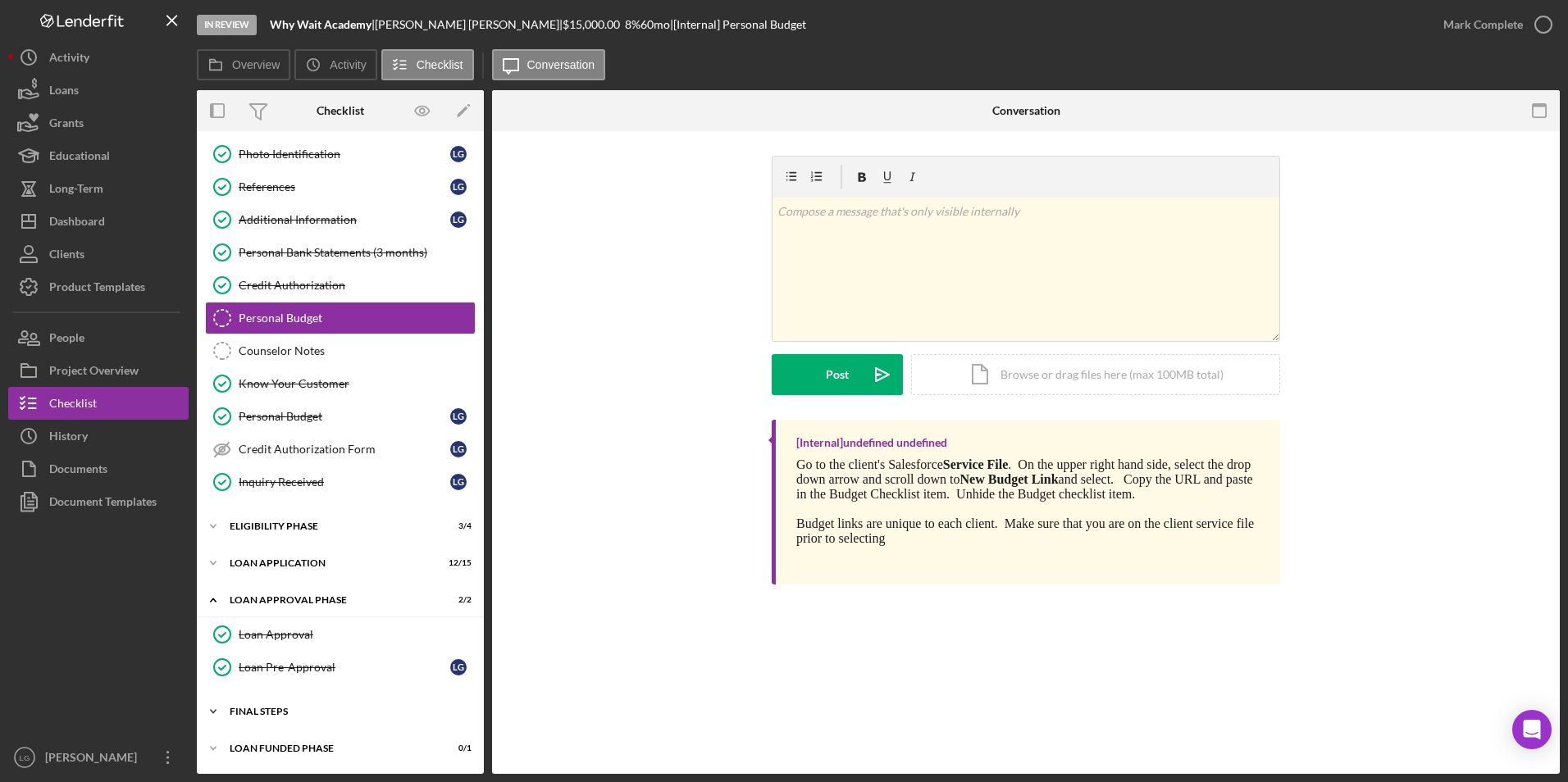
click at [267, 707] on div "FINAL STEPS" at bounding box center [347, 711] width 233 height 10
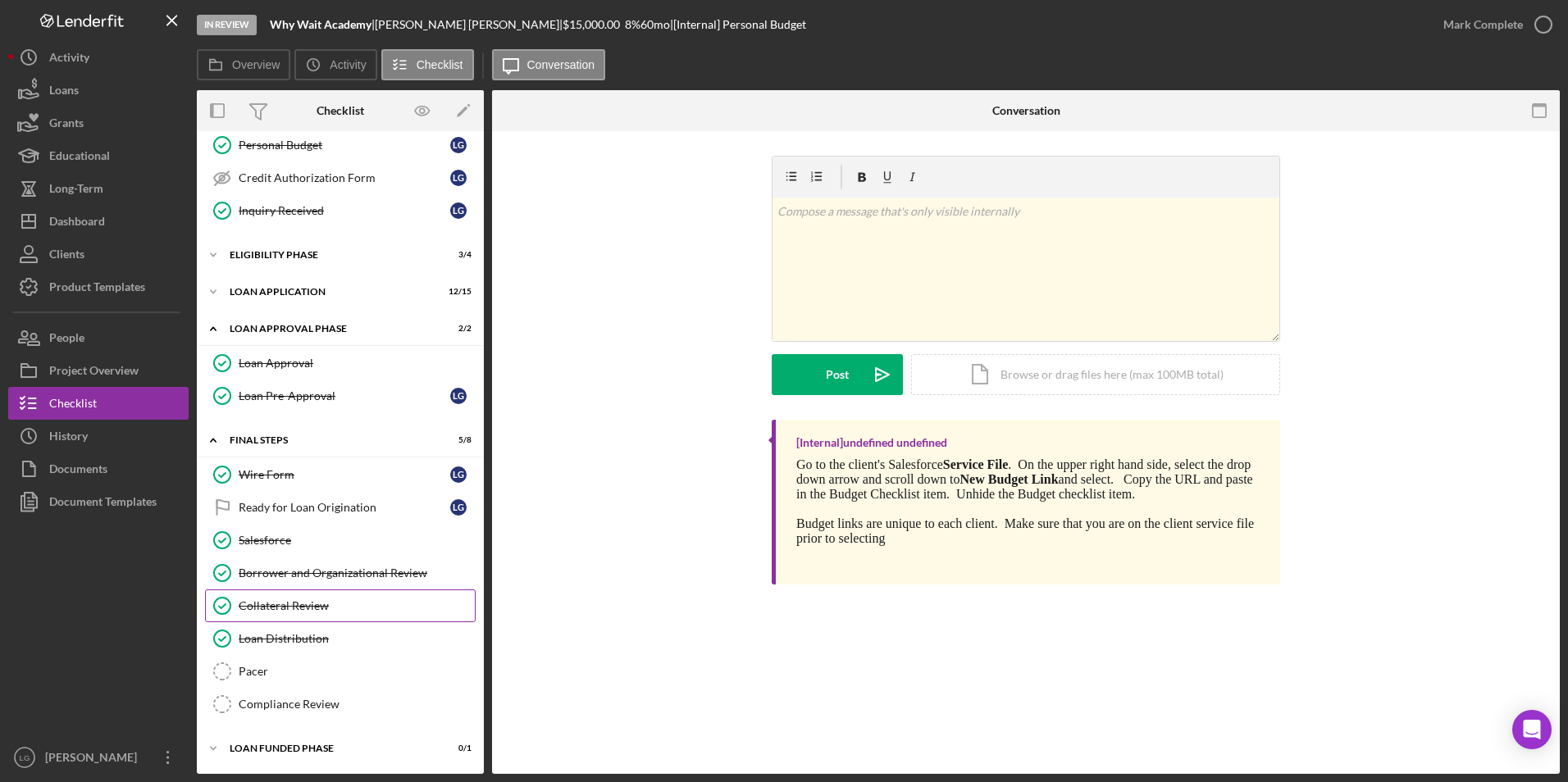
scroll to position [93, 0]
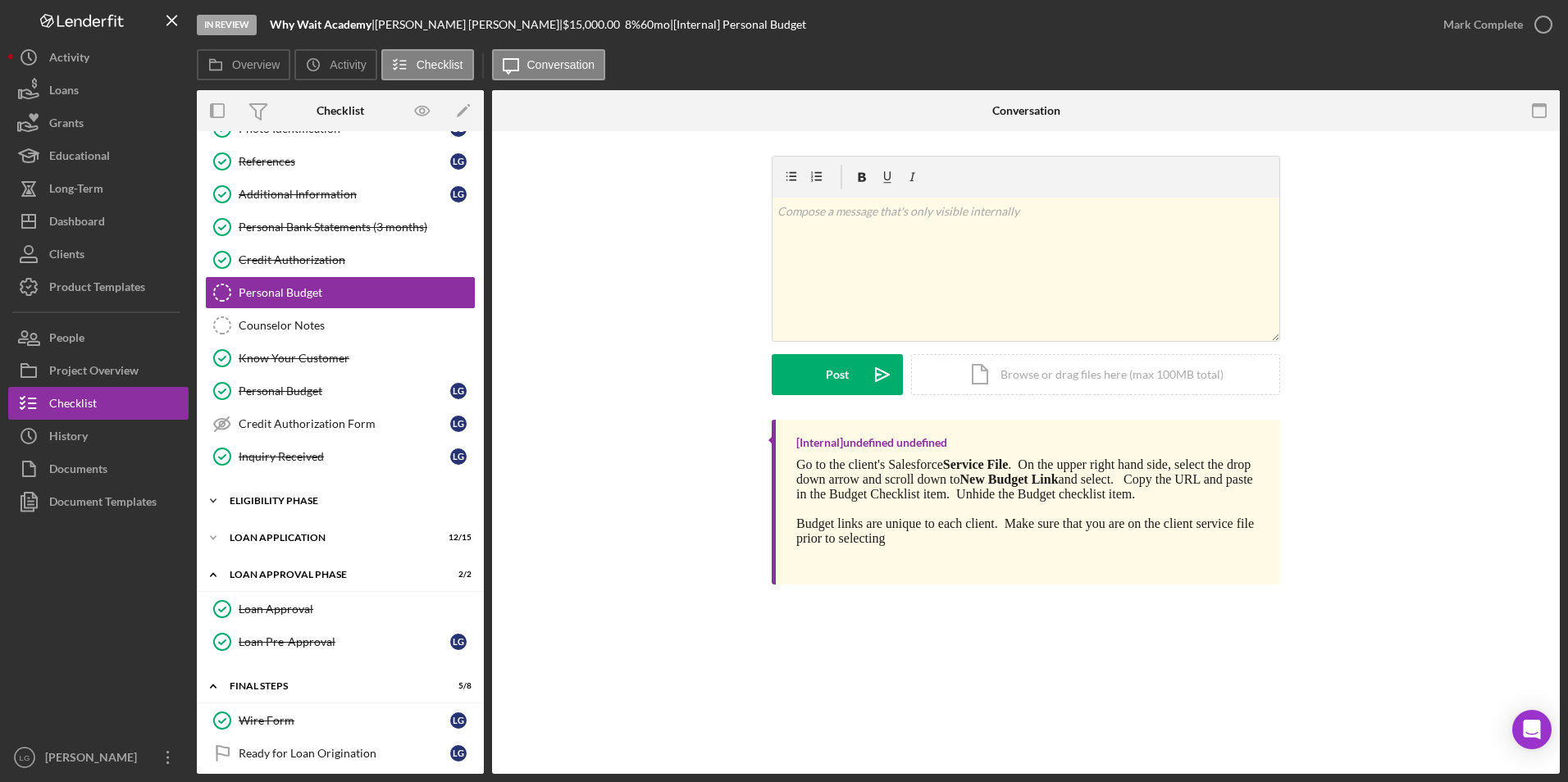
click at [285, 492] on div "Icon/Expander Eligibility Phase 3 / 4" at bounding box center [340, 501] width 287 height 33
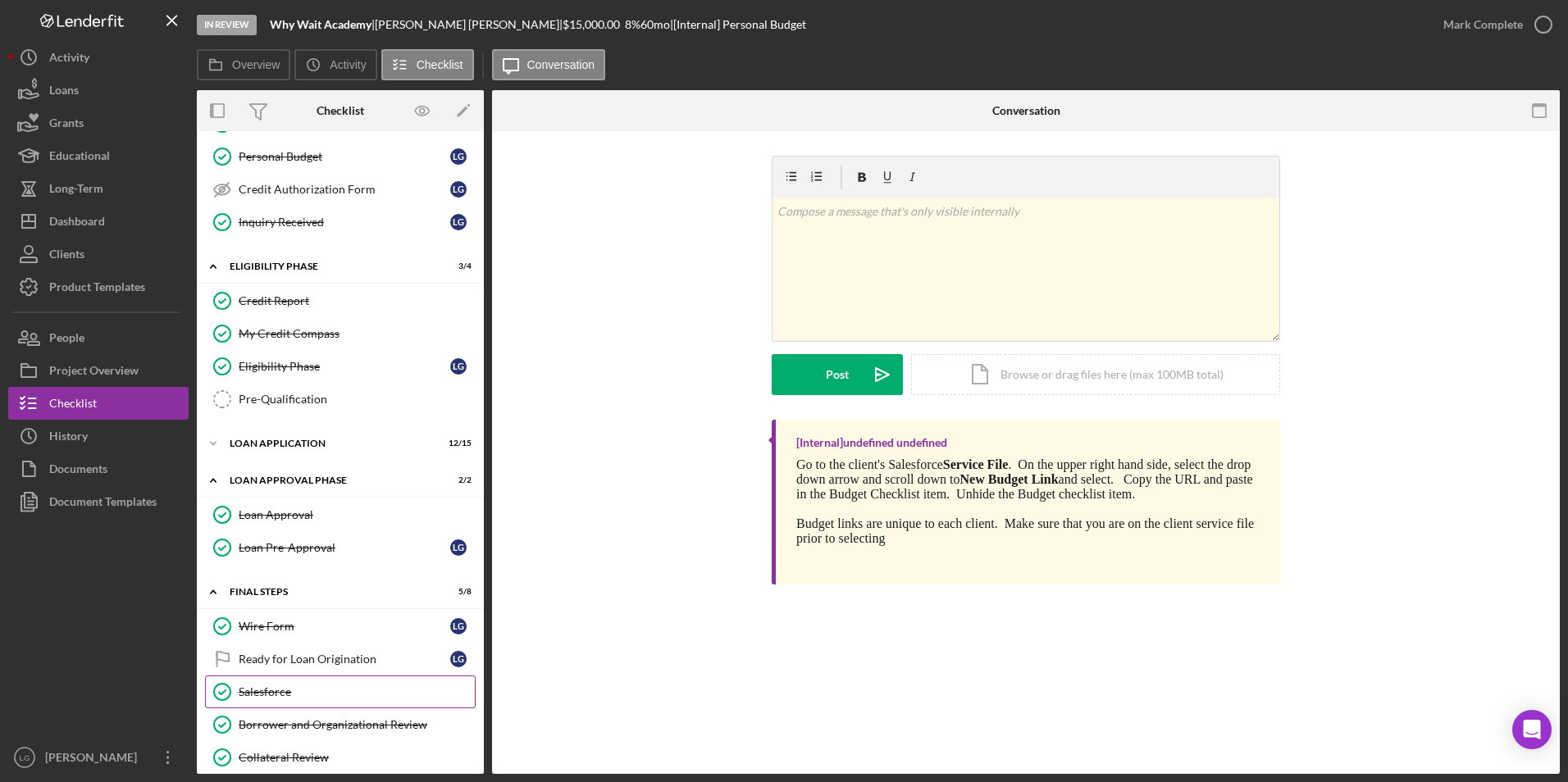
scroll to position [480, 0]
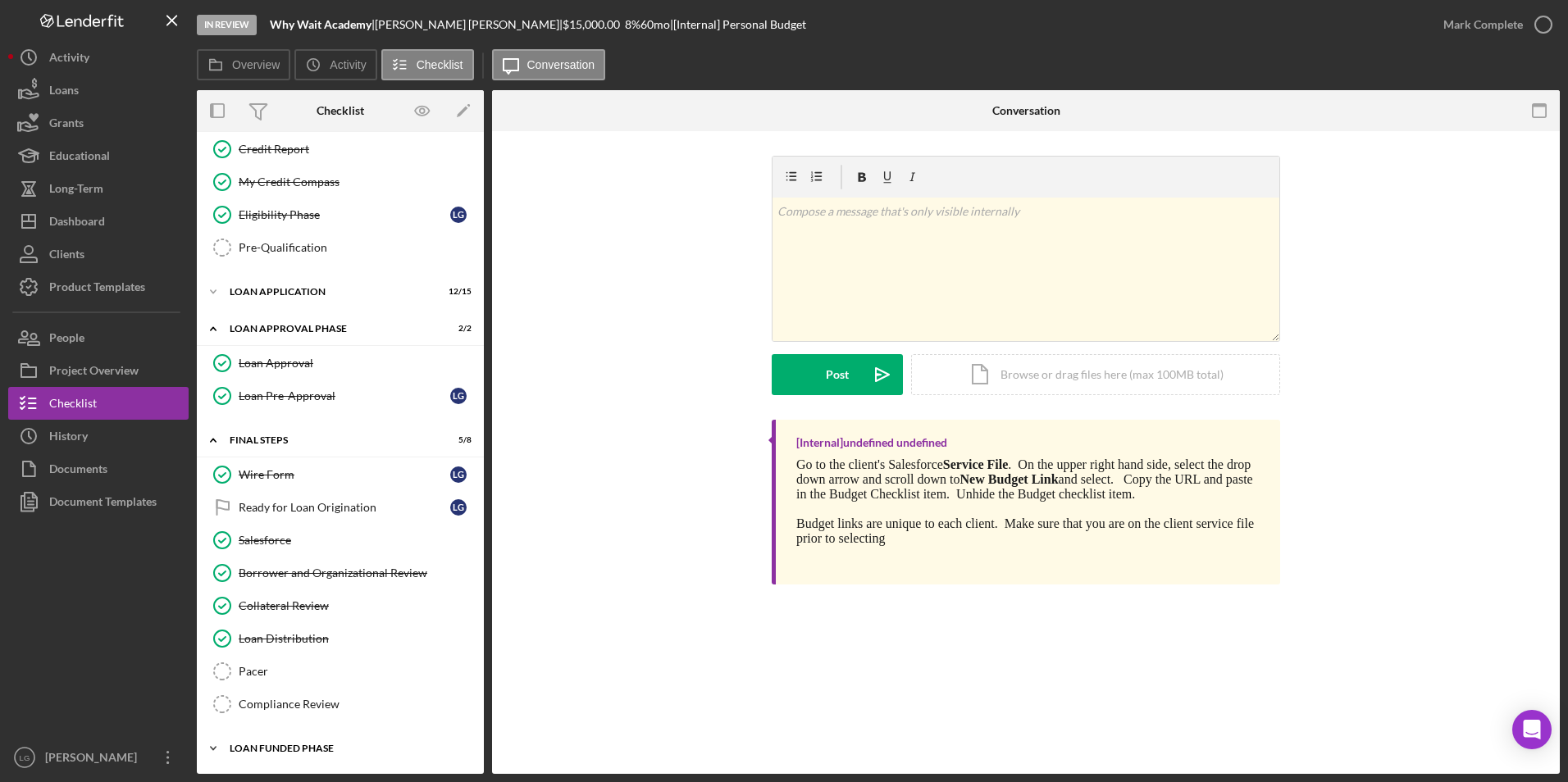
click at [253, 745] on div "Loan Funded Phase" at bounding box center [347, 748] width 233 height 10
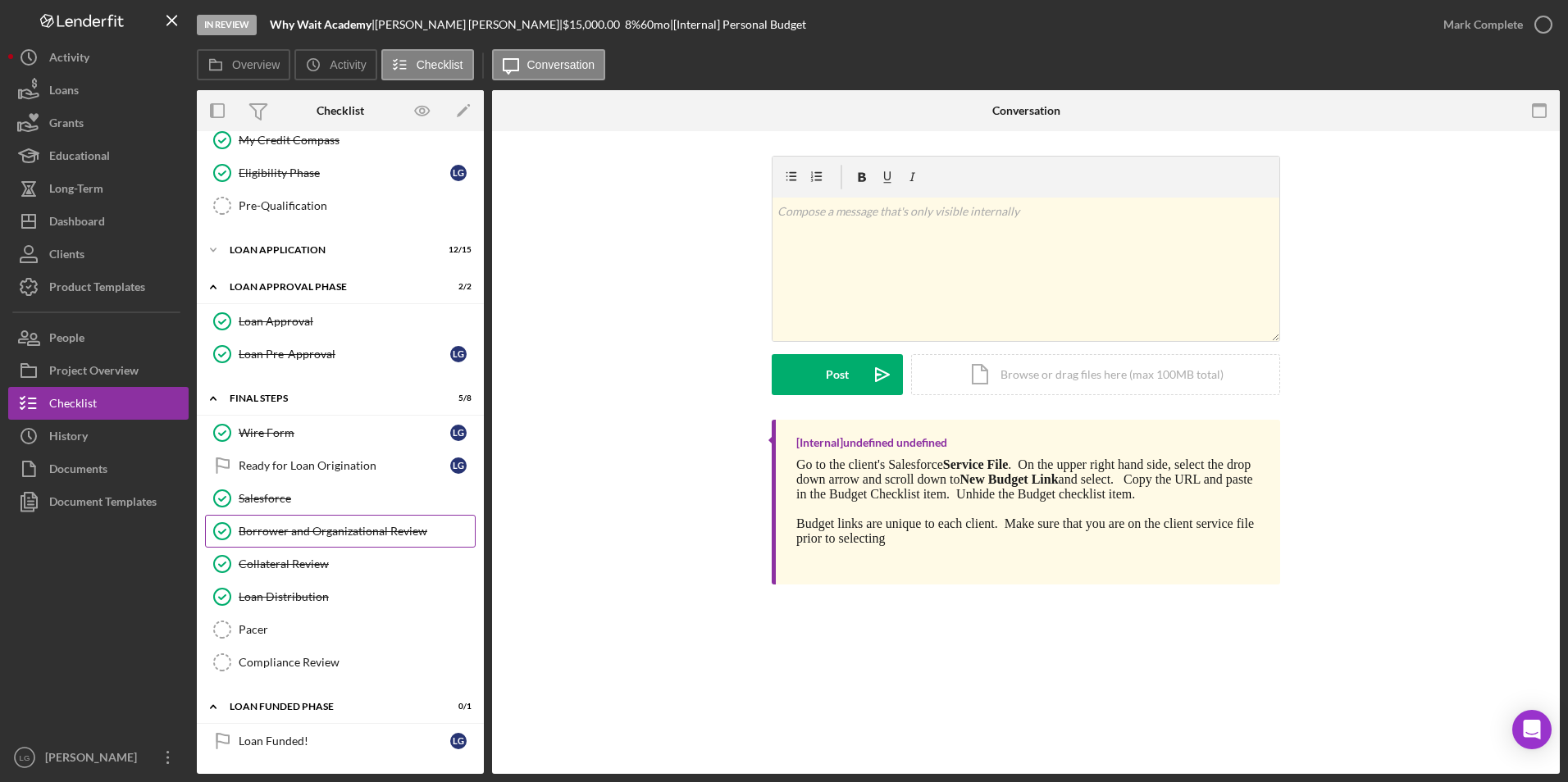
scroll to position [440, 0]
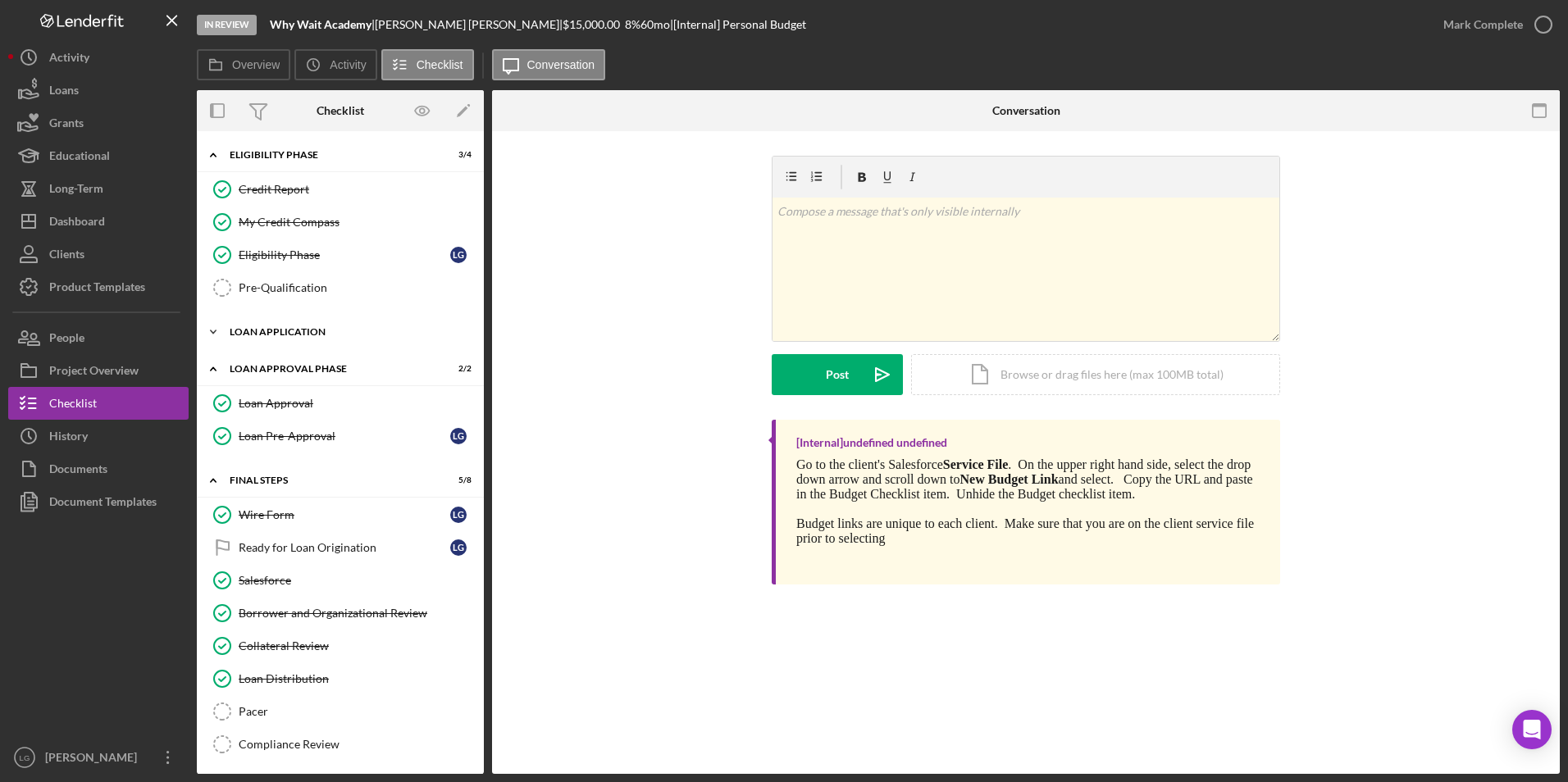
click at [263, 335] on div "Loan Application" at bounding box center [347, 332] width 233 height 10
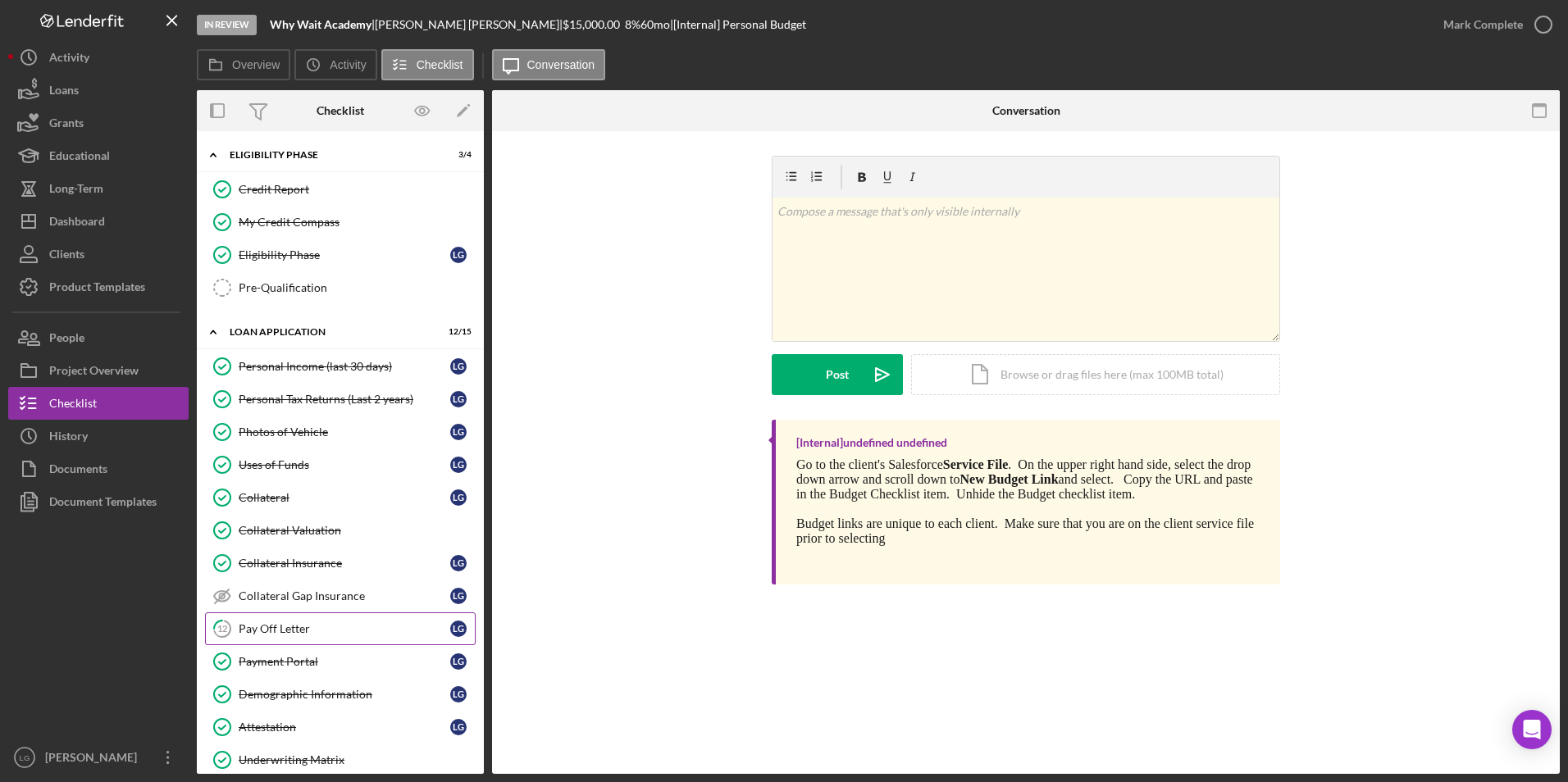
click at [302, 626] on div "Pay Off Letter" at bounding box center [344, 628] width 212 height 13
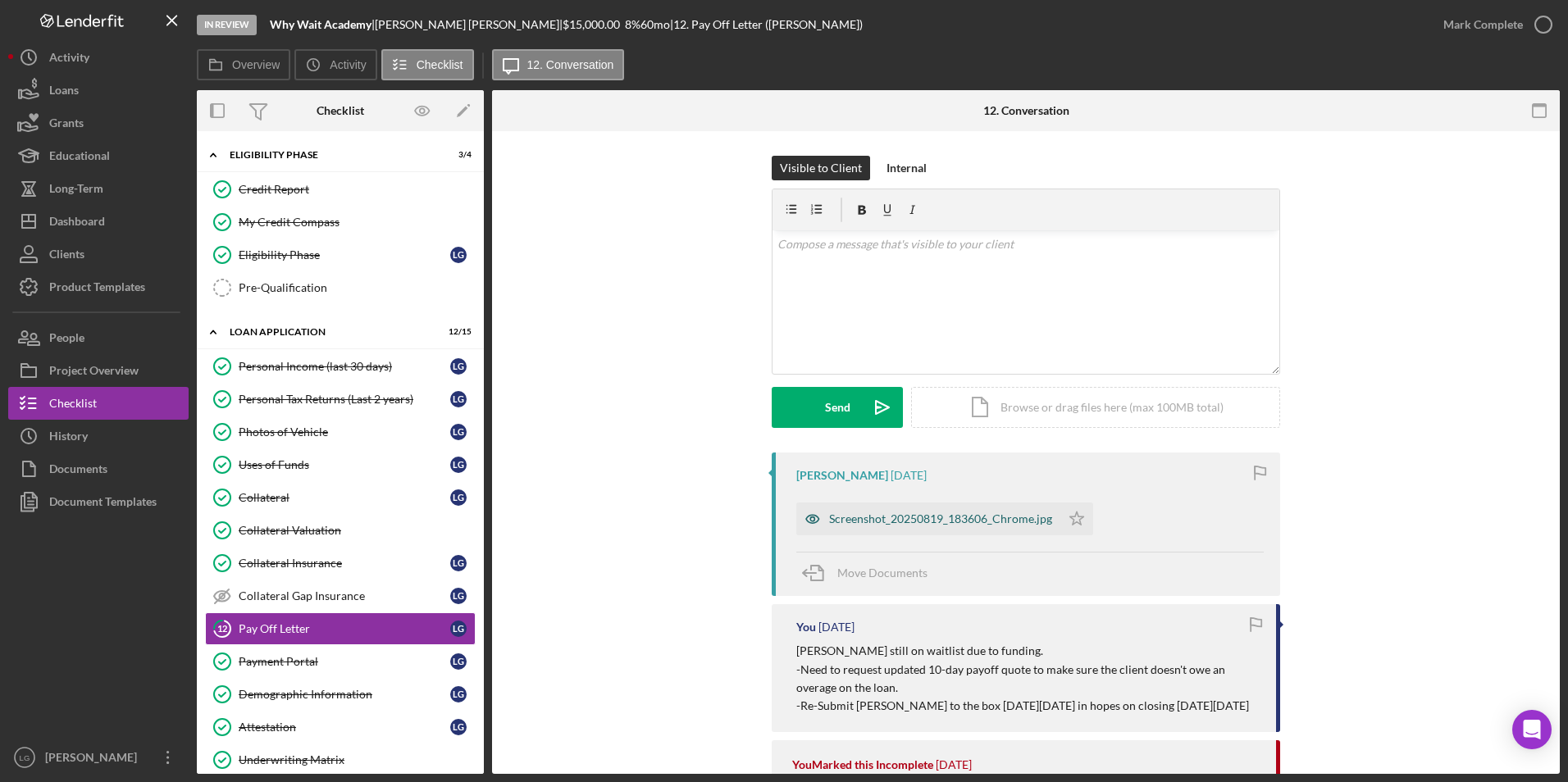
click at [960, 513] on div "Screenshot_20250819_183606_Chrome.jpg" at bounding box center [941, 518] width 223 height 13
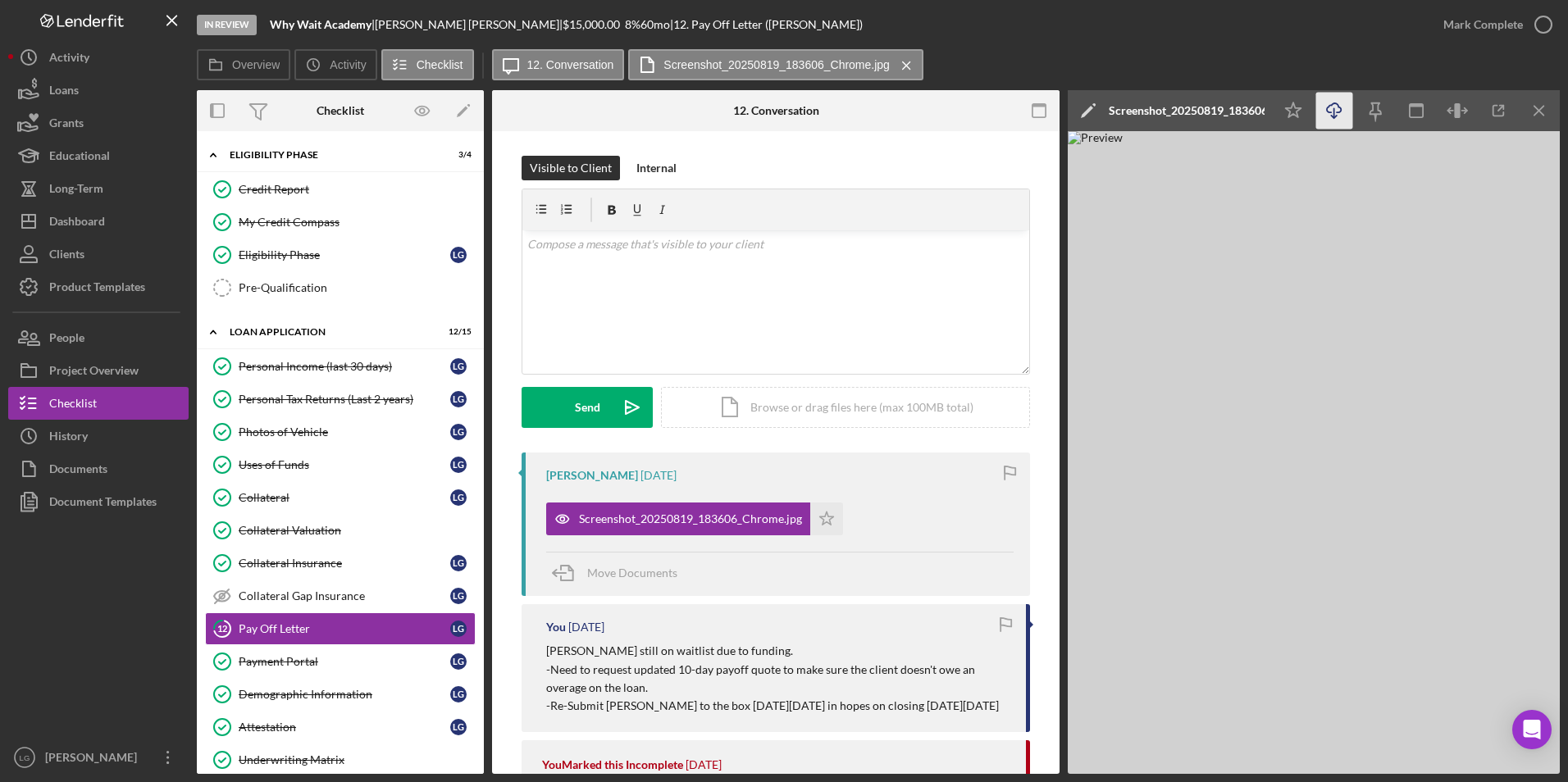
click at [1332, 111] on icon "Icon/Download" at bounding box center [1335, 111] width 37 height 37
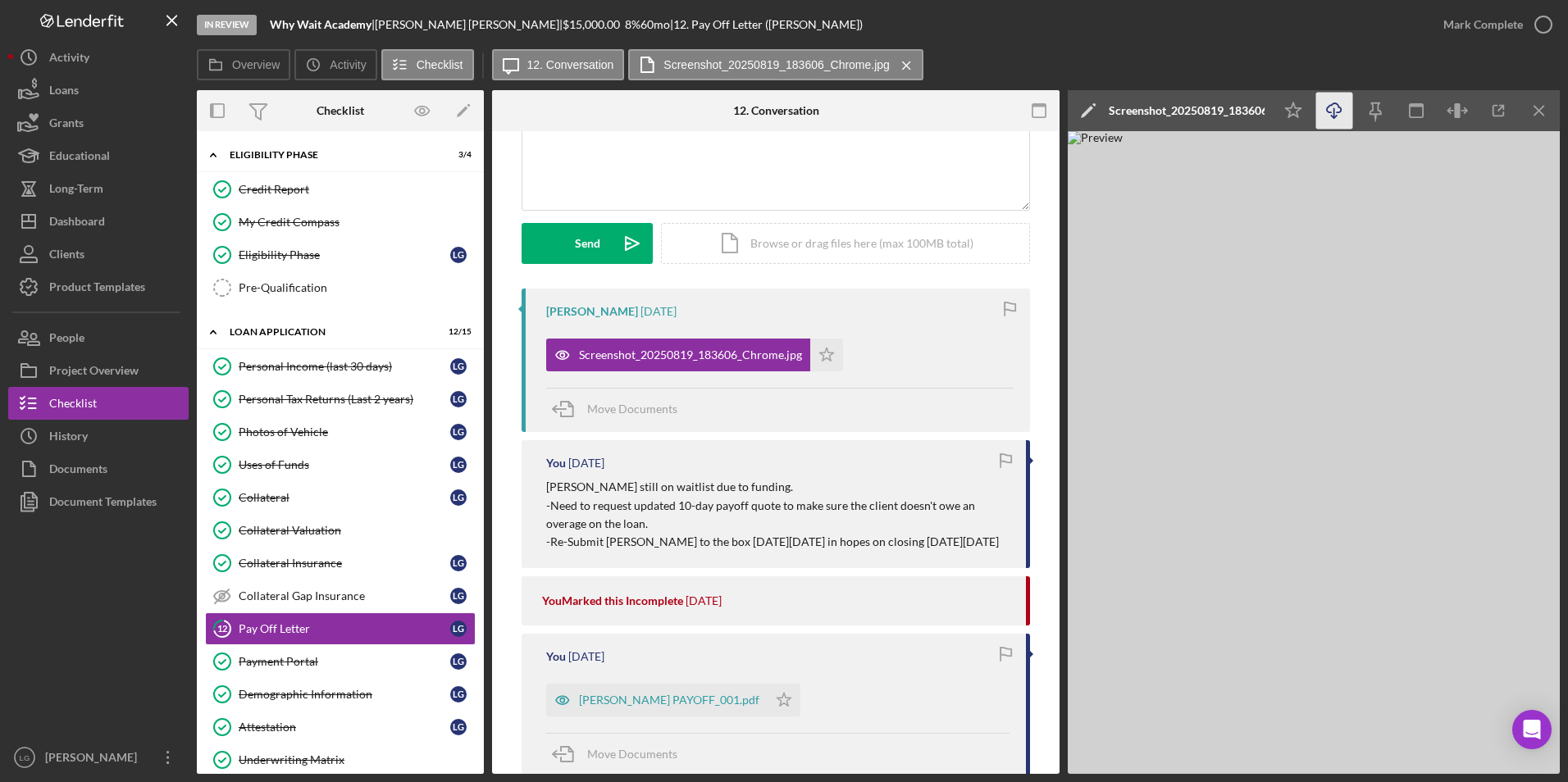
scroll to position [410, 0]
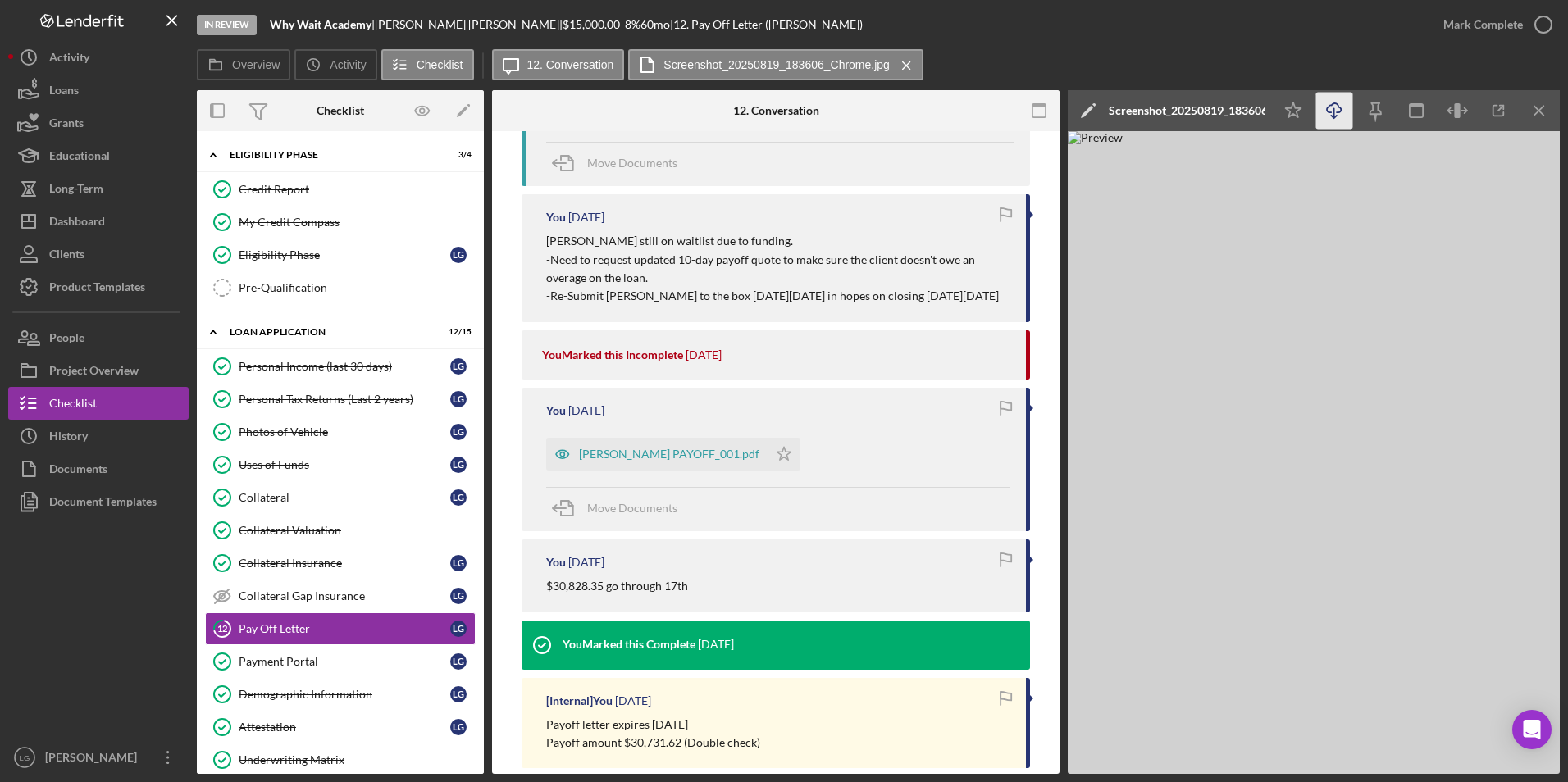
click at [649, 461] on div "[PERSON_NAME] PAYOFF_001.pdf" at bounding box center [669, 454] width 180 height 13
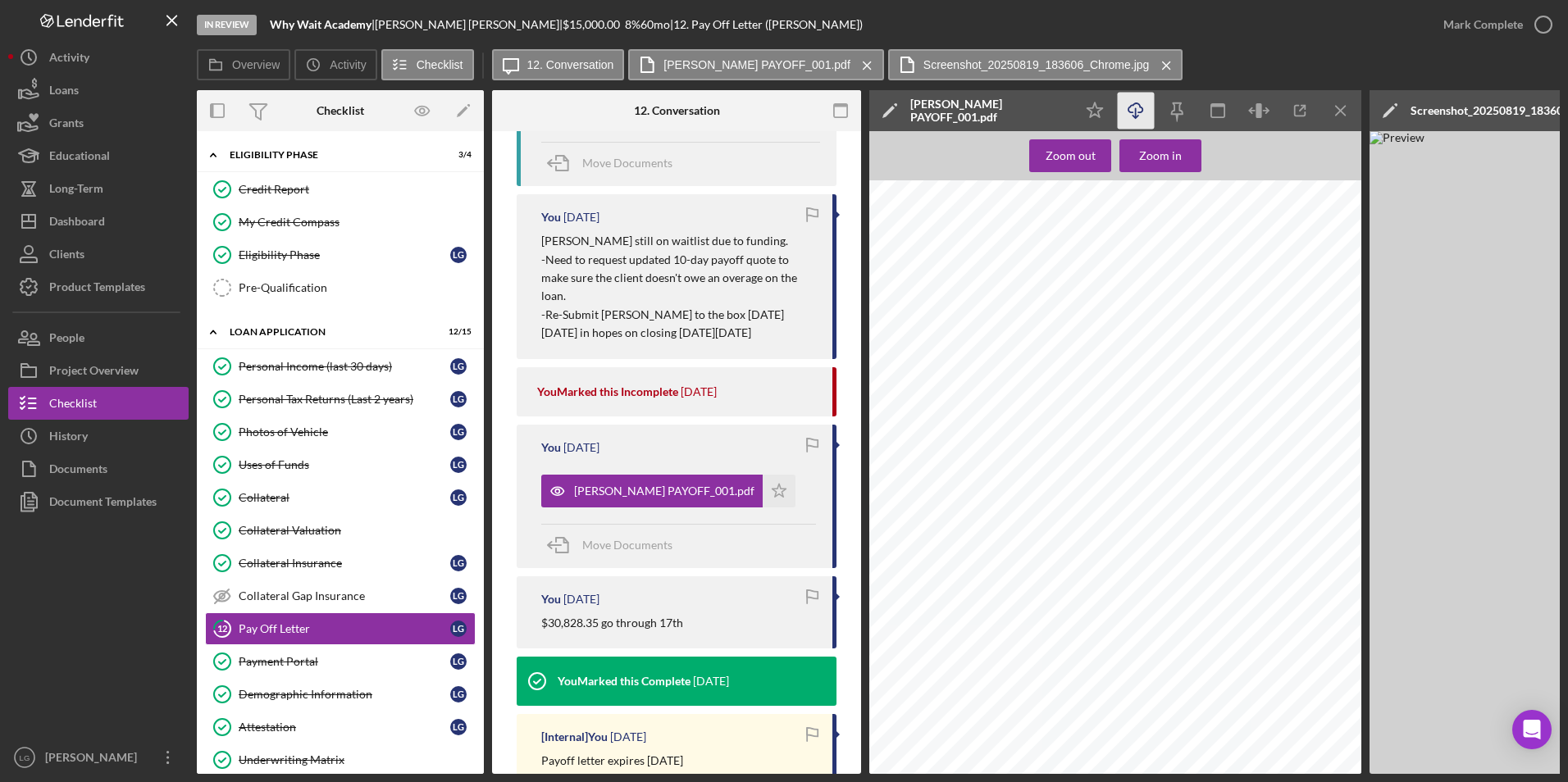
click at [1134, 111] on icon "Icon/Download" at bounding box center [1136, 111] width 37 height 37
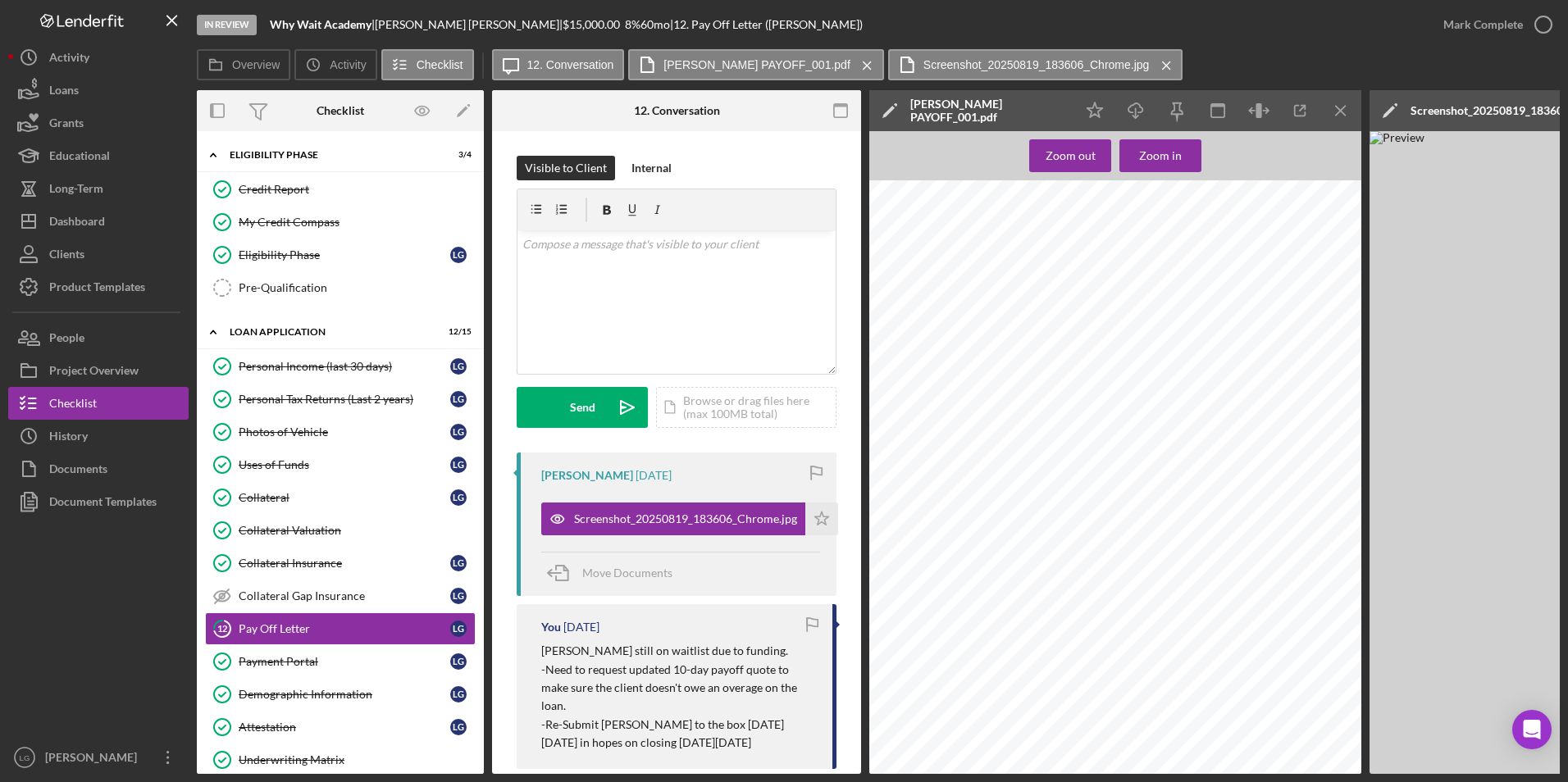
scroll to position [0, 0]
